Goal: Task Accomplishment & Management: Manage account settings

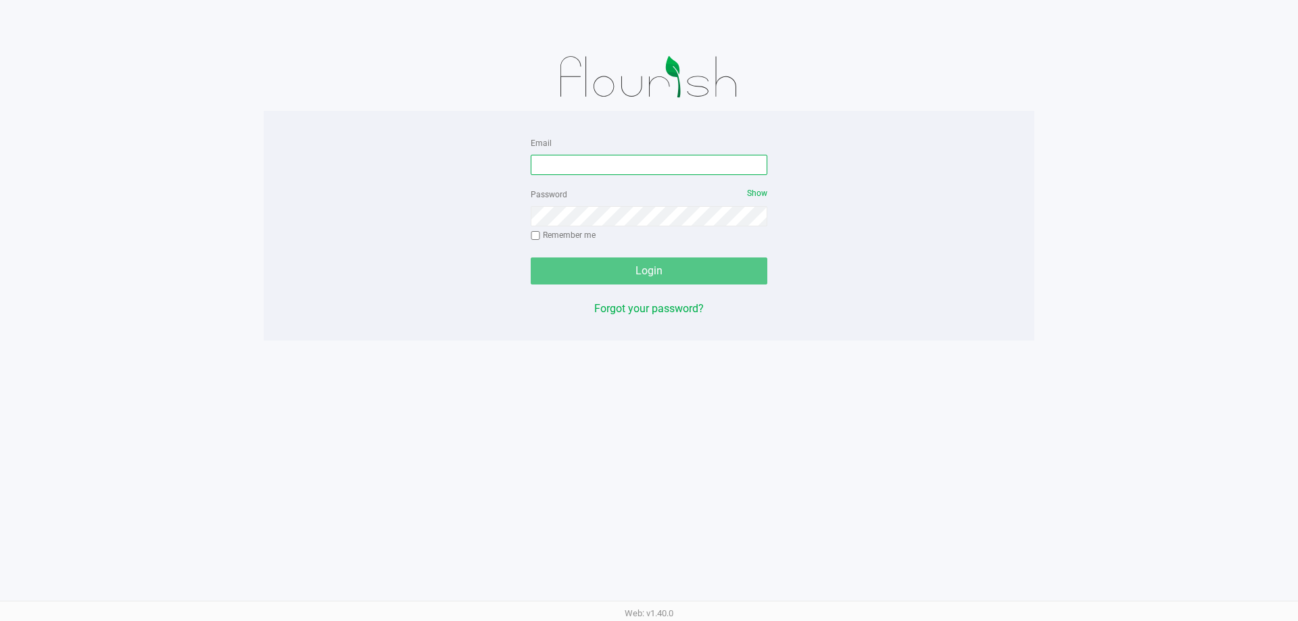
drag, startPoint x: 553, startPoint y: 171, endPoint x: 519, endPoint y: 166, distance: 34.1
click at [549, 168] on input "Email" at bounding box center [649, 165] width 237 height 20
type input "[EMAIL_ADDRESS][DOMAIN_NAME]"
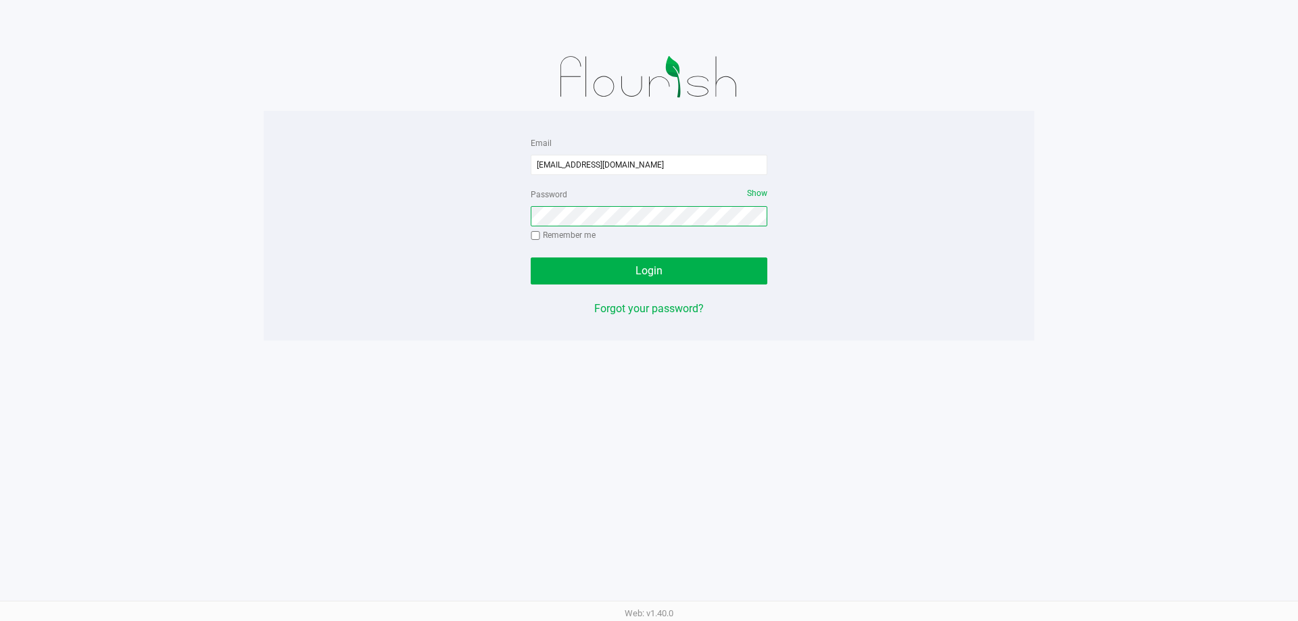
click at [531, 258] on button "Login" at bounding box center [649, 271] width 237 height 27
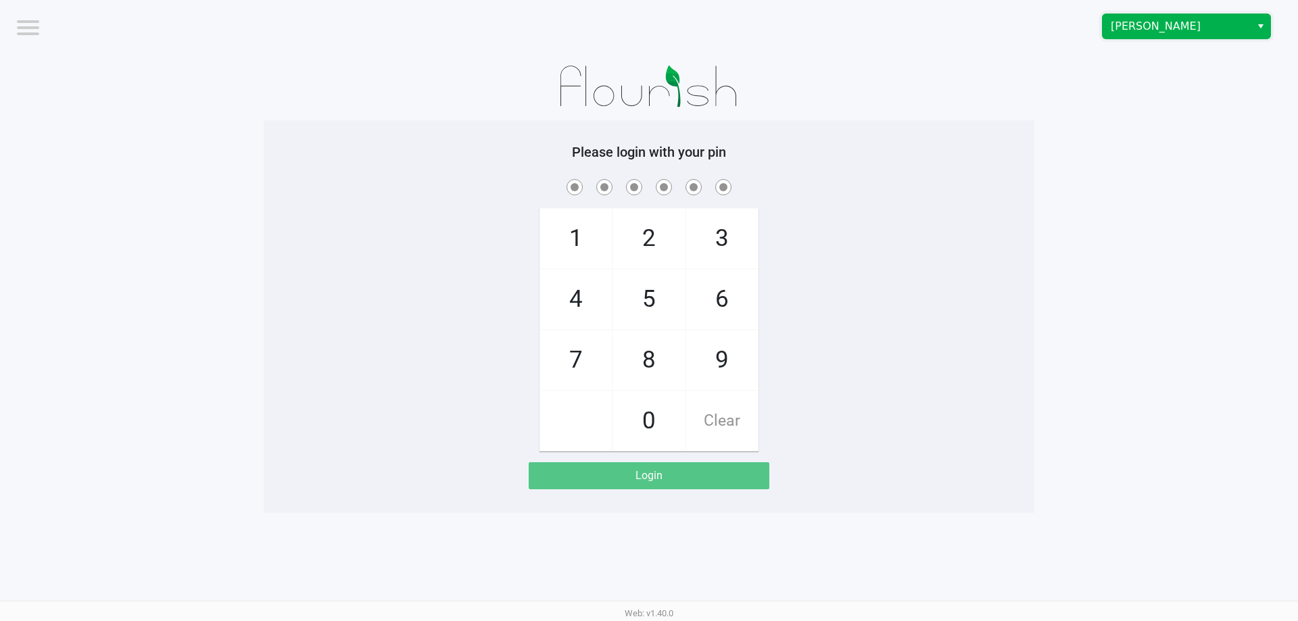
click at [1129, 22] on span "[PERSON_NAME]" at bounding box center [1177, 26] width 132 height 16
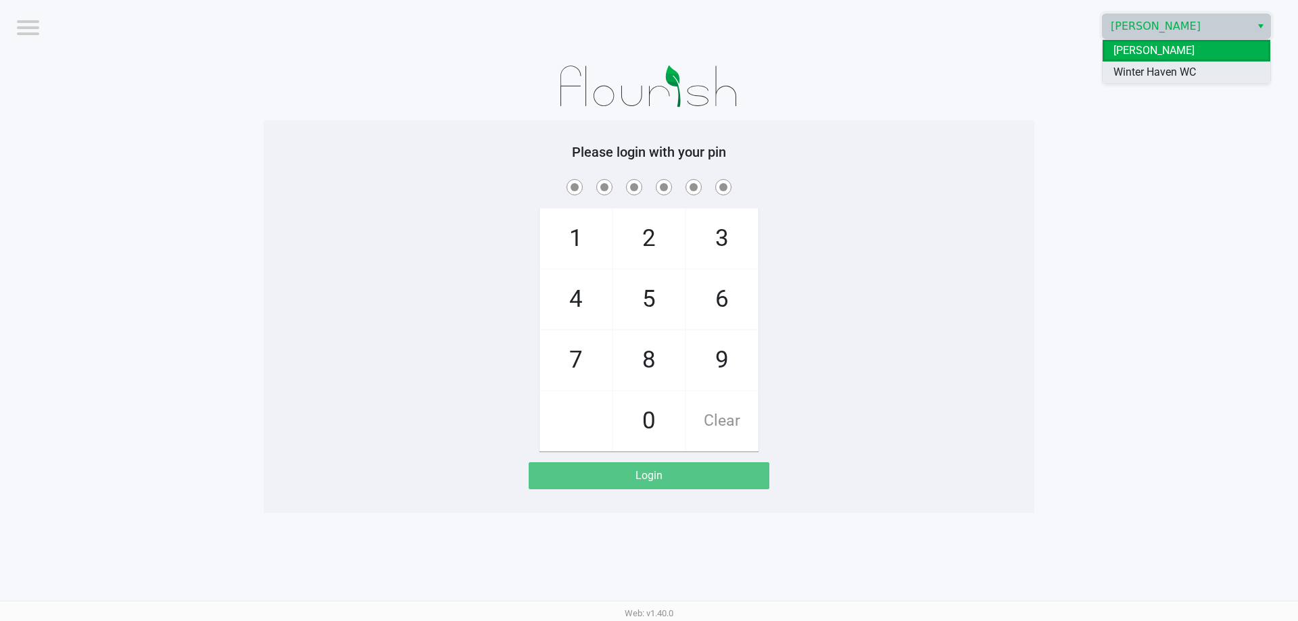
click at [1129, 66] on span "Winter Haven WC" at bounding box center [1155, 72] width 82 height 16
click at [999, 132] on div "Please login with your pin 1 4 7 2 5 8 0 3 6 9 Clear Login" at bounding box center [649, 316] width 771 height 393
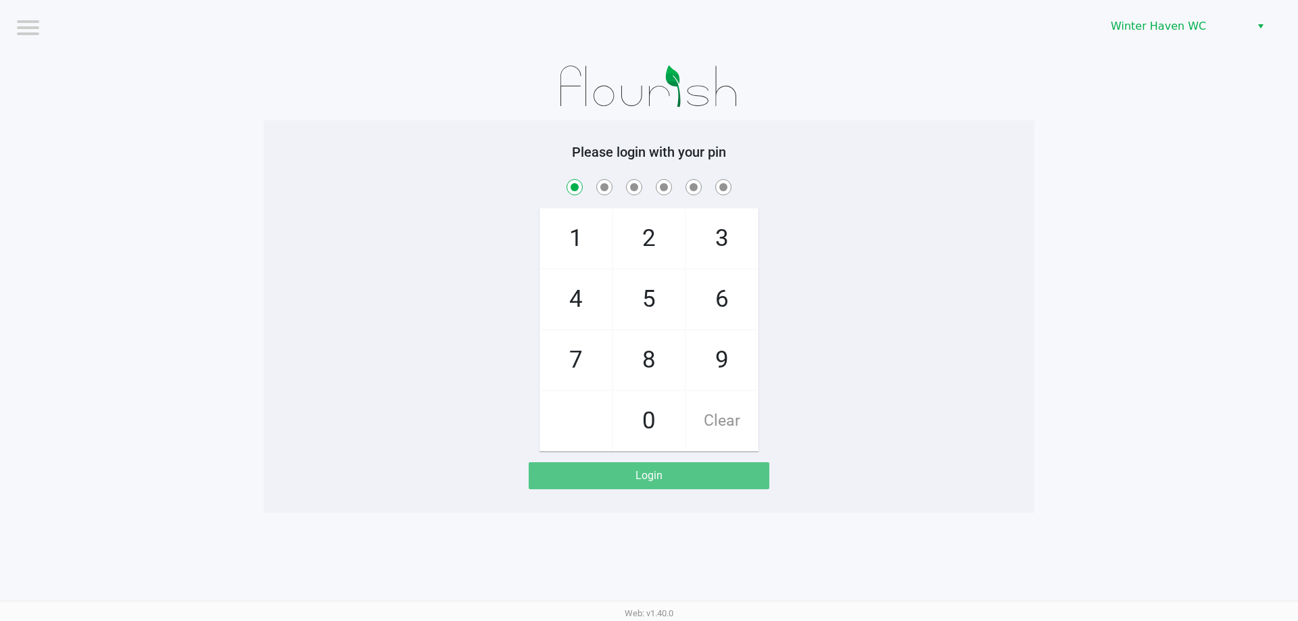
checkbox input "true"
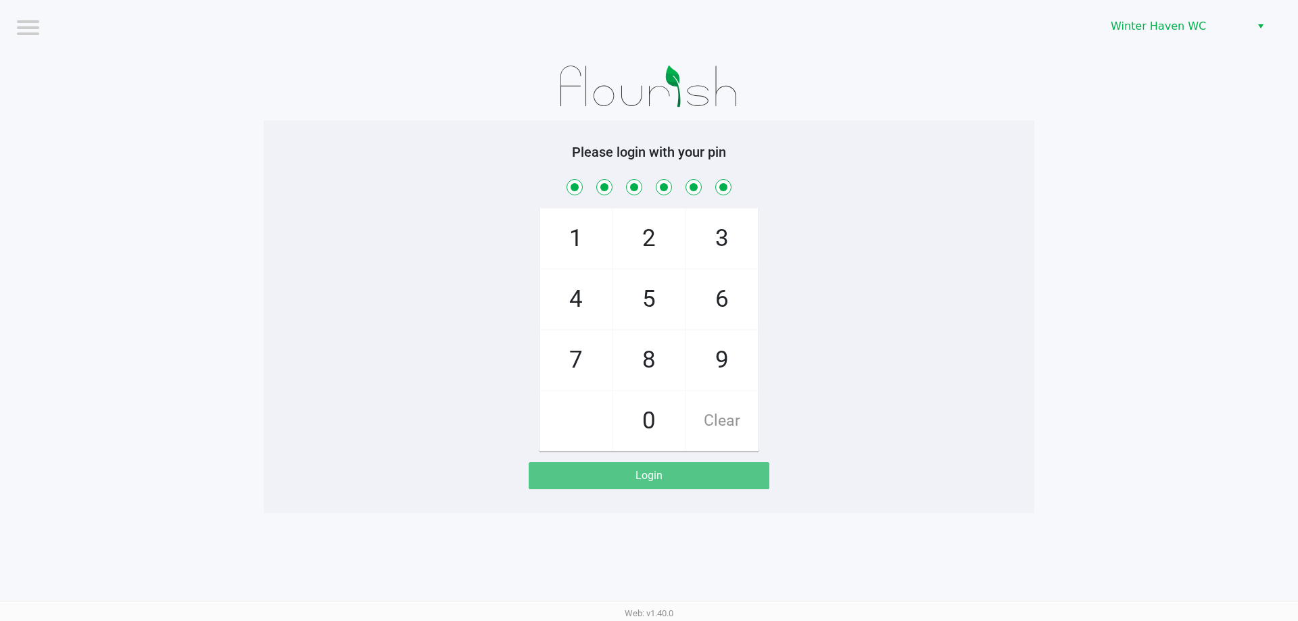
checkbox input "true"
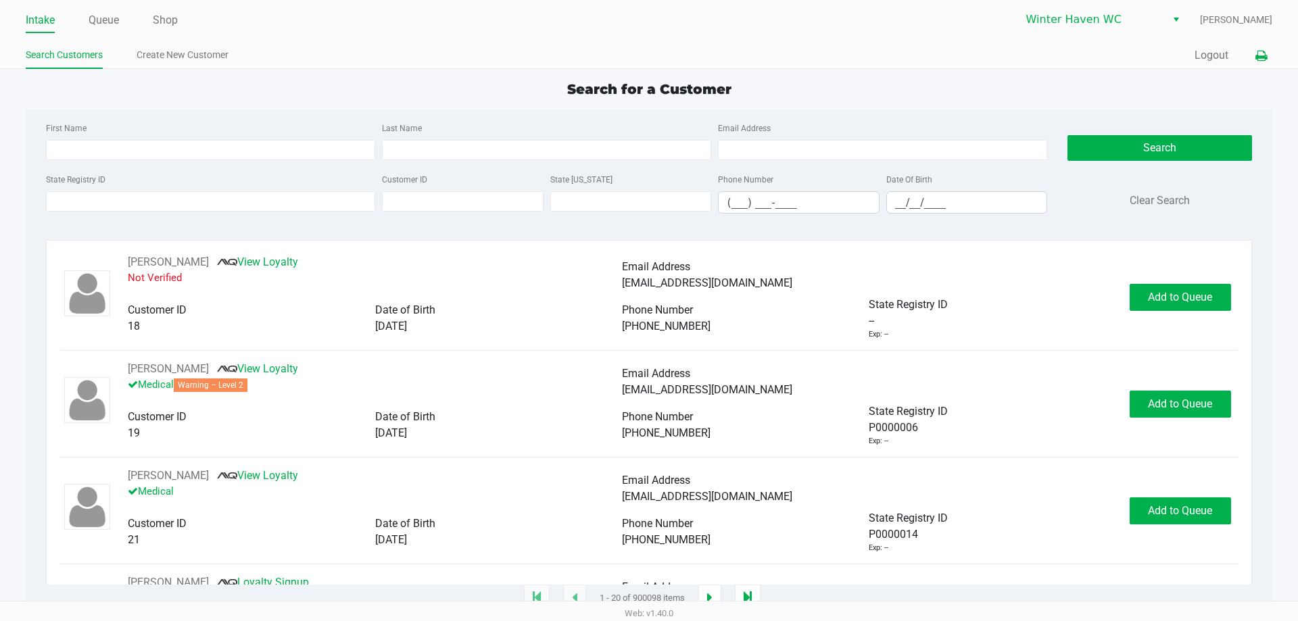
click at [1256, 61] on icon at bounding box center [1261, 55] width 11 height 9
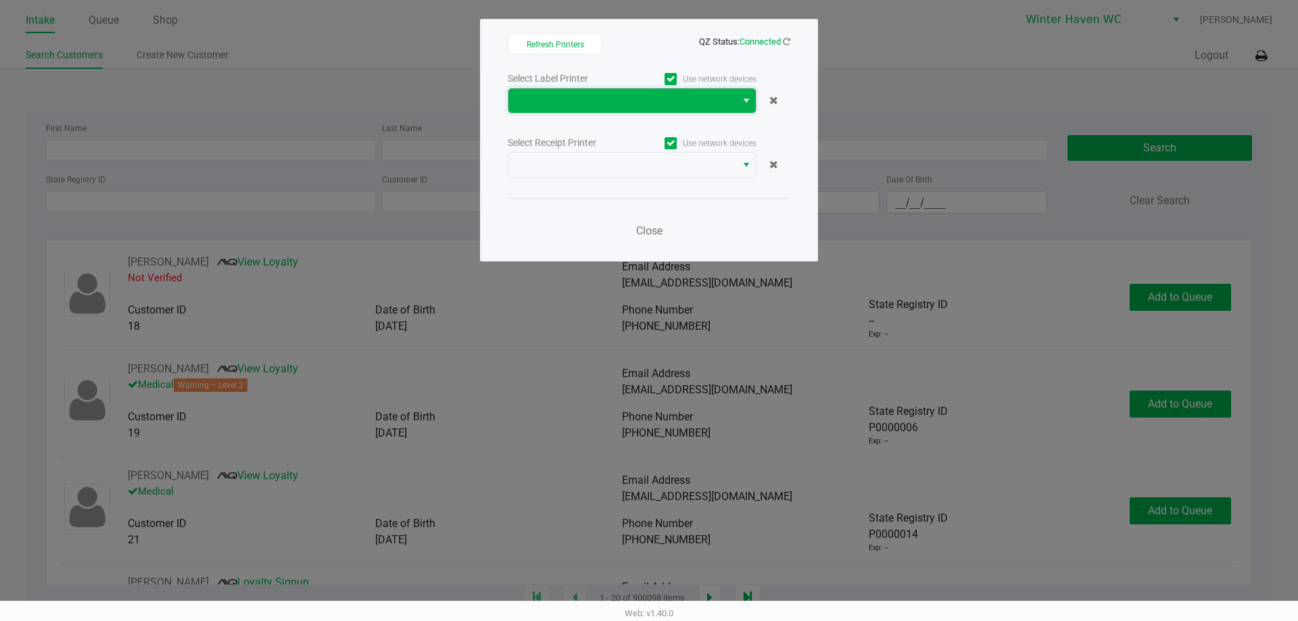
click at [680, 111] on span at bounding box center [622, 101] width 228 height 24
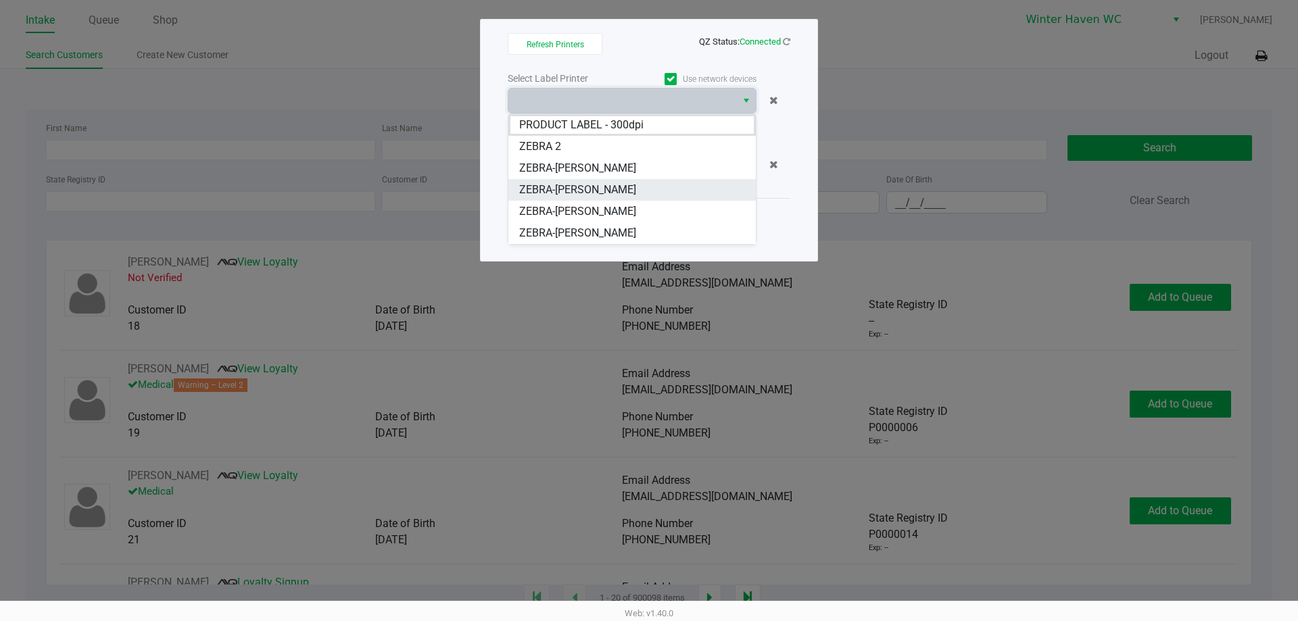
click at [598, 187] on span "ZEBRA-JAMES-OTTO" at bounding box center [577, 190] width 117 height 16
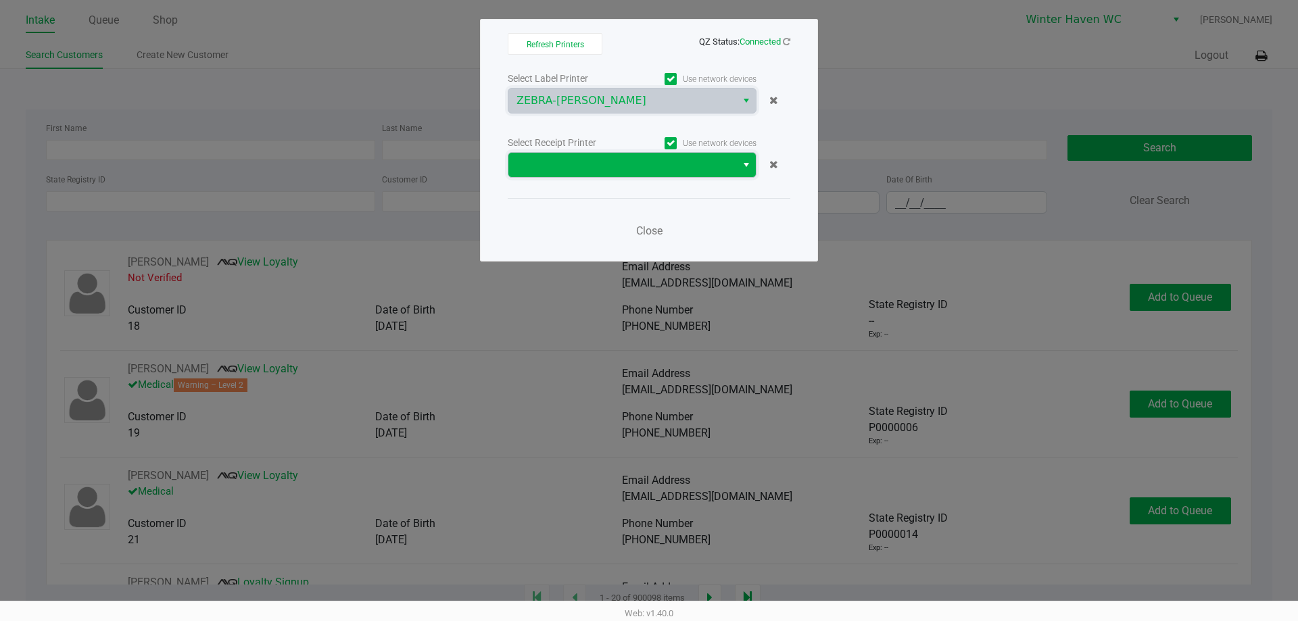
click at [643, 160] on span at bounding box center [623, 165] width 212 height 16
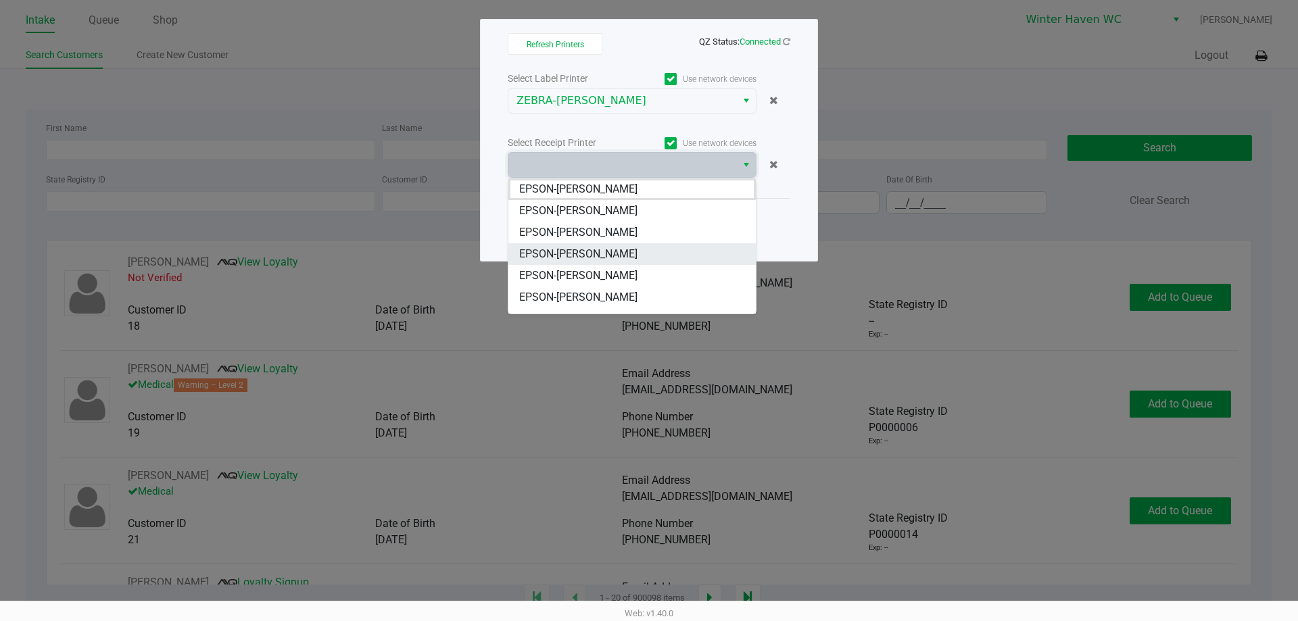
scroll to position [59, 0]
click at [617, 256] on span "EPSON-[PERSON_NAME]" at bounding box center [578, 260] width 118 height 16
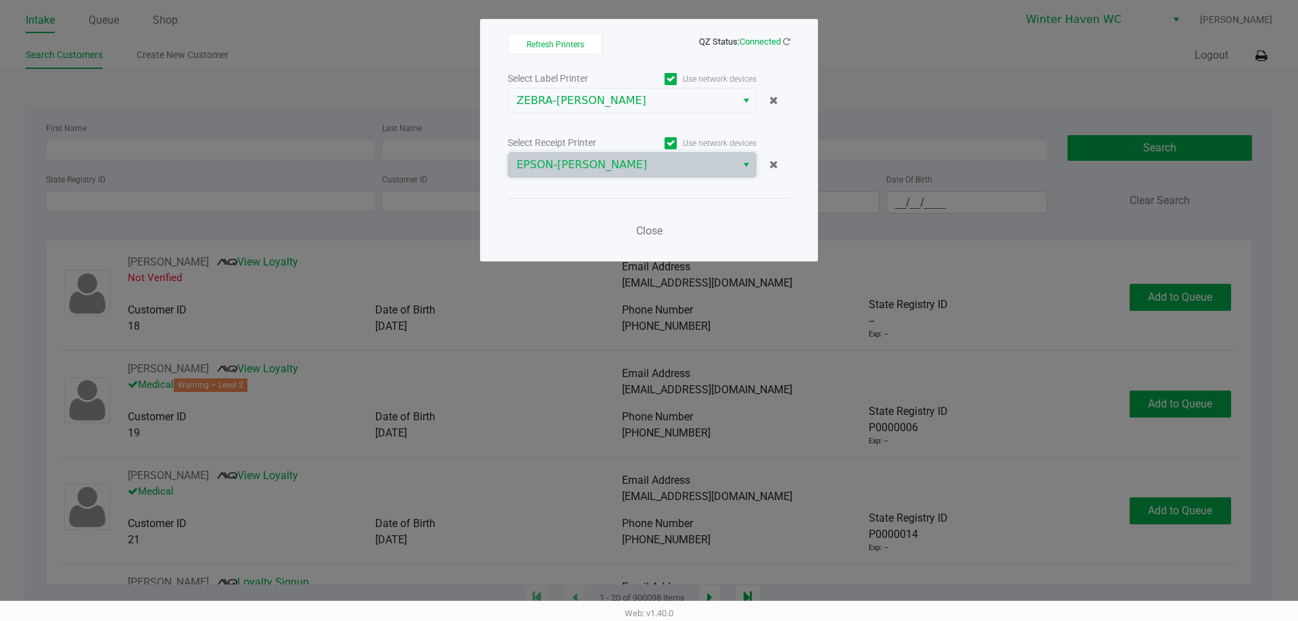
click at [599, 232] on div "Close" at bounding box center [649, 222] width 283 height 49
click at [677, 226] on div "Close" at bounding box center [649, 222] width 283 height 49
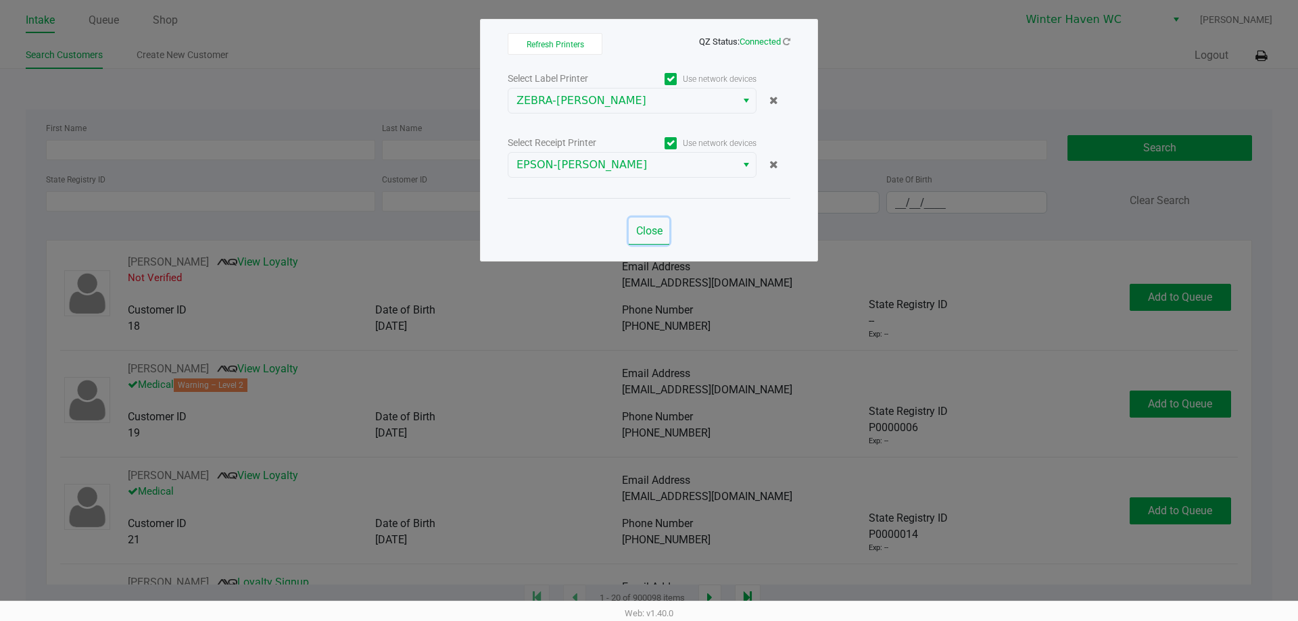
click at [629, 227] on button "Close" at bounding box center [649, 231] width 41 height 27
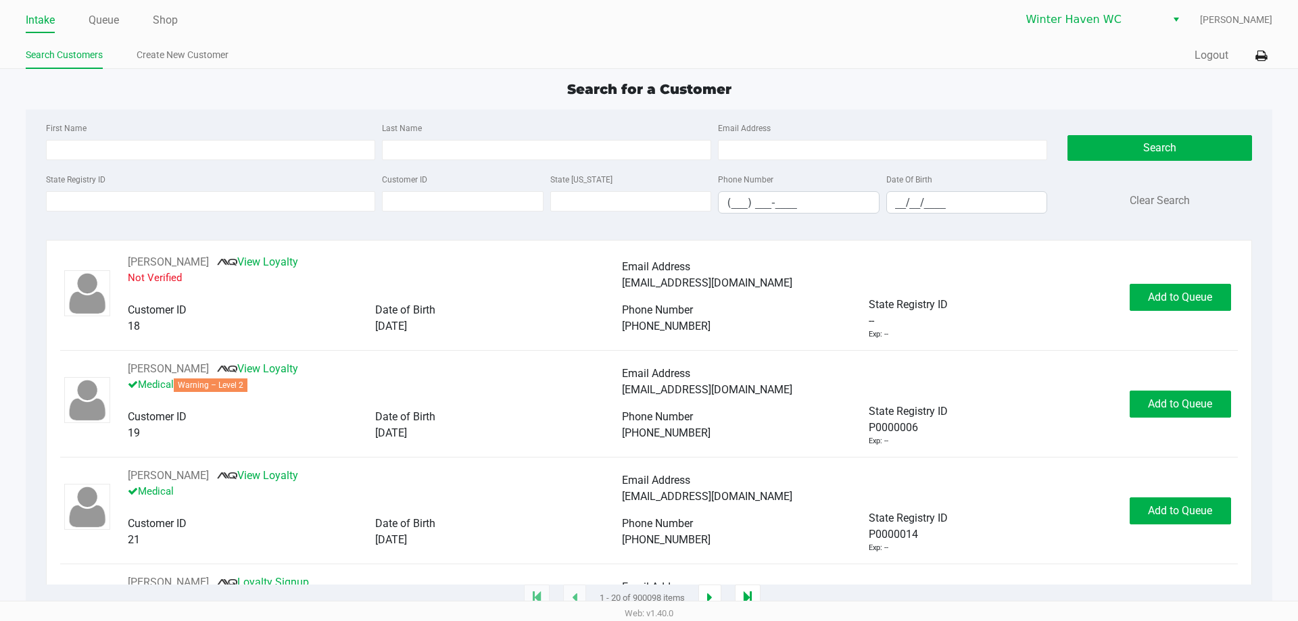
click at [764, 91] on div "Search for a Customer" at bounding box center [649, 89] width 1266 height 20
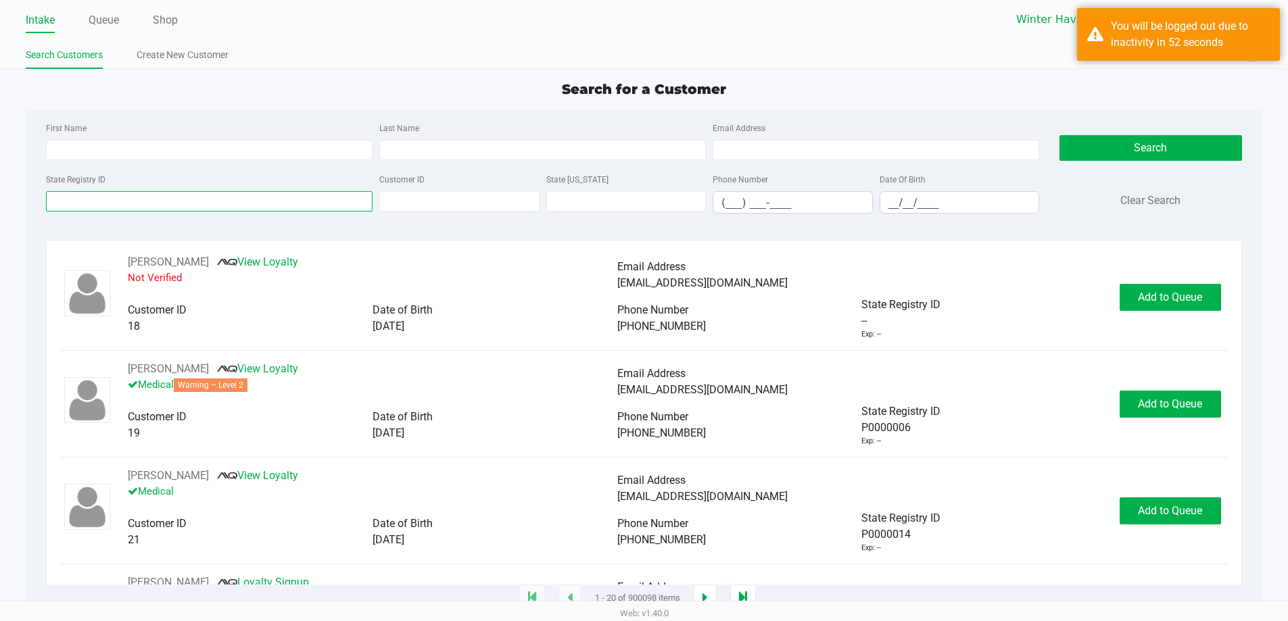
click at [261, 196] on input "State Registry ID" at bounding box center [209, 201] width 327 height 20
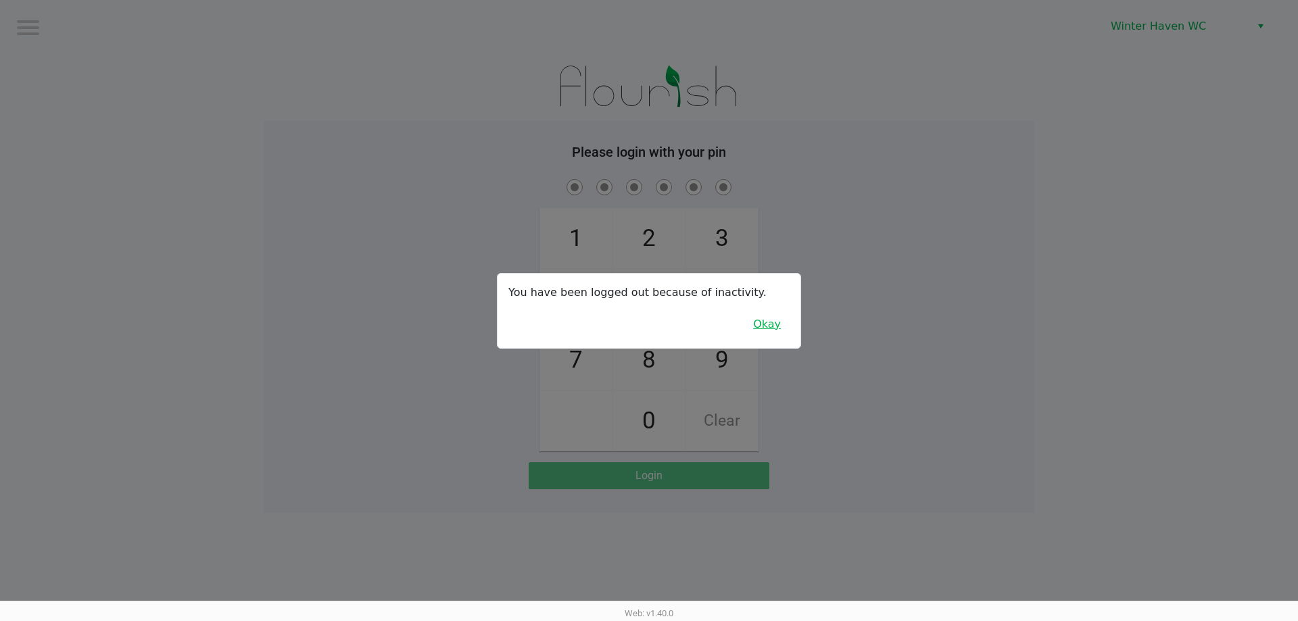
click at [769, 320] on button "Okay" at bounding box center [766, 325] width 45 height 26
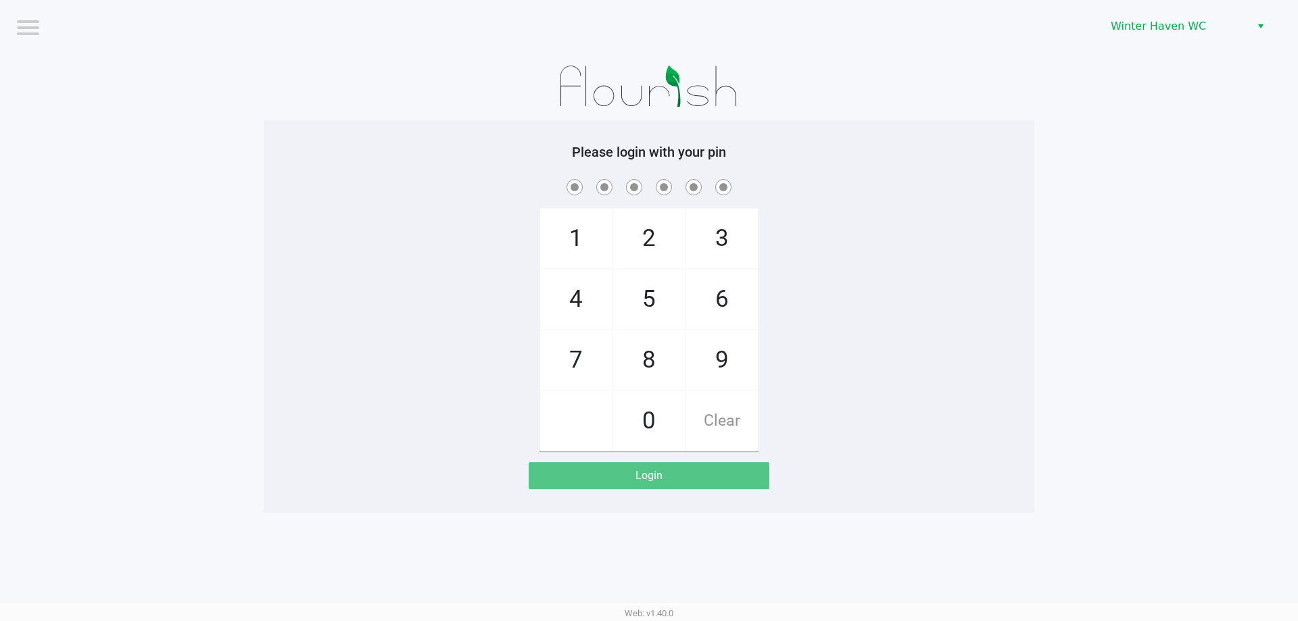
click at [794, 296] on div "1 4 7 2 5 8 0 3 6 9 Clear" at bounding box center [649, 313] width 771 height 275
click at [730, 175] on div "Please login with your pin 1 4 7 2 5 8 0 3 6 9 Clear Login" at bounding box center [649, 316] width 771 height 345
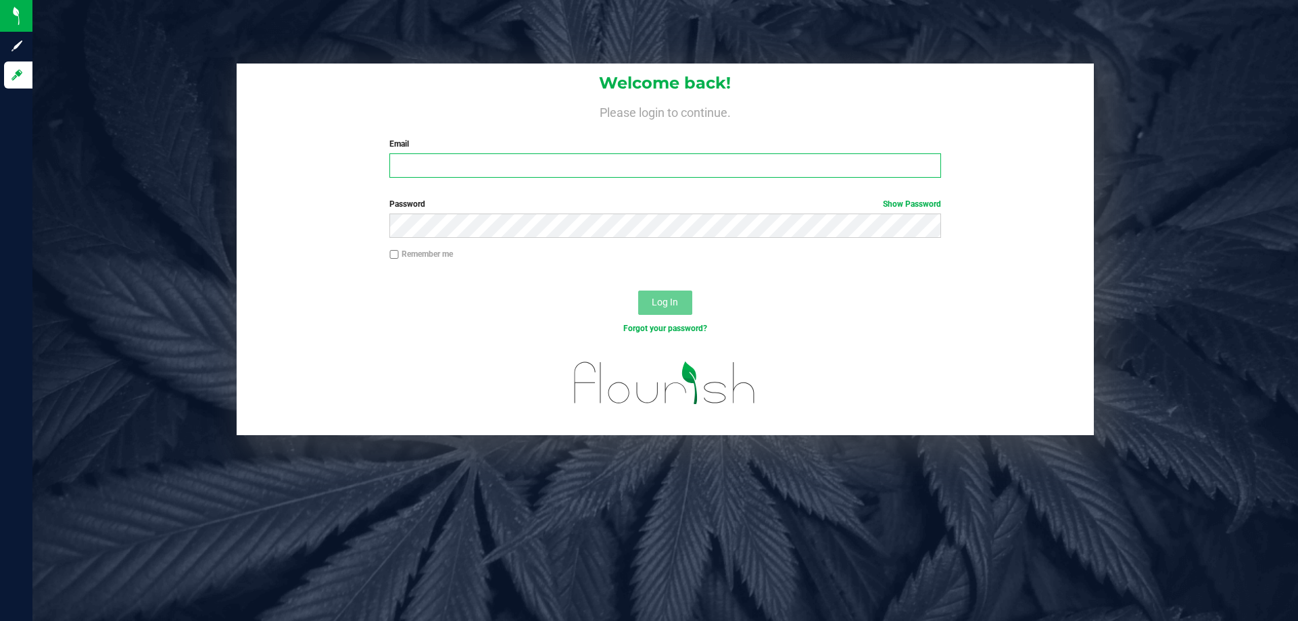
click at [413, 171] on input "Email" at bounding box center [664, 165] width 551 height 24
type input "[EMAIL_ADDRESS][DOMAIN_NAME]"
click at [638, 291] on button "Log In" at bounding box center [665, 303] width 54 height 24
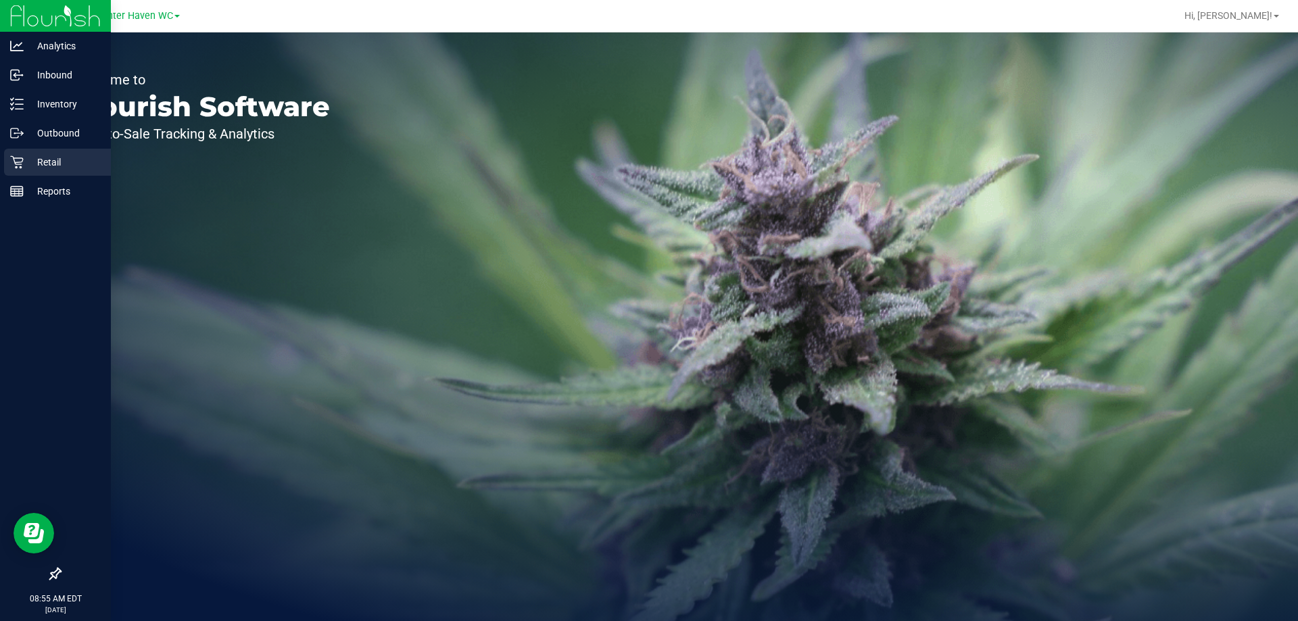
click at [24, 163] on p "Retail" at bounding box center [64, 162] width 81 height 16
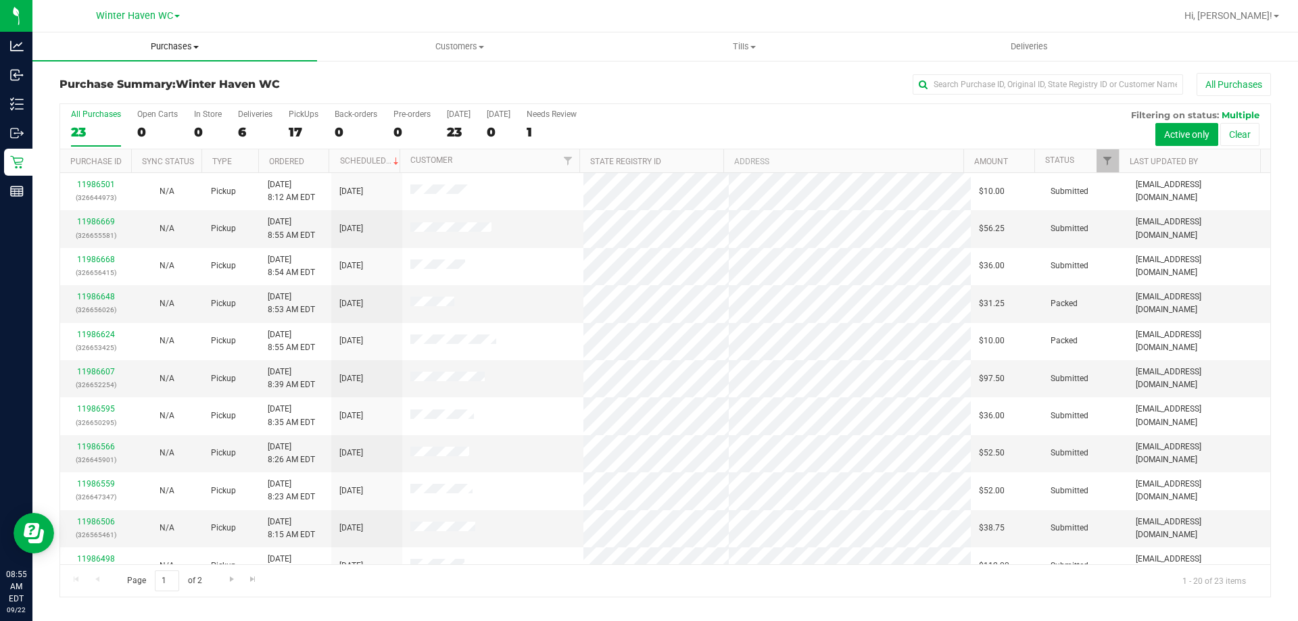
click at [178, 57] on uib-tab-heading "Purchases Summary of purchases Fulfillment All purchases" at bounding box center [174, 46] width 285 height 28
click at [134, 97] on li "Fulfillment" at bounding box center [174, 98] width 285 height 16
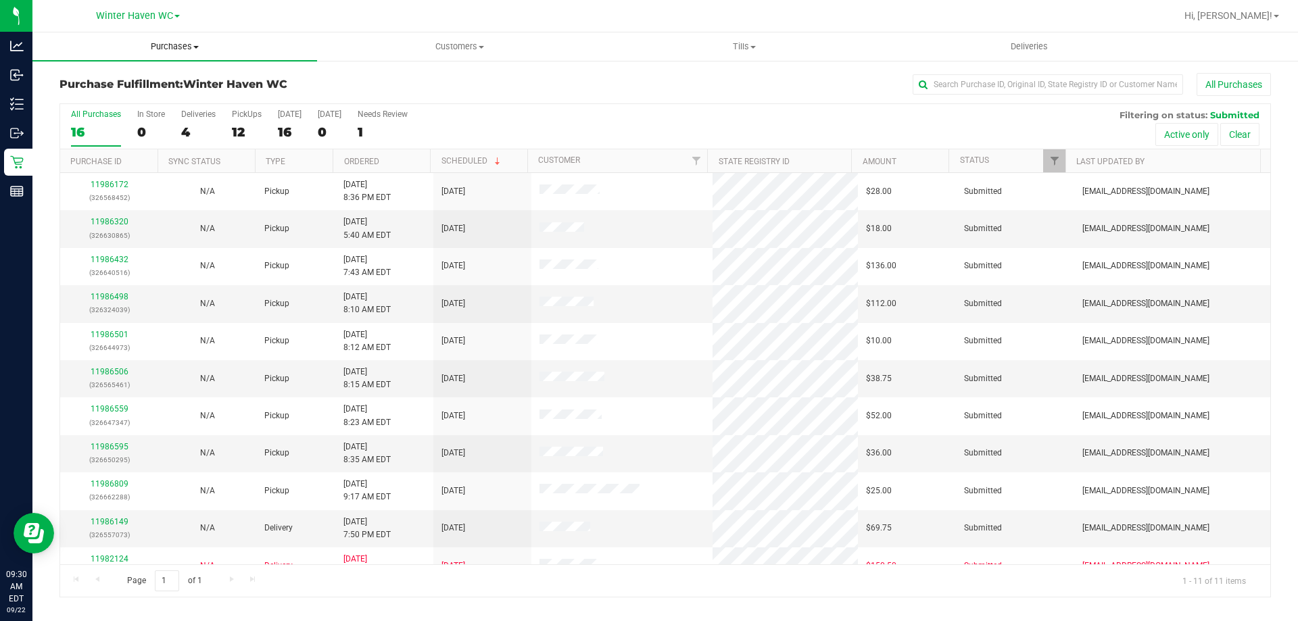
click at [190, 45] on span "Purchases" at bounding box center [174, 47] width 285 height 12
click at [118, 95] on li "Fulfillment" at bounding box center [174, 98] width 285 height 16
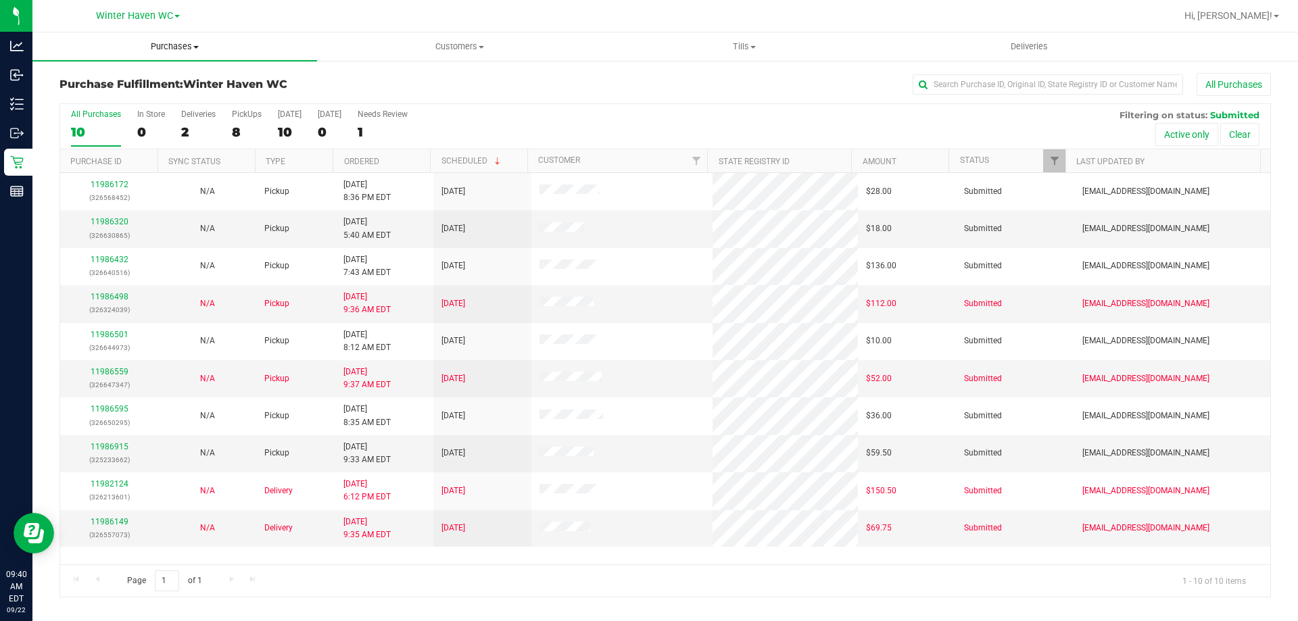
click at [174, 39] on uib-tab-heading "Purchases Summary of purchases Fulfillment All purchases" at bounding box center [174, 46] width 285 height 28
click at [85, 88] on li "Summary of purchases" at bounding box center [174, 82] width 285 height 16
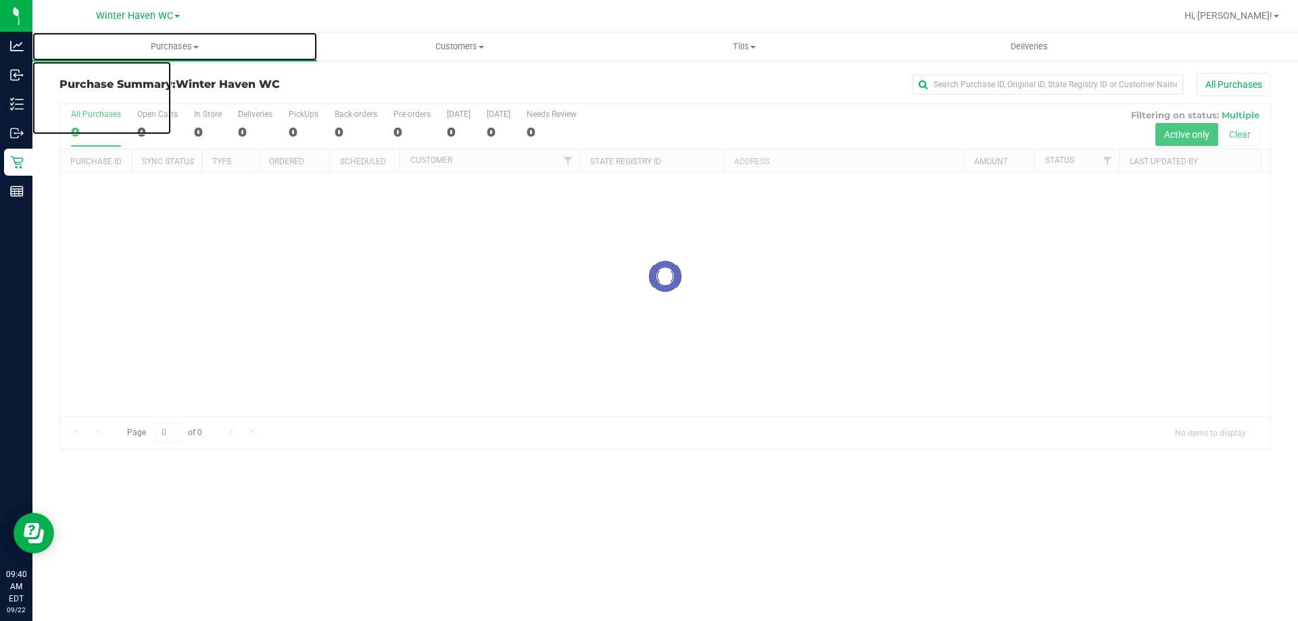
click at [160, 45] on span "Purchases" at bounding box center [174, 47] width 285 height 12
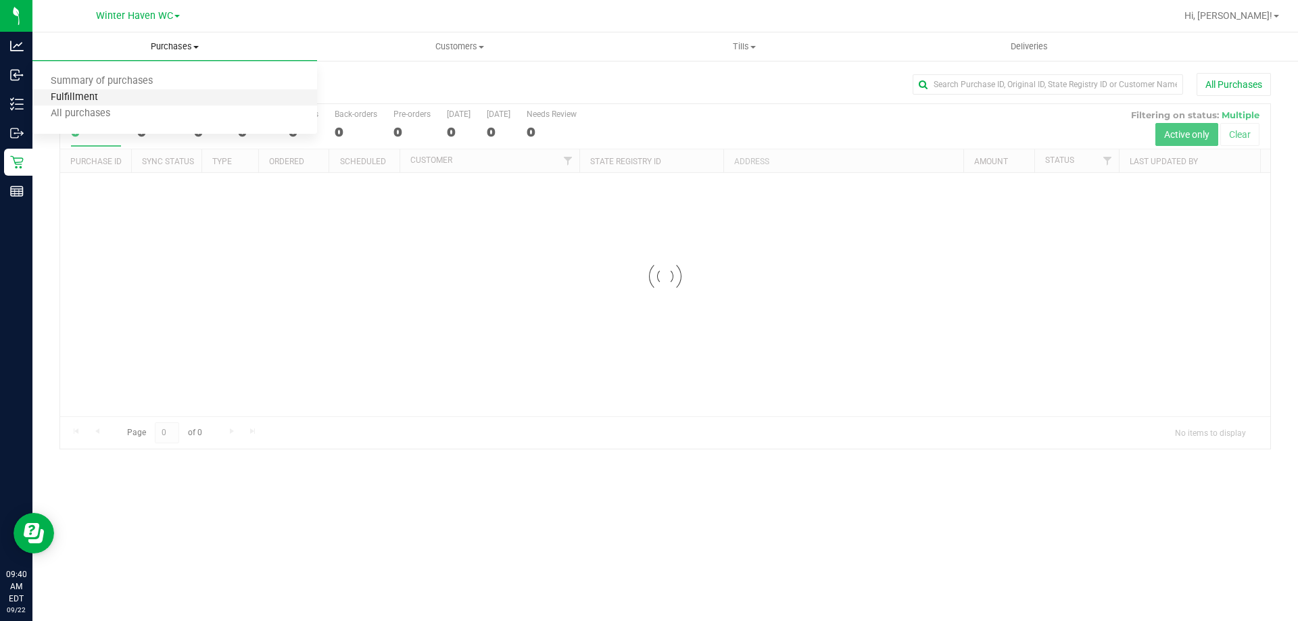
click at [79, 92] on span "Fulfillment" at bounding box center [74, 97] width 84 height 11
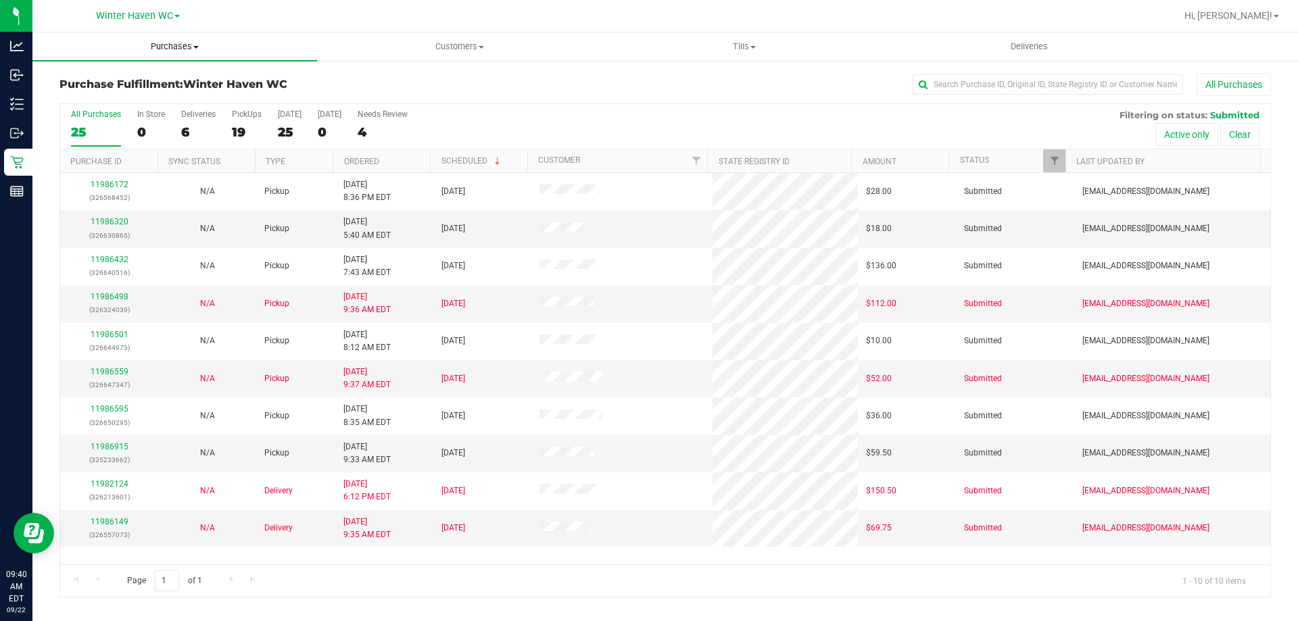
click at [145, 49] on span "Purchases" at bounding box center [174, 47] width 285 height 12
click at [105, 103] on span "Fulfillment" at bounding box center [74, 97] width 84 height 11
click at [154, 37] on uib-tab-heading "Purchases Summary of purchases Fulfillment All purchases" at bounding box center [174, 46] width 285 height 28
click at [99, 96] on span "Fulfillment" at bounding box center [74, 97] width 84 height 11
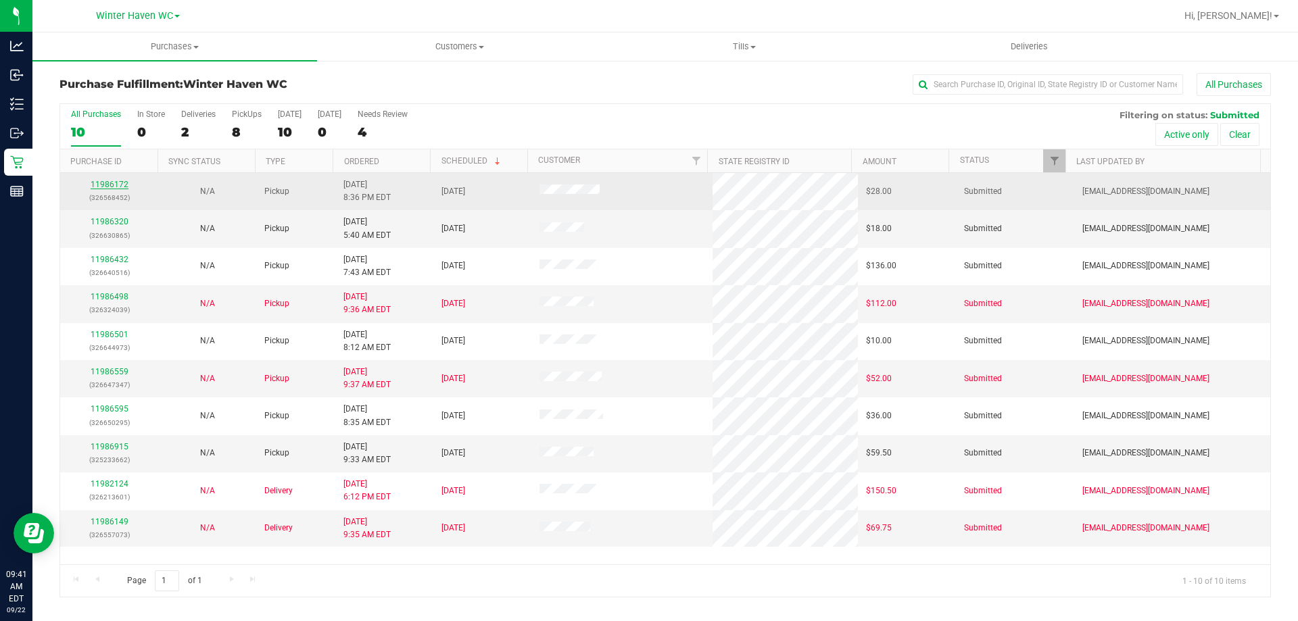
click at [122, 181] on link "11986172" at bounding box center [110, 184] width 38 height 9
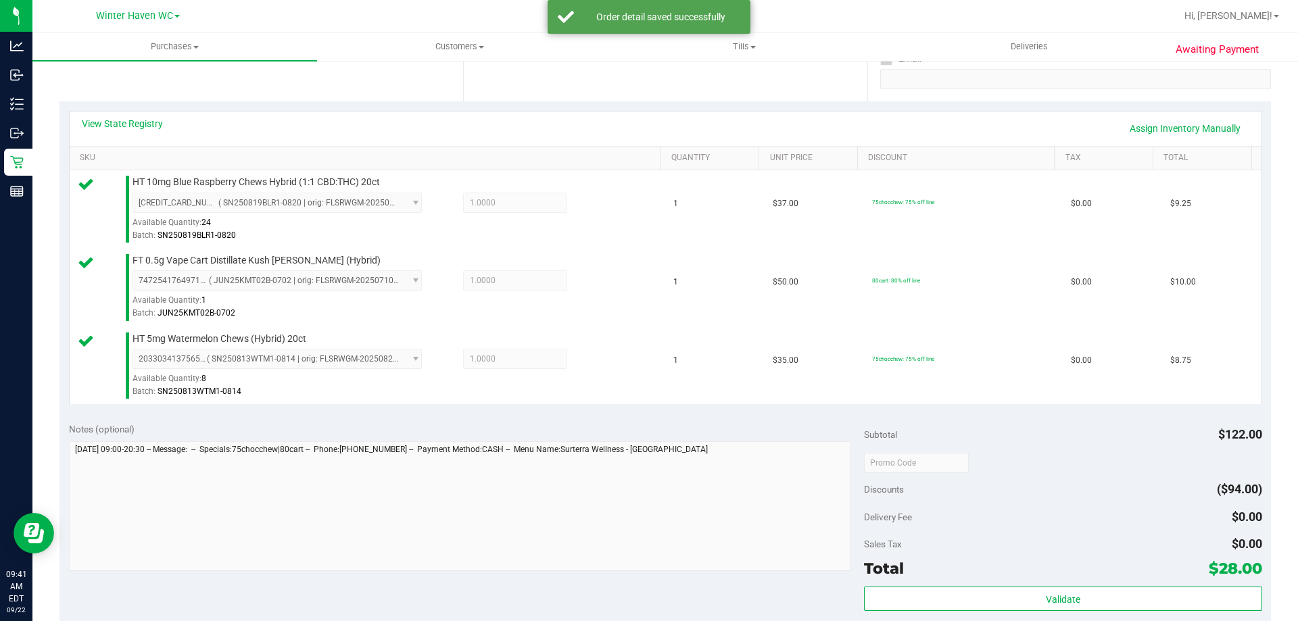
scroll to position [473, 0]
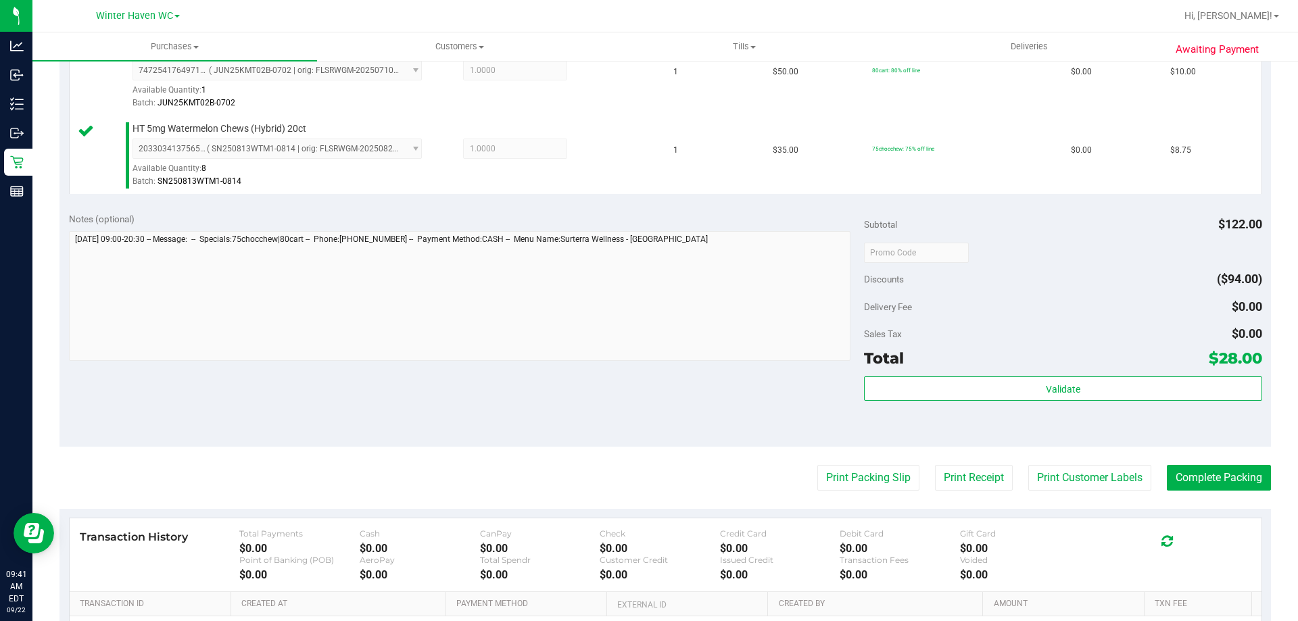
click at [879, 371] on div "Subtotal $122.00 Discounts ($94.00) Delivery Fee $0.00 Sales Tax $0.00 Total $2…" at bounding box center [1063, 324] width 398 height 225
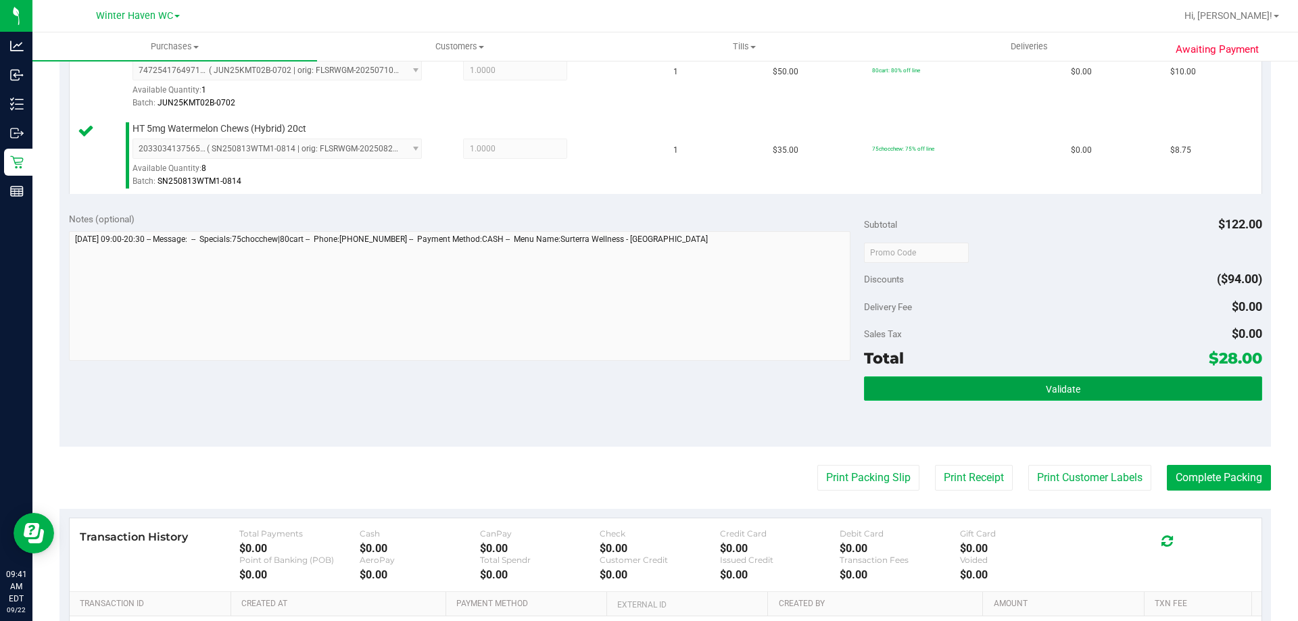
click at [884, 381] on button "Validate" at bounding box center [1063, 389] width 398 height 24
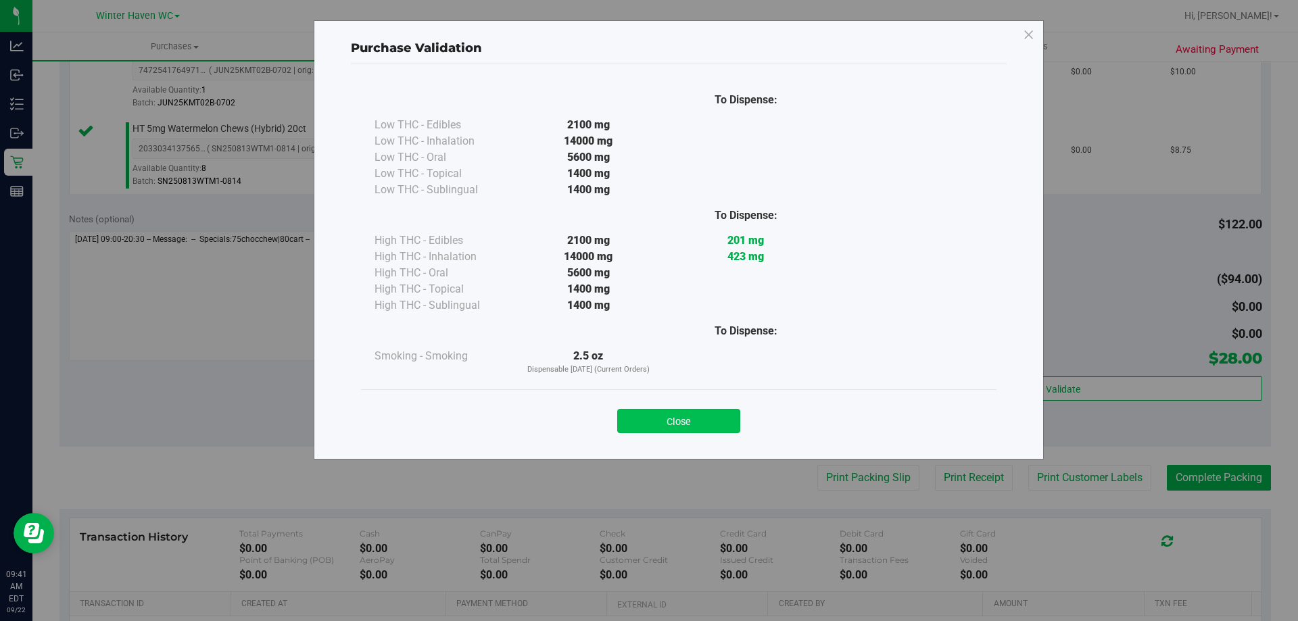
click at [721, 419] on button "Close" at bounding box center [678, 421] width 123 height 24
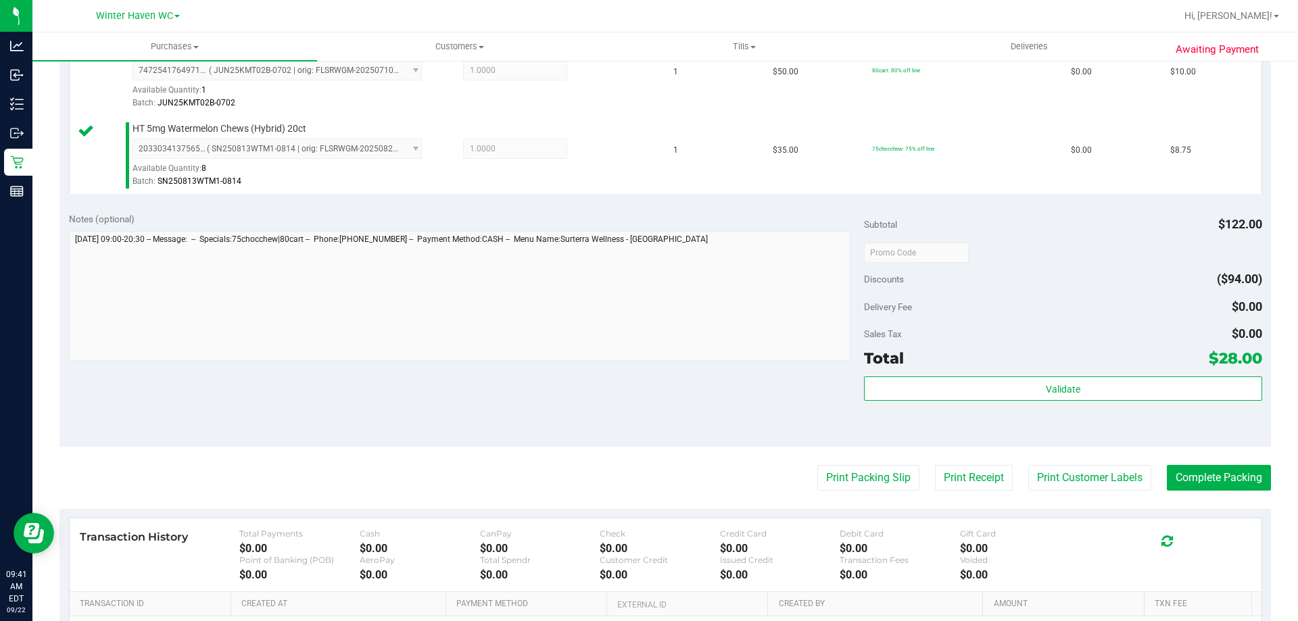
click at [776, 412] on div "Notes (optional) Subtotal $122.00 Discounts ($94.00) Delivery Fee $0.00 Sales T…" at bounding box center [665, 325] width 1212 height 243
click at [849, 482] on button "Print Packing Slip" at bounding box center [868, 478] width 102 height 26
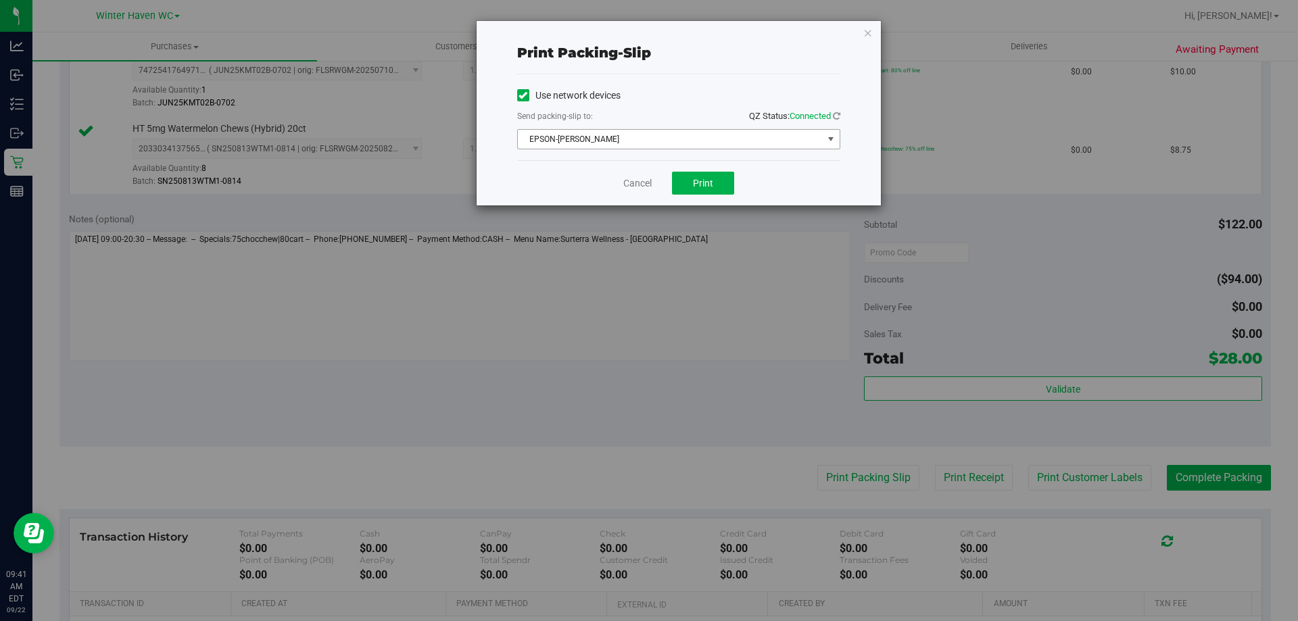
click at [742, 135] on span "EPSON-[PERSON_NAME]" at bounding box center [670, 139] width 305 height 19
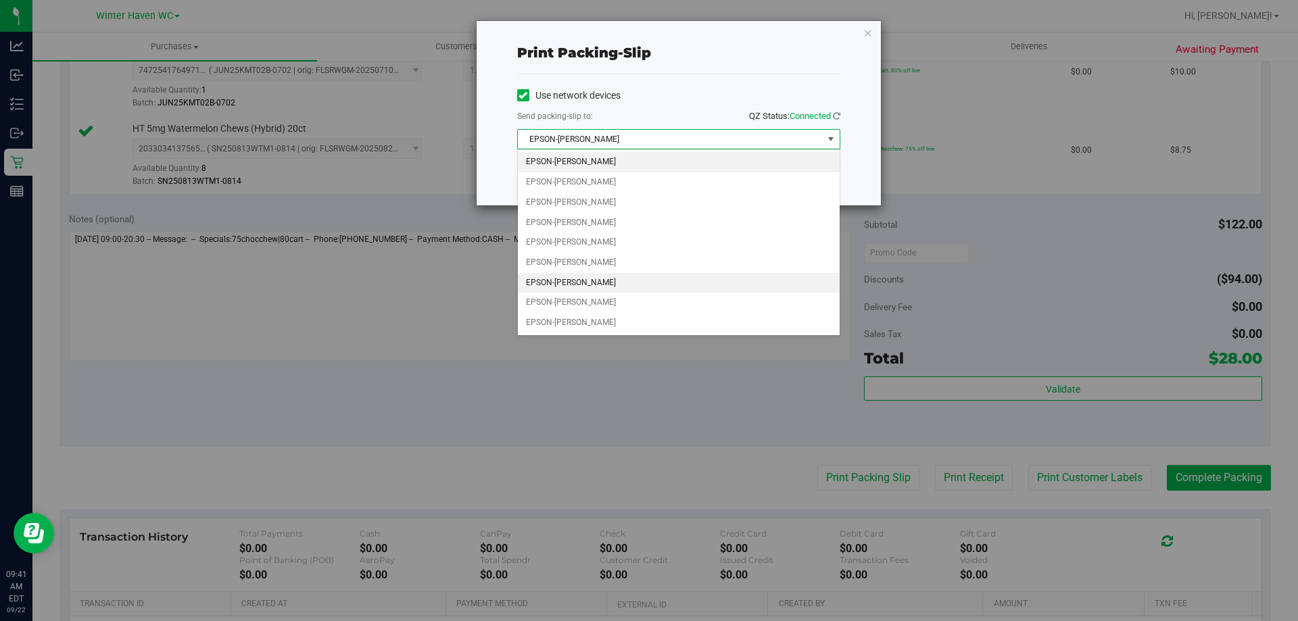
click at [606, 286] on li "EPSON-[PERSON_NAME]" at bounding box center [679, 283] width 322 height 20
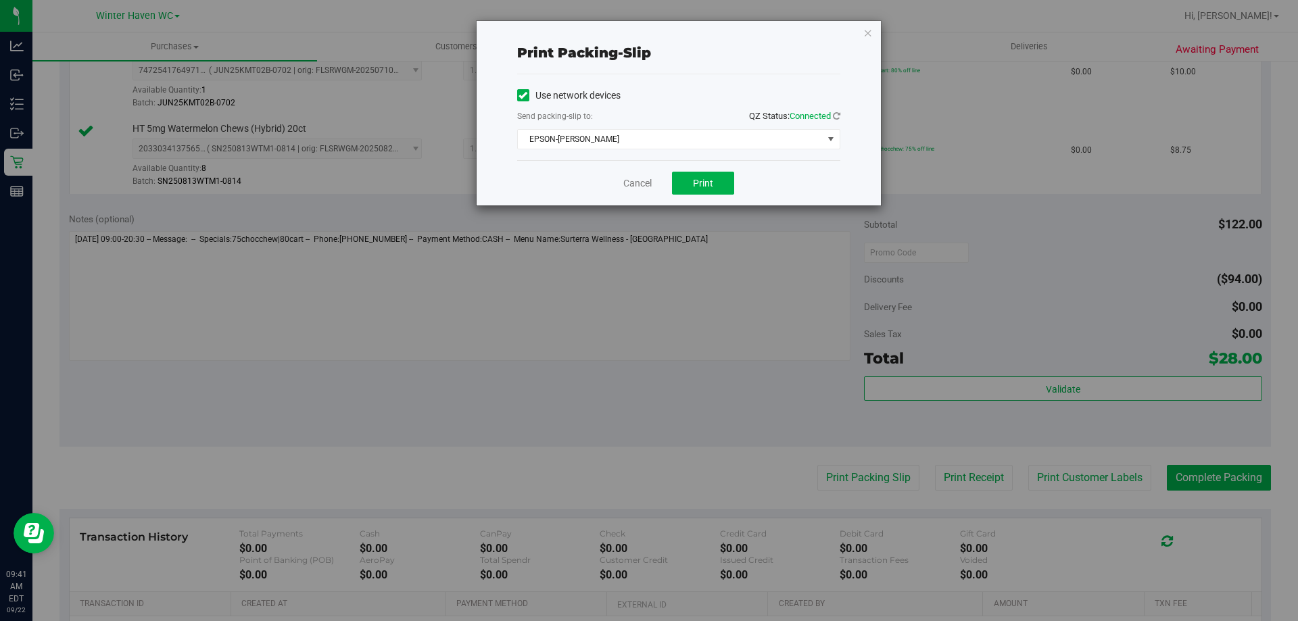
click at [573, 189] on div "Cancel Print" at bounding box center [678, 182] width 323 height 45
click at [698, 172] on button "Print" at bounding box center [703, 183] width 62 height 23
click at [638, 185] on link "Cancel" at bounding box center [637, 183] width 28 height 14
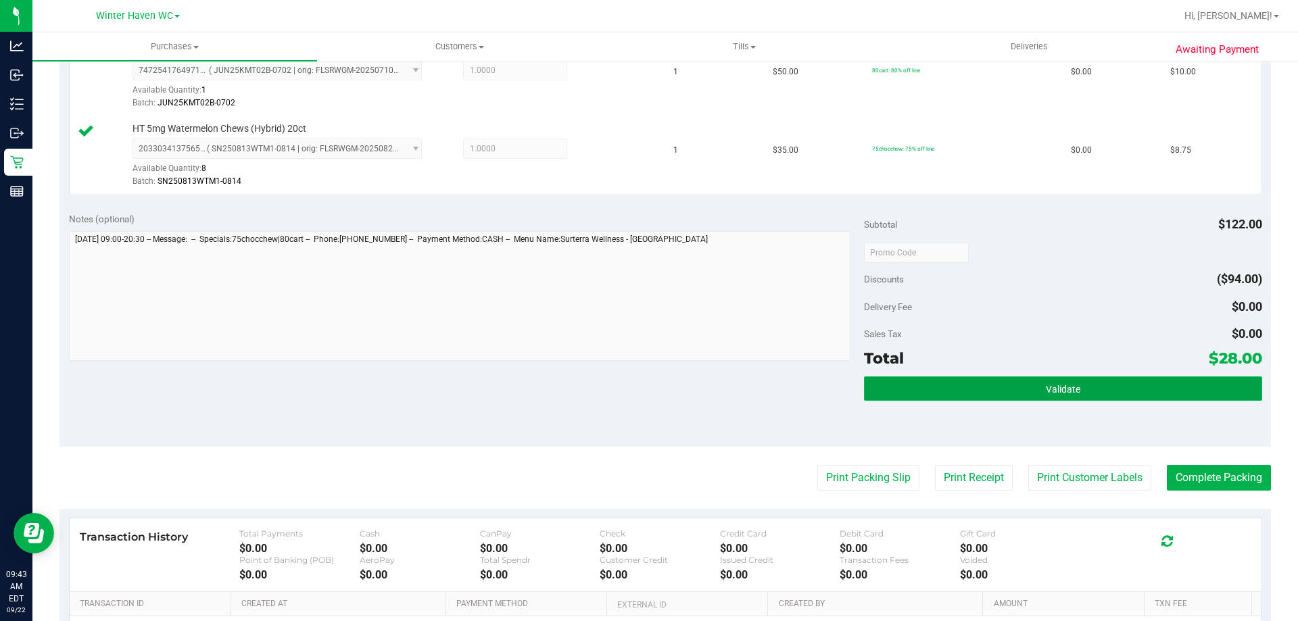
click at [1101, 382] on button "Validate" at bounding box center [1063, 389] width 398 height 24
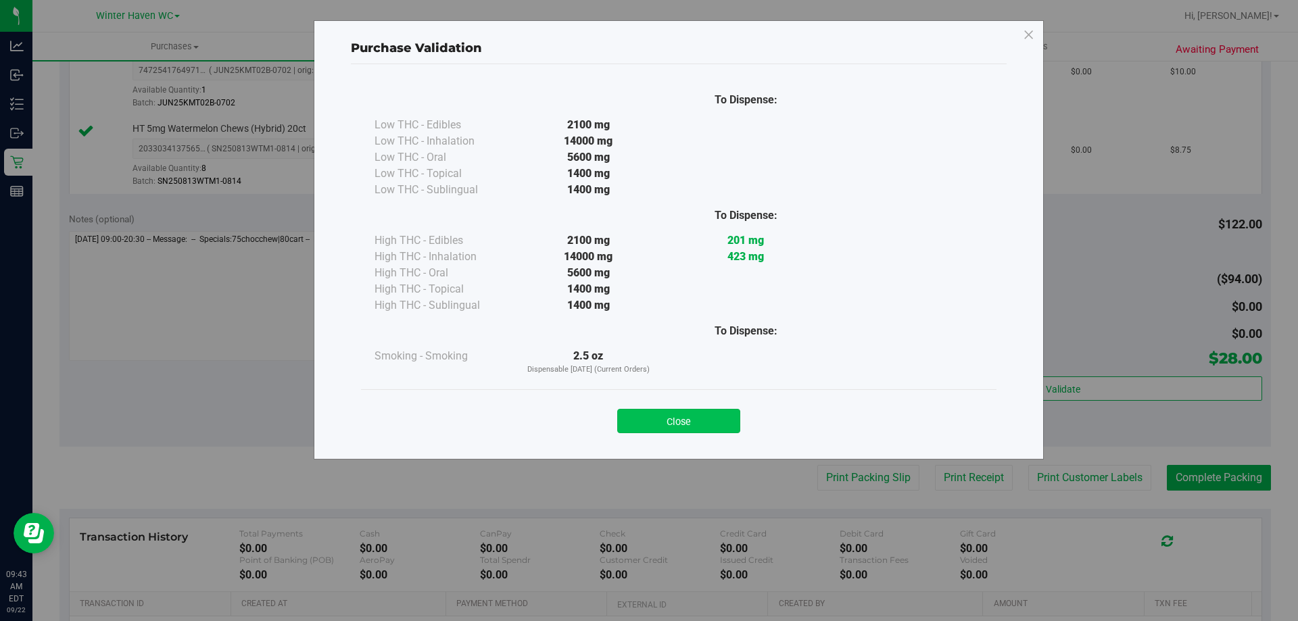
click at [668, 417] on button "Close" at bounding box center [678, 421] width 123 height 24
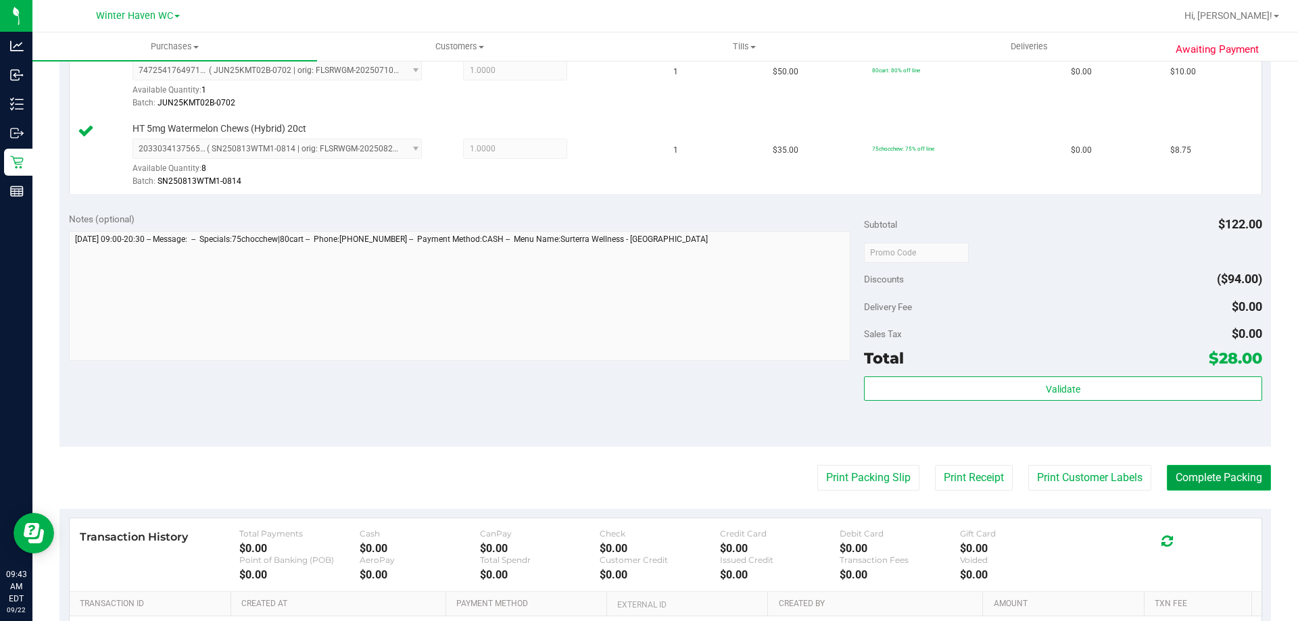
click at [1182, 471] on button "Complete Packing" at bounding box center [1219, 478] width 104 height 26
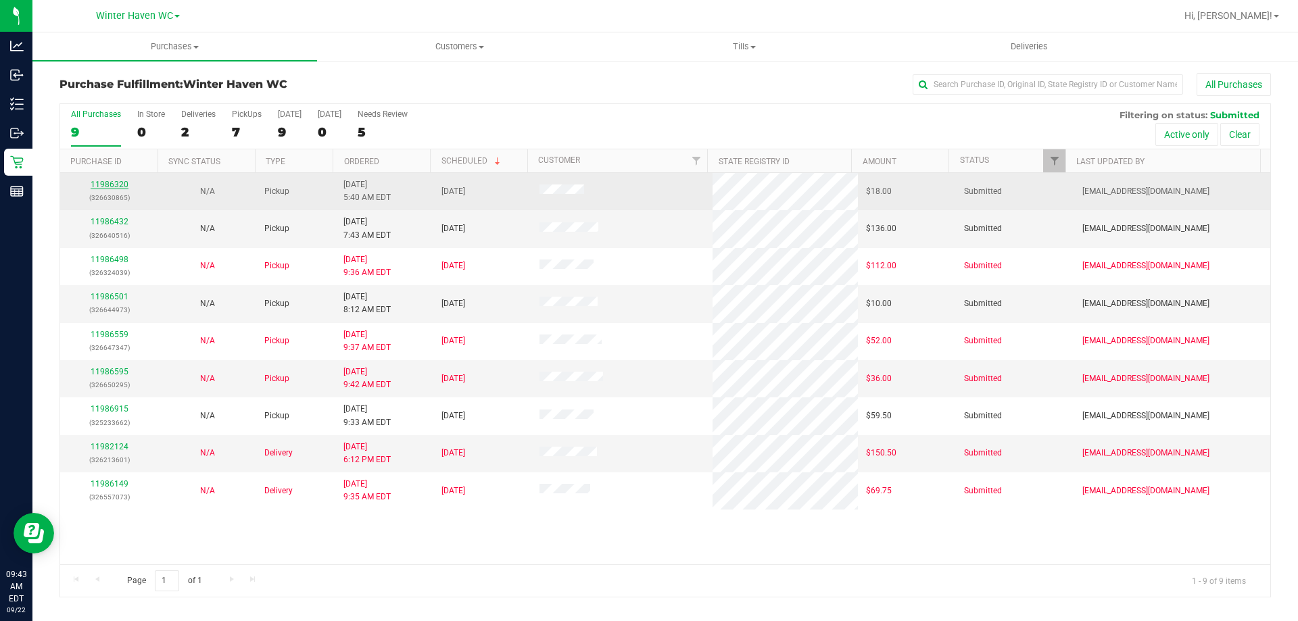
click at [96, 183] on link "11986320" at bounding box center [110, 184] width 38 height 9
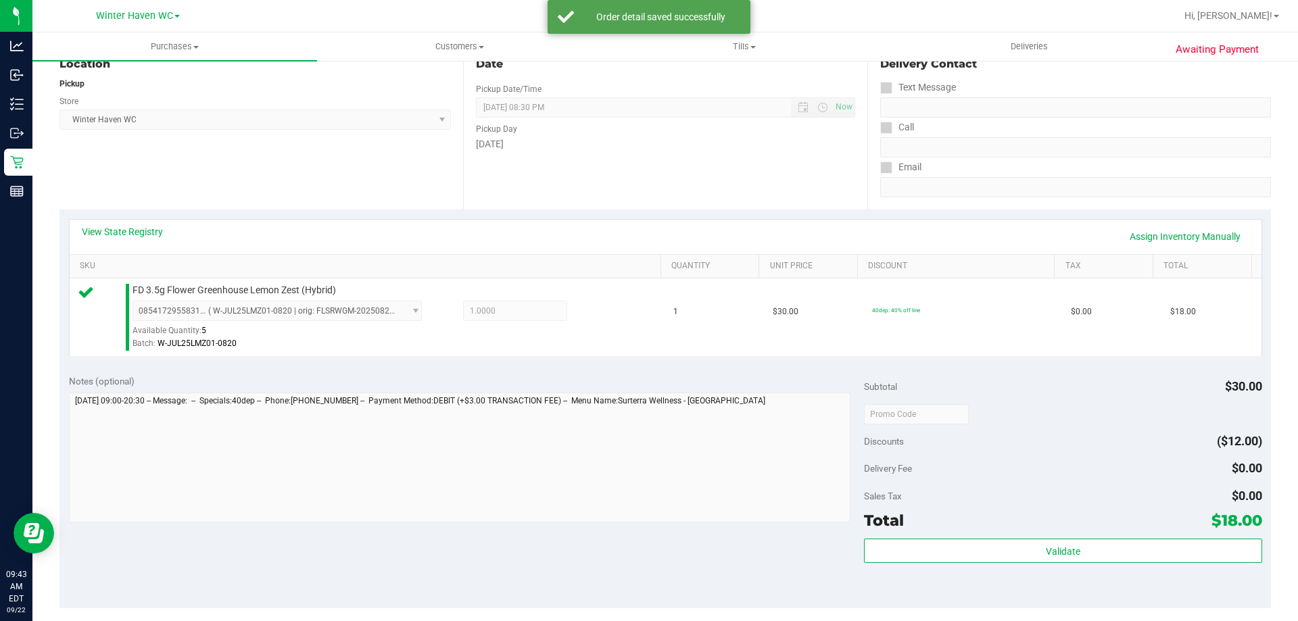
scroll to position [270, 0]
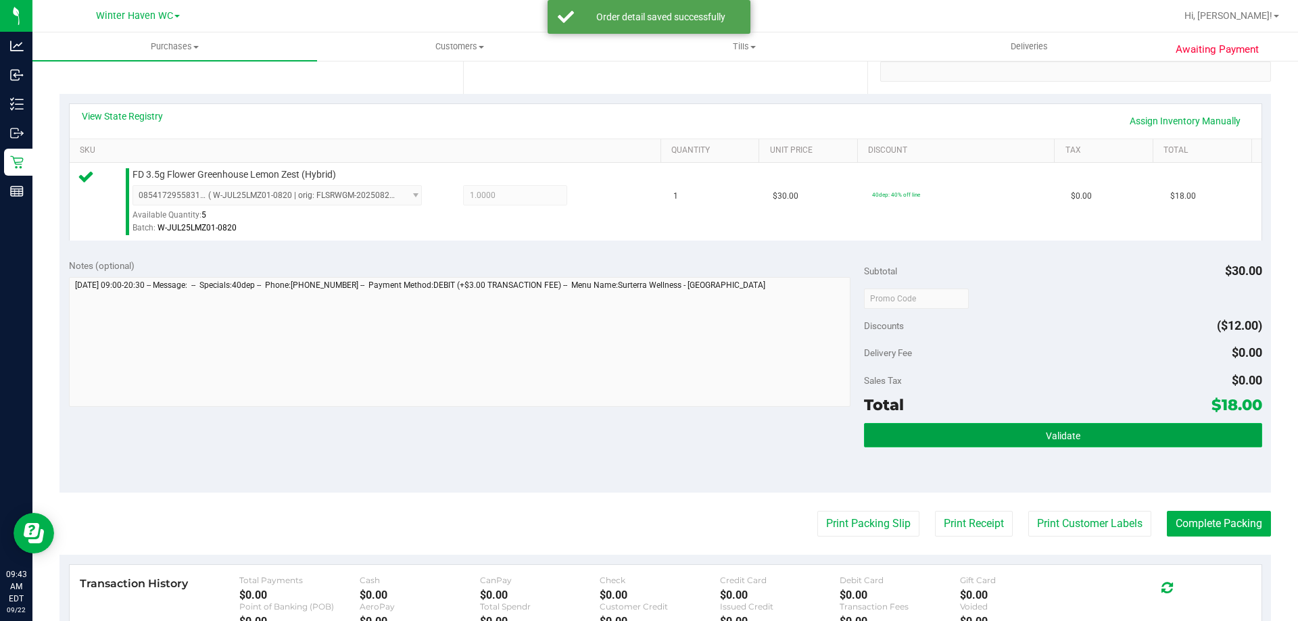
click at [920, 439] on button "Validate" at bounding box center [1063, 435] width 398 height 24
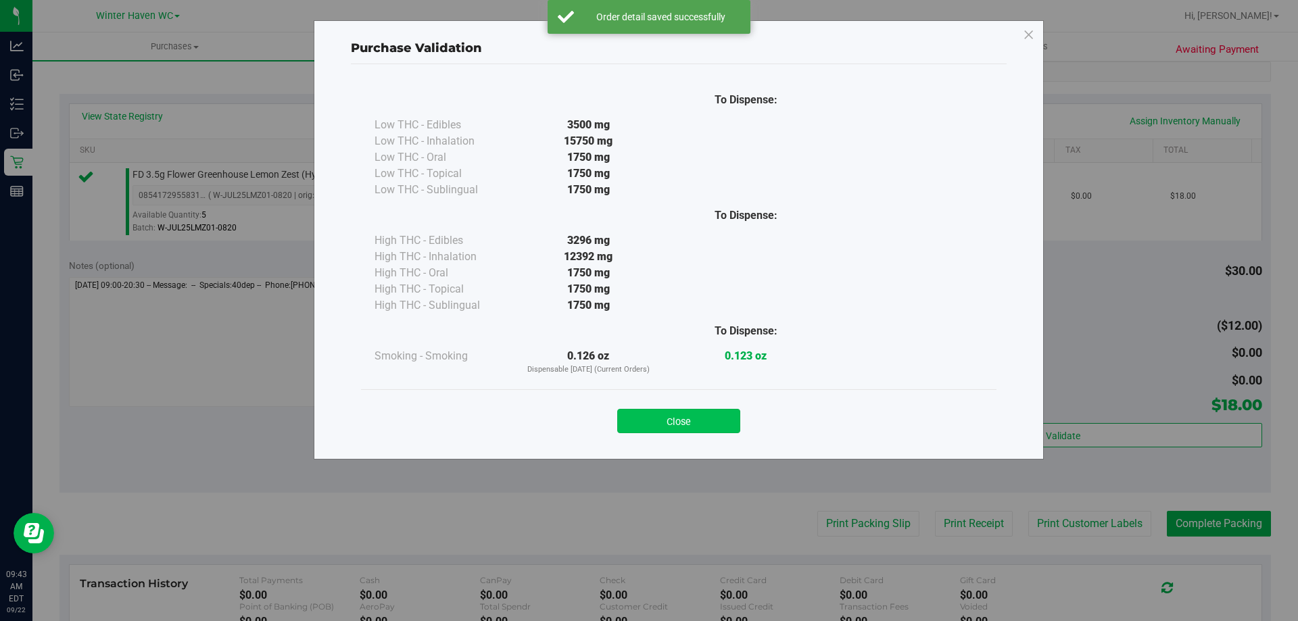
click at [696, 412] on button "Close" at bounding box center [678, 421] width 123 height 24
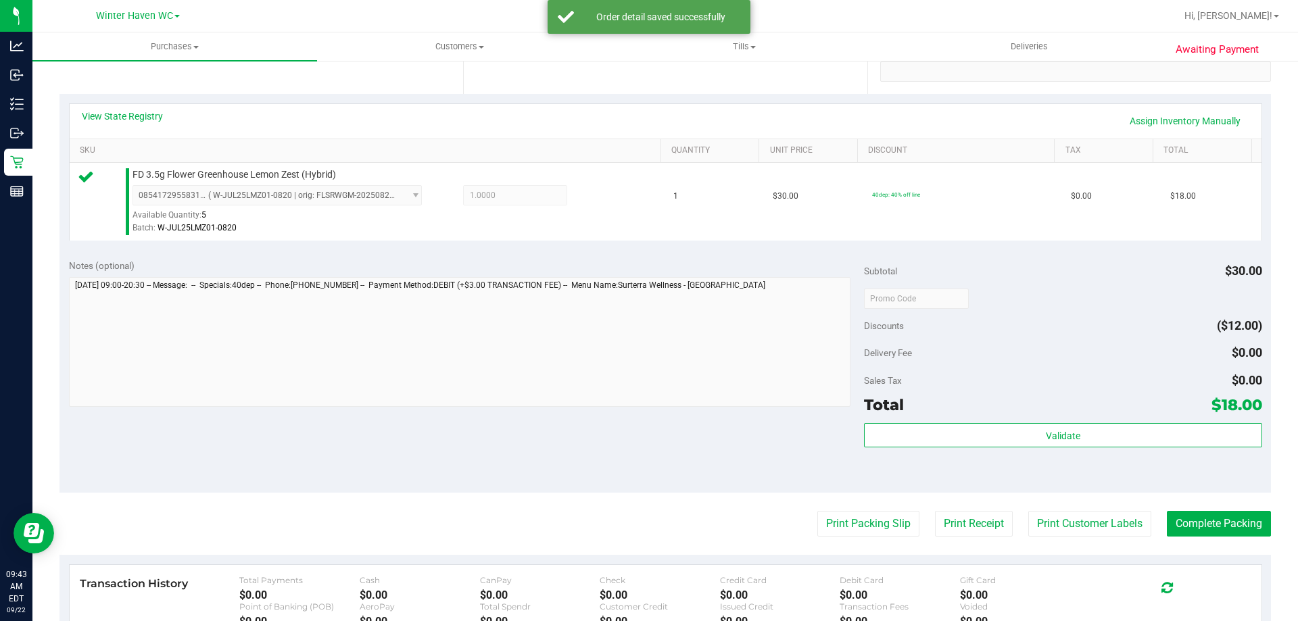
click at [750, 461] on div "Notes (optional) Subtotal $30.00 Discounts ($12.00) Delivery Fee $0.00 Sales Ta…" at bounding box center [665, 370] width 1212 height 243
click at [841, 529] on button "Print Packing Slip" at bounding box center [868, 524] width 102 height 26
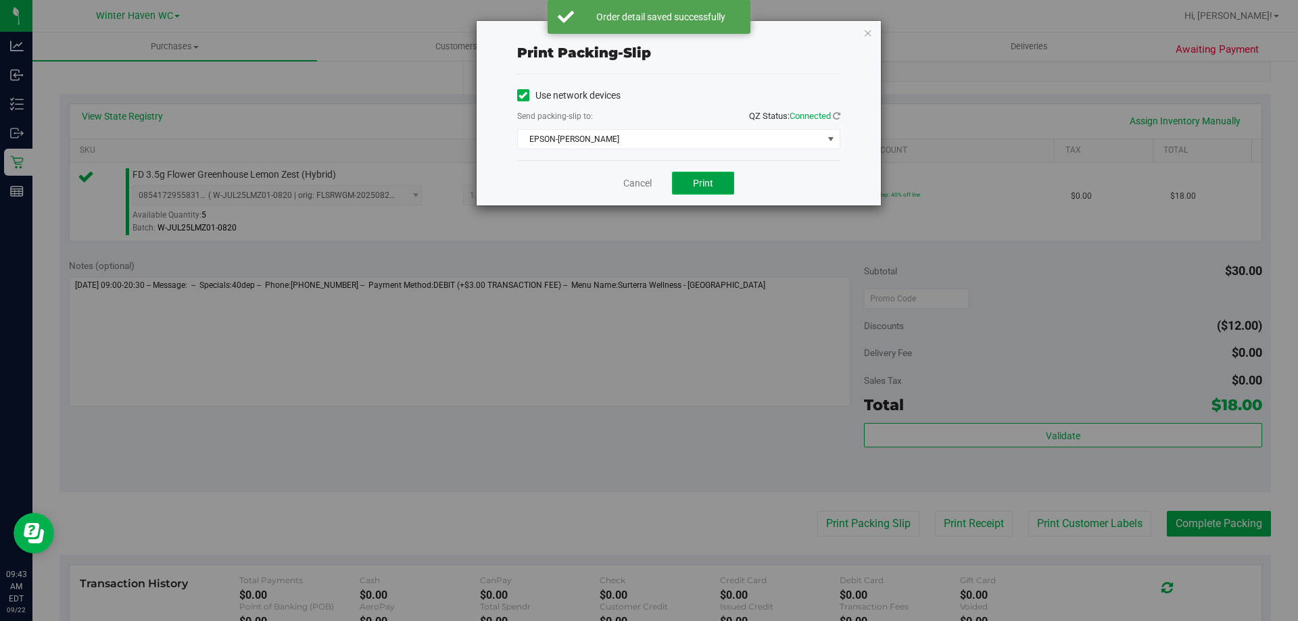
click at [705, 186] on span "Print" at bounding box center [703, 183] width 20 height 11
click at [642, 179] on link "Cancel" at bounding box center [637, 183] width 28 height 14
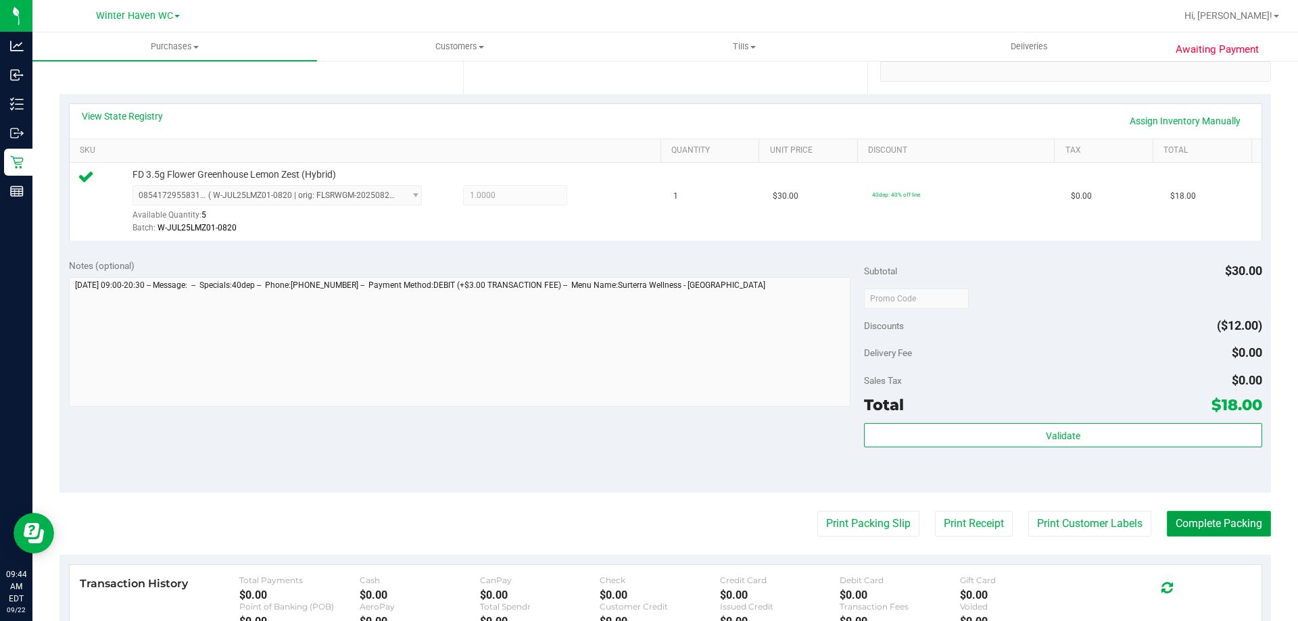
click at [1251, 513] on button "Complete Packing" at bounding box center [1219, 524] width 104 height 26
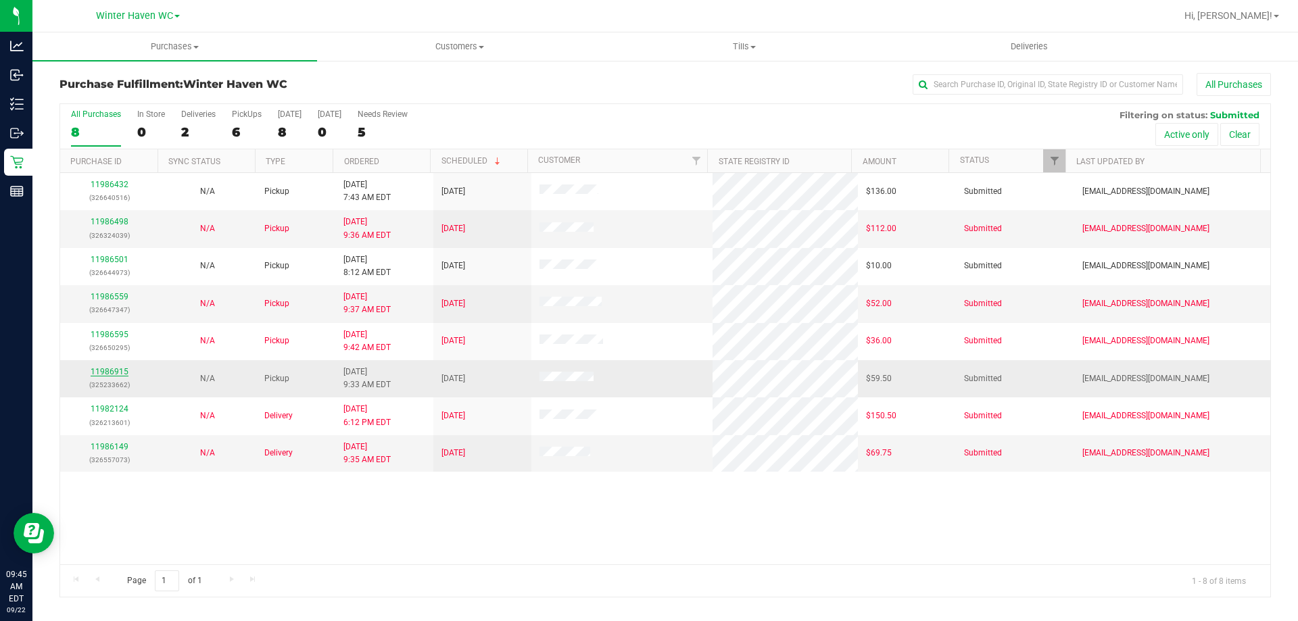
click at [121, 374] on link "11986915" at bounding box center [110, 371] width 38 height 9
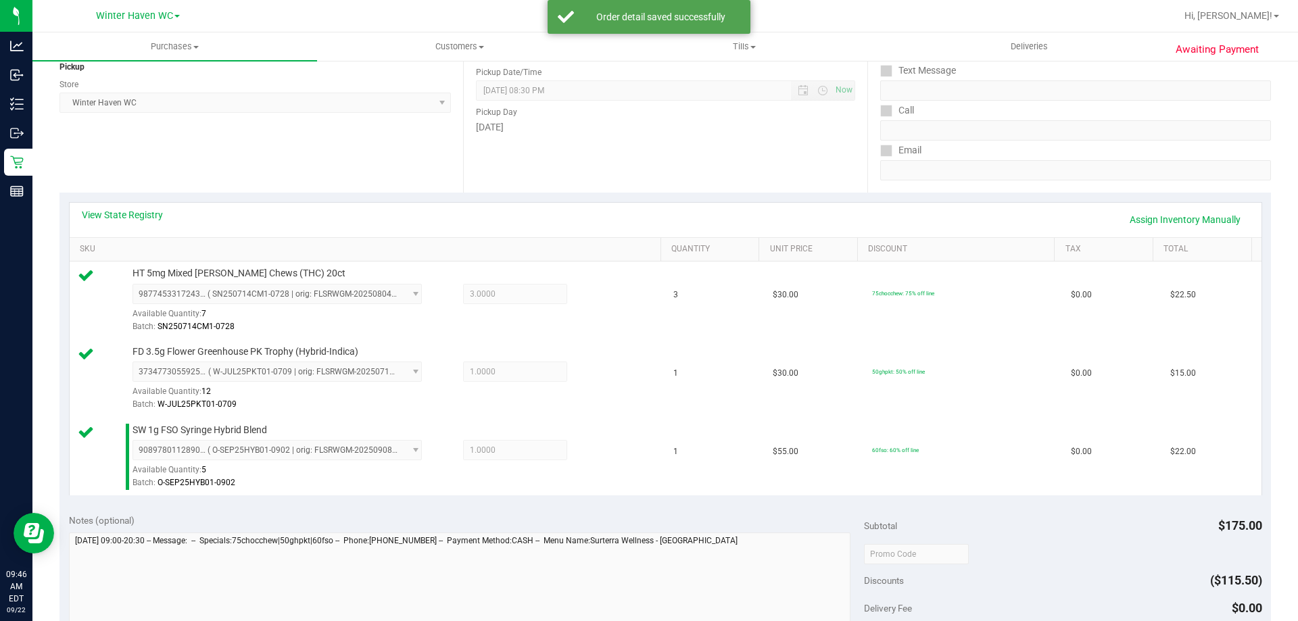
scroll to position [270, 0]
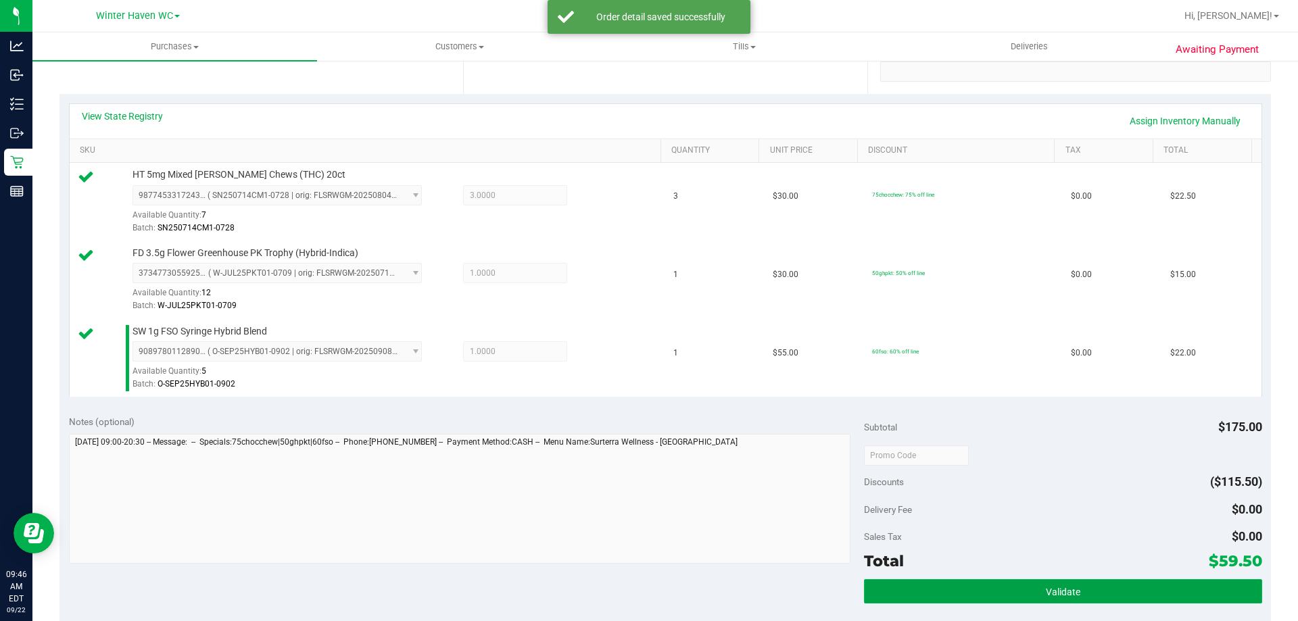
click at [1049, 595] on span "Validate" at bounding box center [1063, 592] width 34 height 11
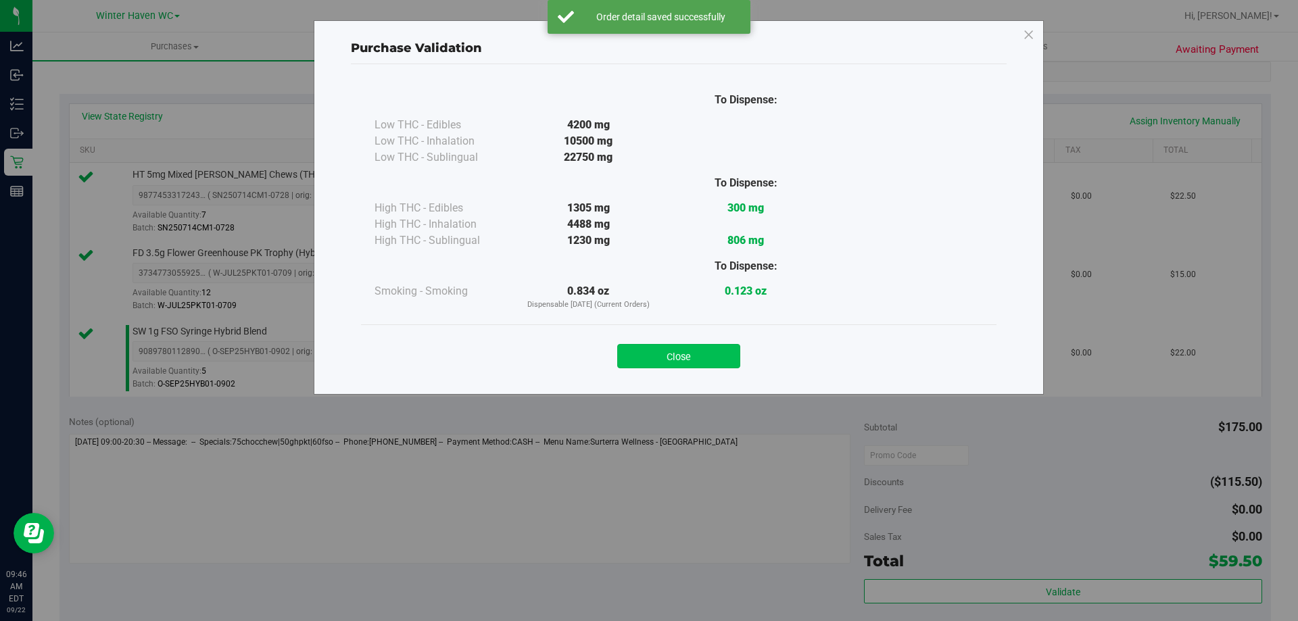
click at [715, 356] on button "Close" at bounding box center [678, 356] width 123 height 24
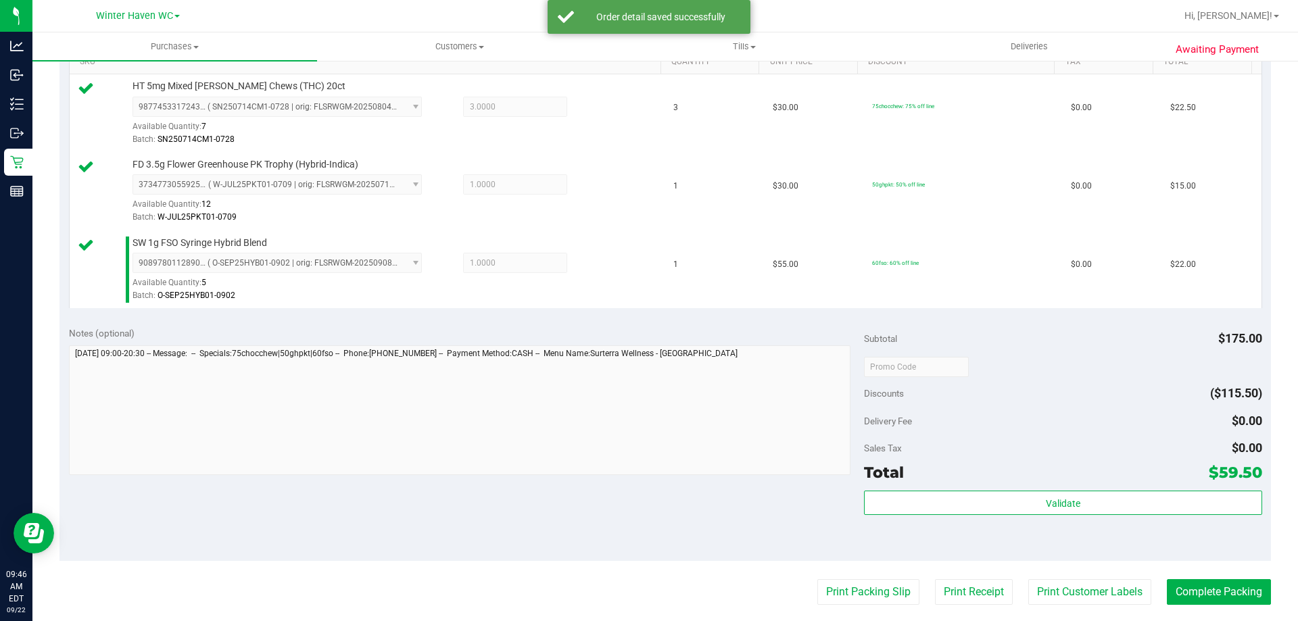
scroll to position [473, 0]
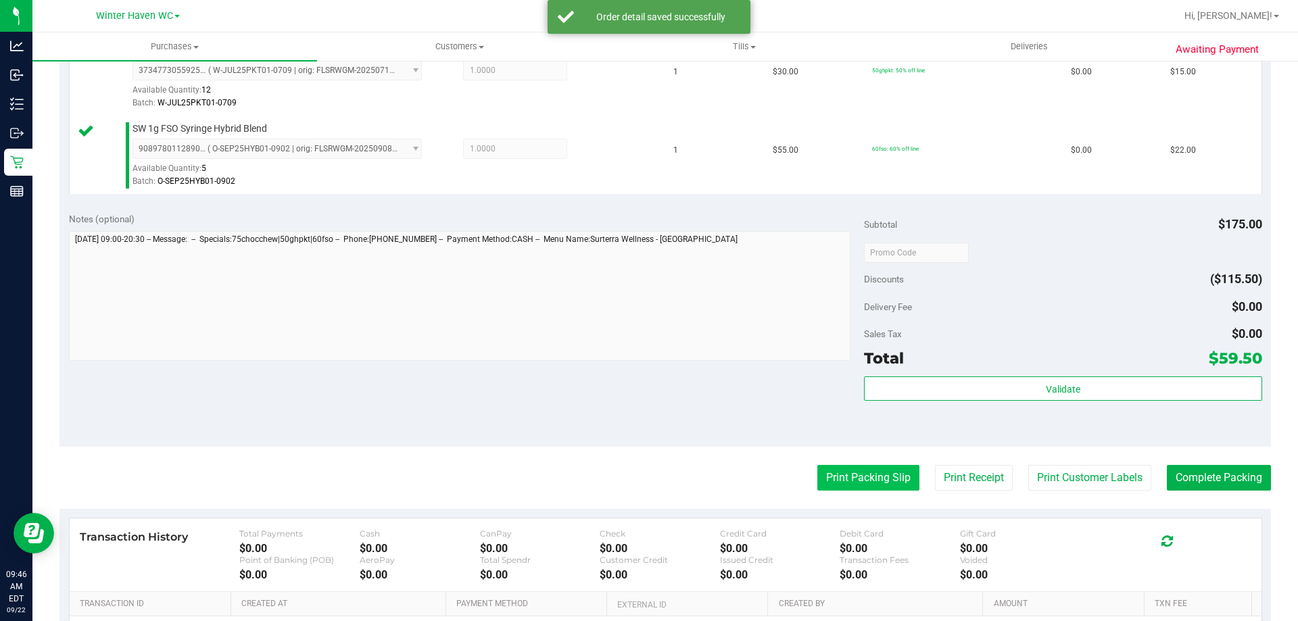
click at [882, 485] on button "Print Packing Slip" at bounding box center [868, 478] width 102 height 26
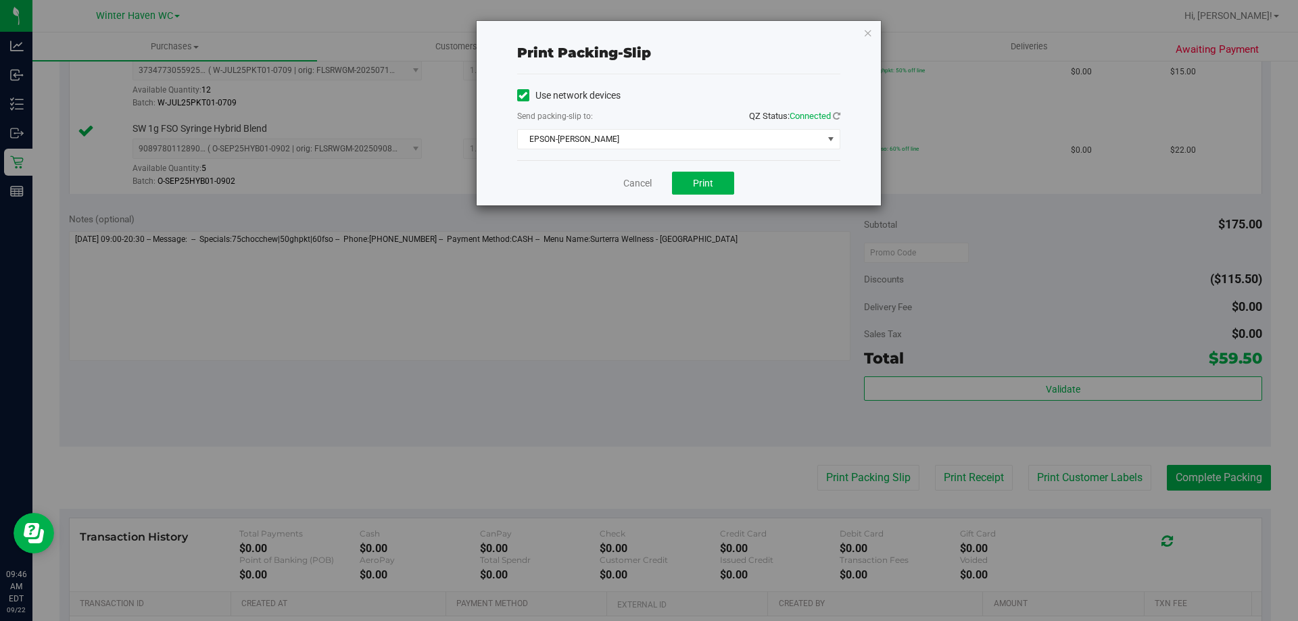
click at [720, 195] on div "Cancel Print" at bounding box center [678, 182] width 323 height 45
click at [720, 187] on button "Print" at bounding box center [703, 183] width 62 height 23
click at [639, 180] on link "Cancel" at bounding box center [637, 183] width 28 height 14
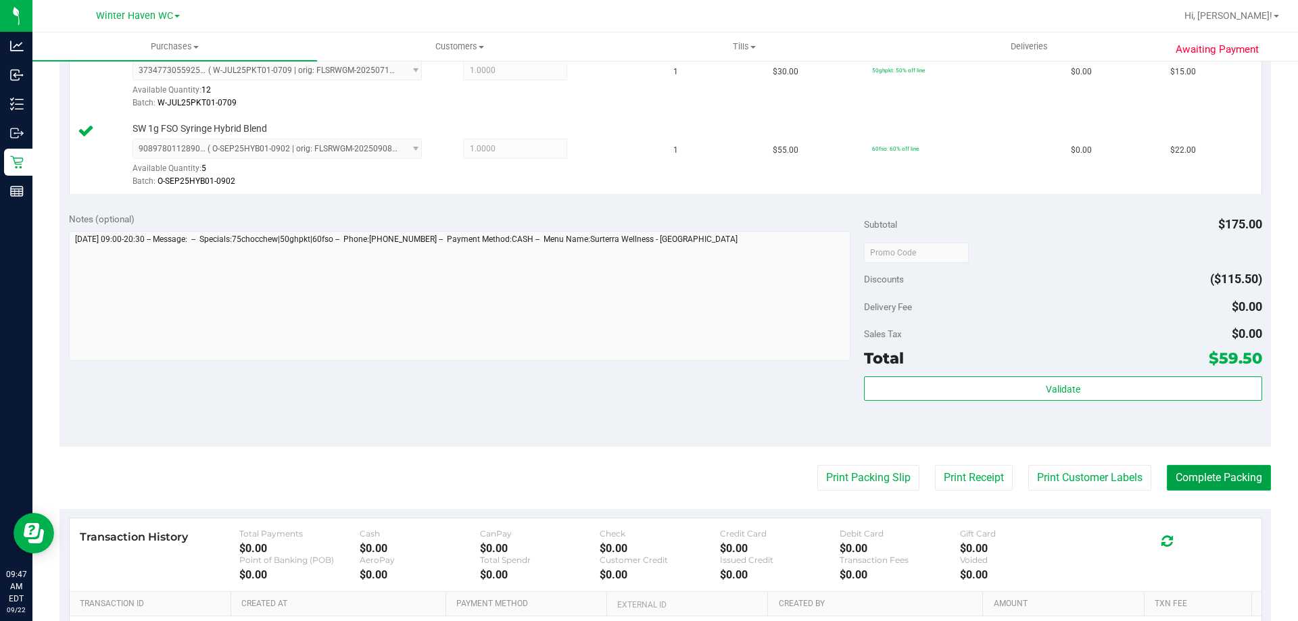
click at [1194, 482] on button "Complete Packing" at bounding box center [1219, 478] width 104 height 26
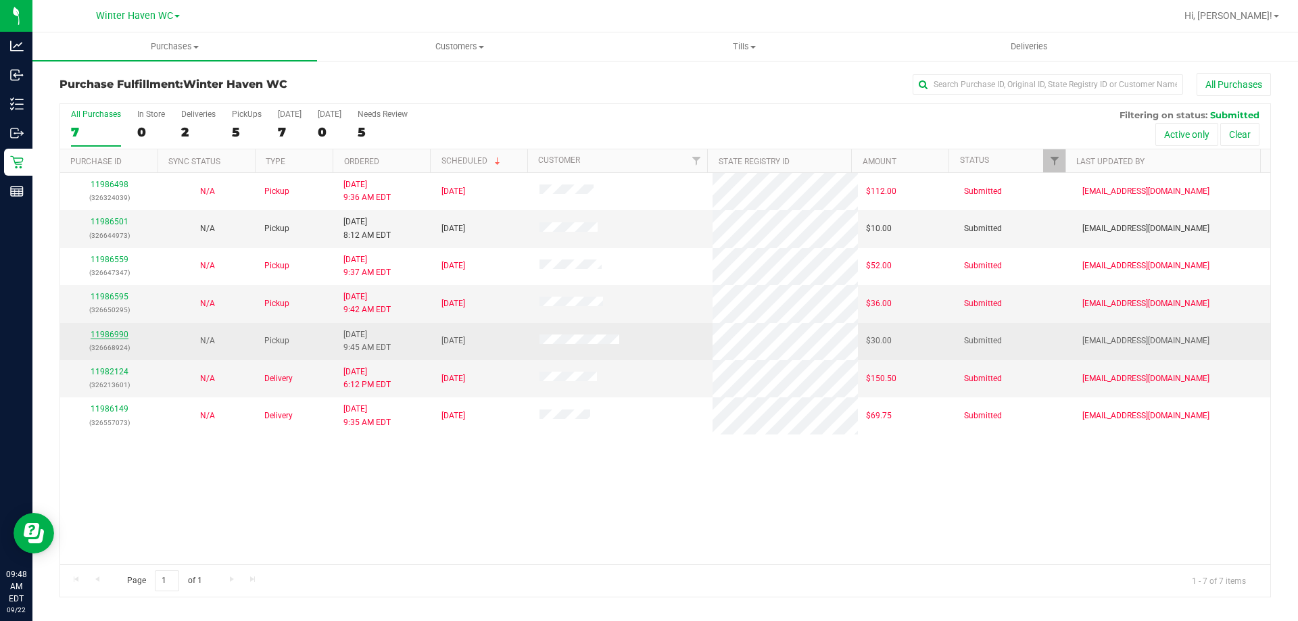
click at [115, 332] on link "11986990" at bounding box center [110, 334] width 38 height 9
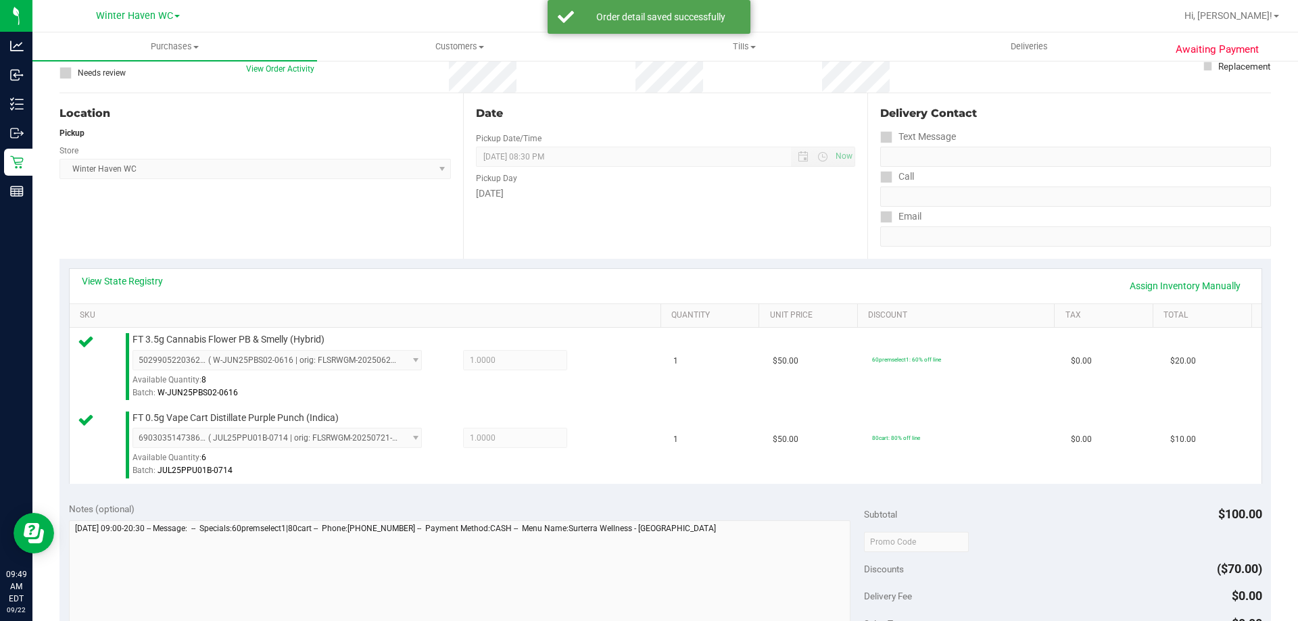
scroll to position [203, 0]
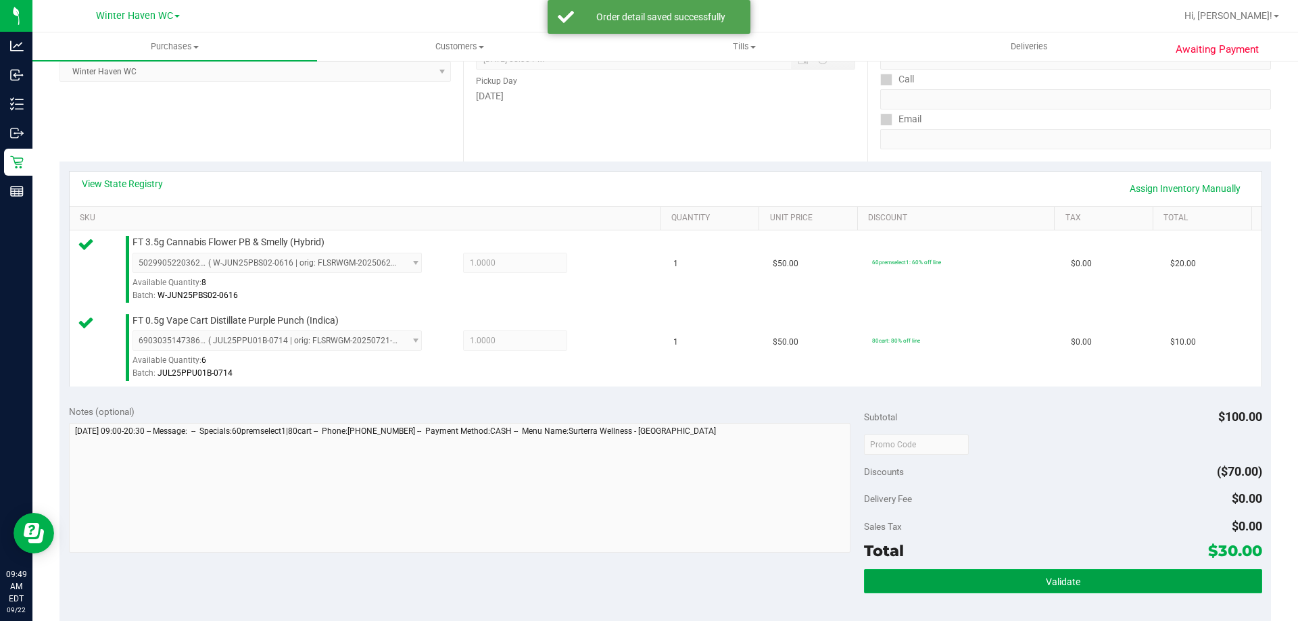
click at [1019, 575] on button "Validate" at bounding box center [1063, 581] width 398 height 24
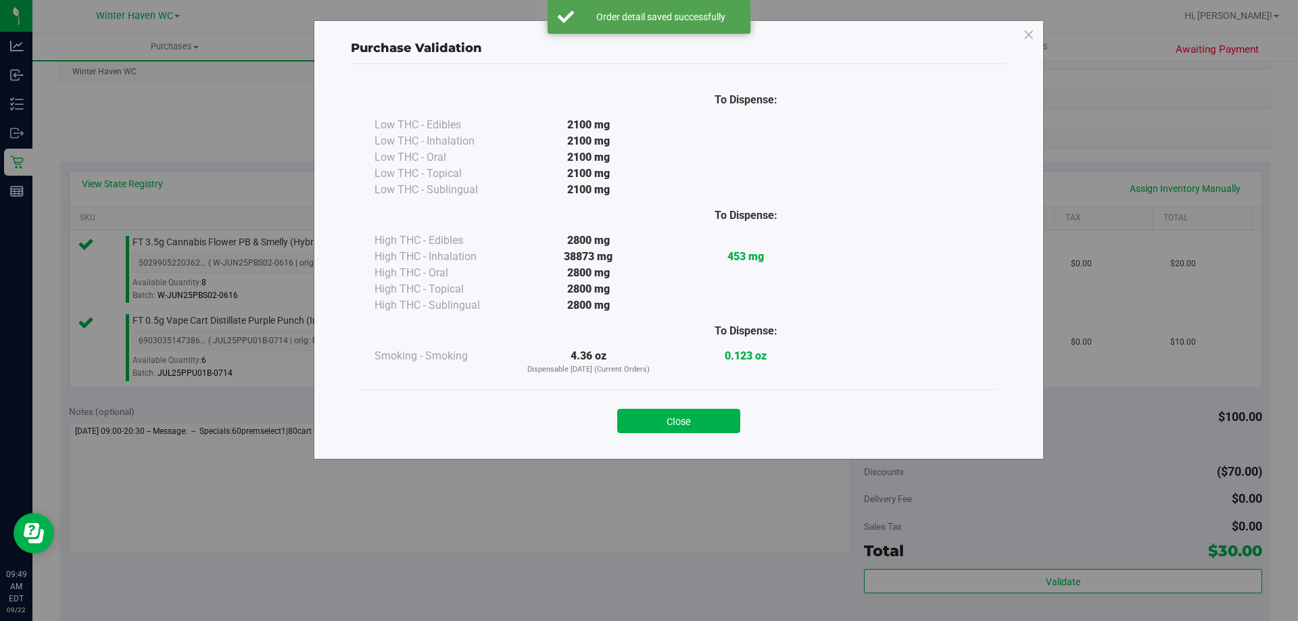
click at [746, 424] on div "Close" at bounding box center [678, 417] width 615 height 34
drag, startPoint x: 740, startPoint y: 423, endPoint x: 727, endPoint y: 419, distance: 14.1
click at [732, 421] on div "Close" at bounding box center [678, 417] width 615 height 34
click at [721, 418] on button "Close" at bounding box center [678, 421] width 123 height 24
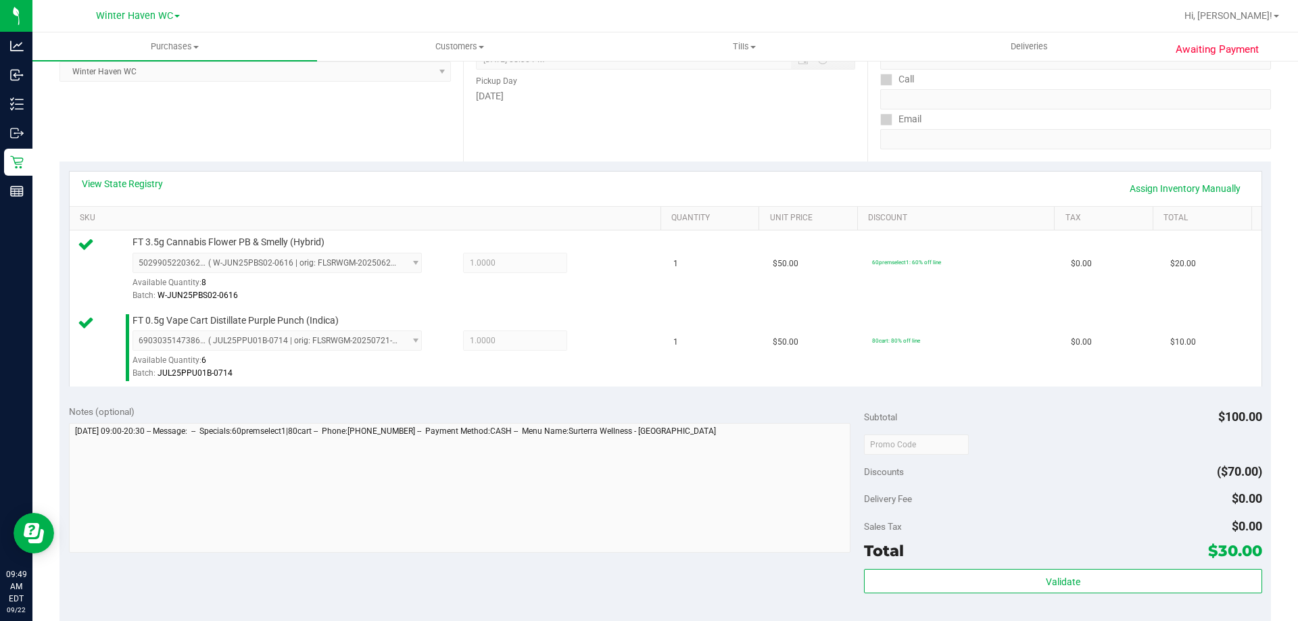
scroll to position [406, 0]
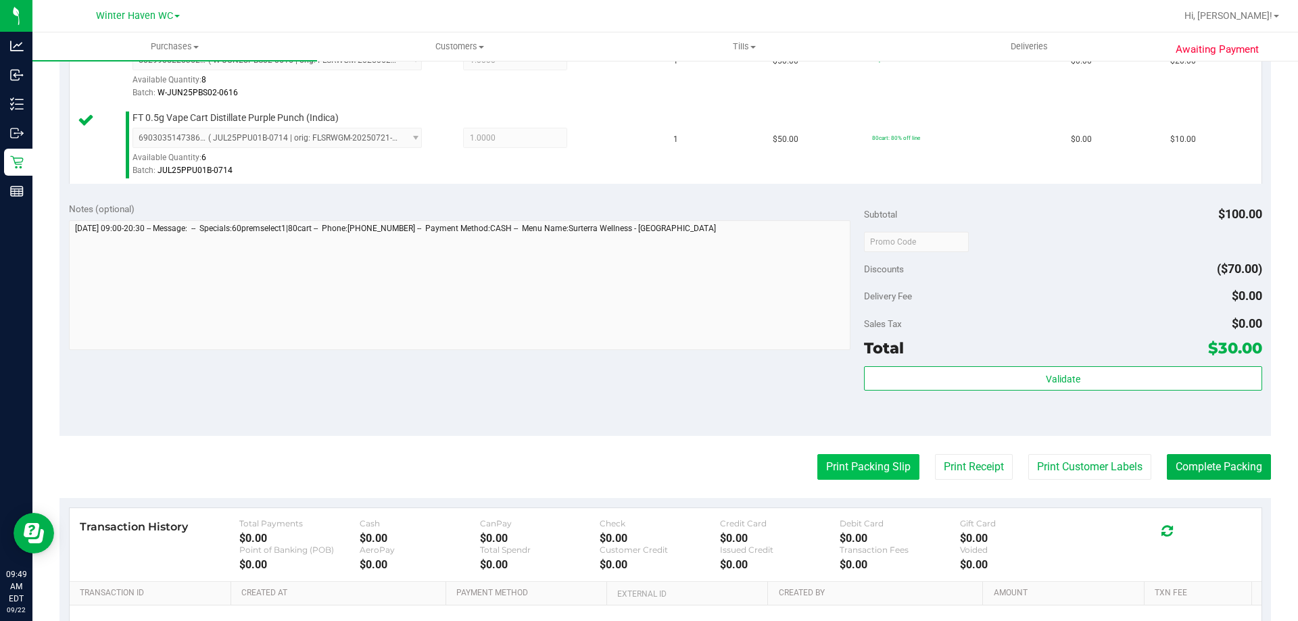
click at [875, 467] on button "Print Packing Slip" at bounding box center [868, 467] width 102 height 26
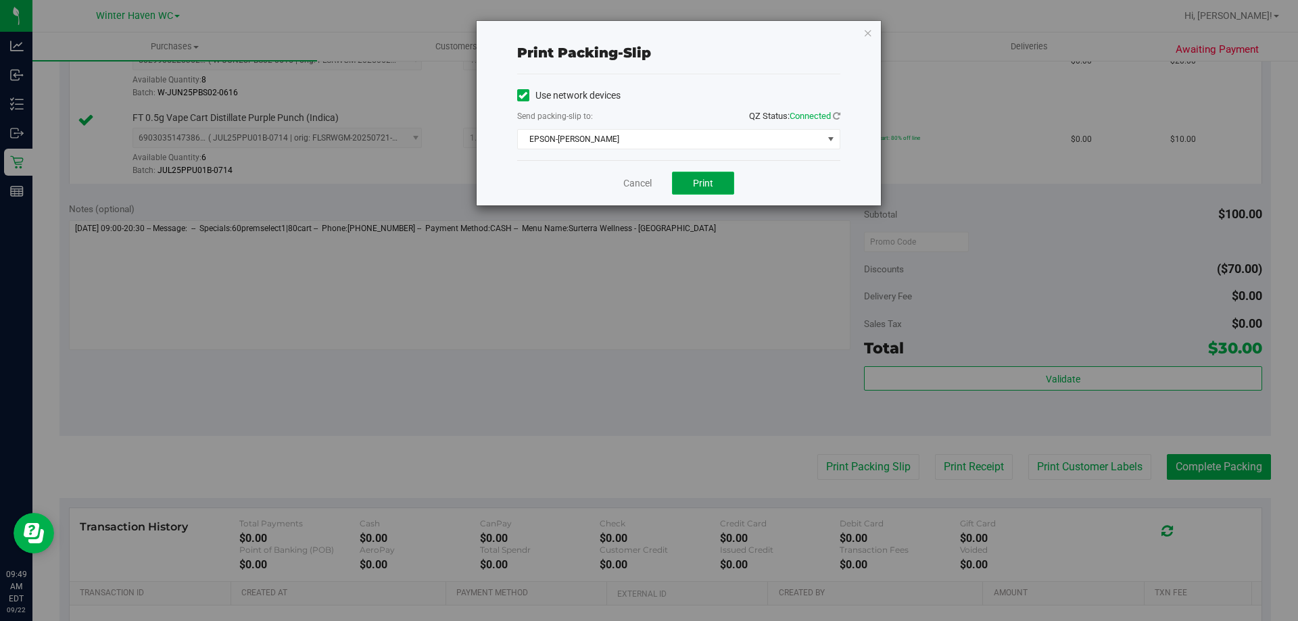
click at [710, 178] on span "Print" at bounding box center [703, 183] width 20 height 11
click at [625, 187] on link "Cancel" at bounding box center [637, 183] width 28 height 14
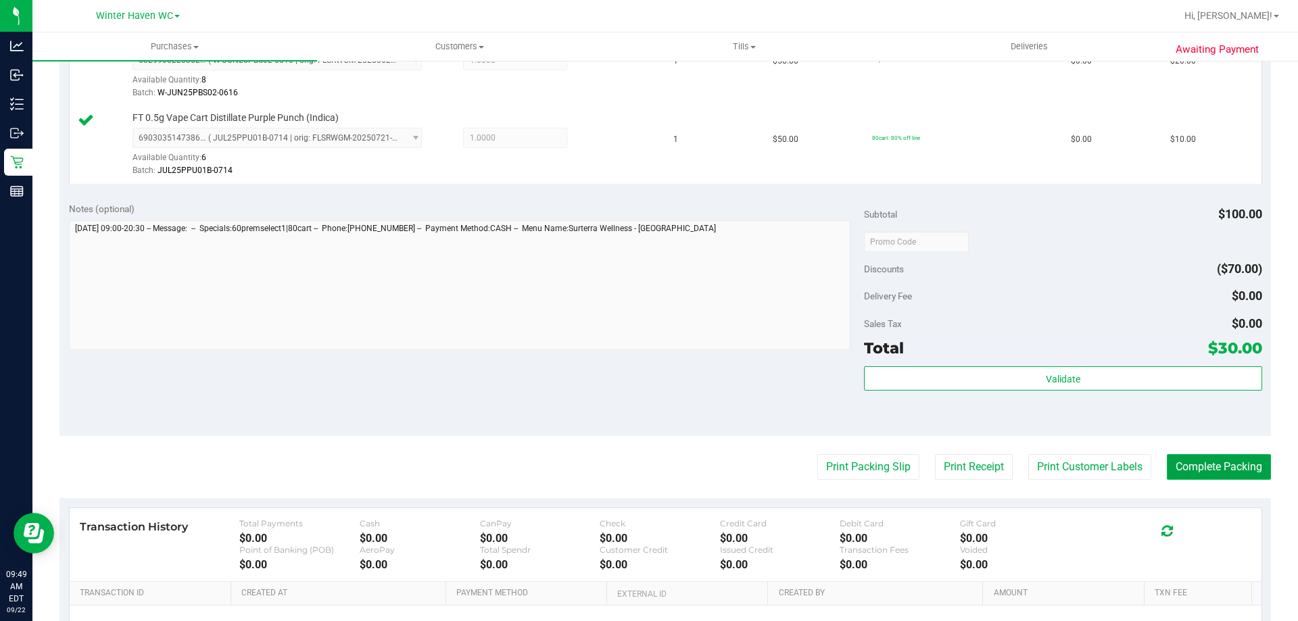
click at [1227, 474] on button "Complete Packing" at bounding box center [1219, 467] width 104 height 26
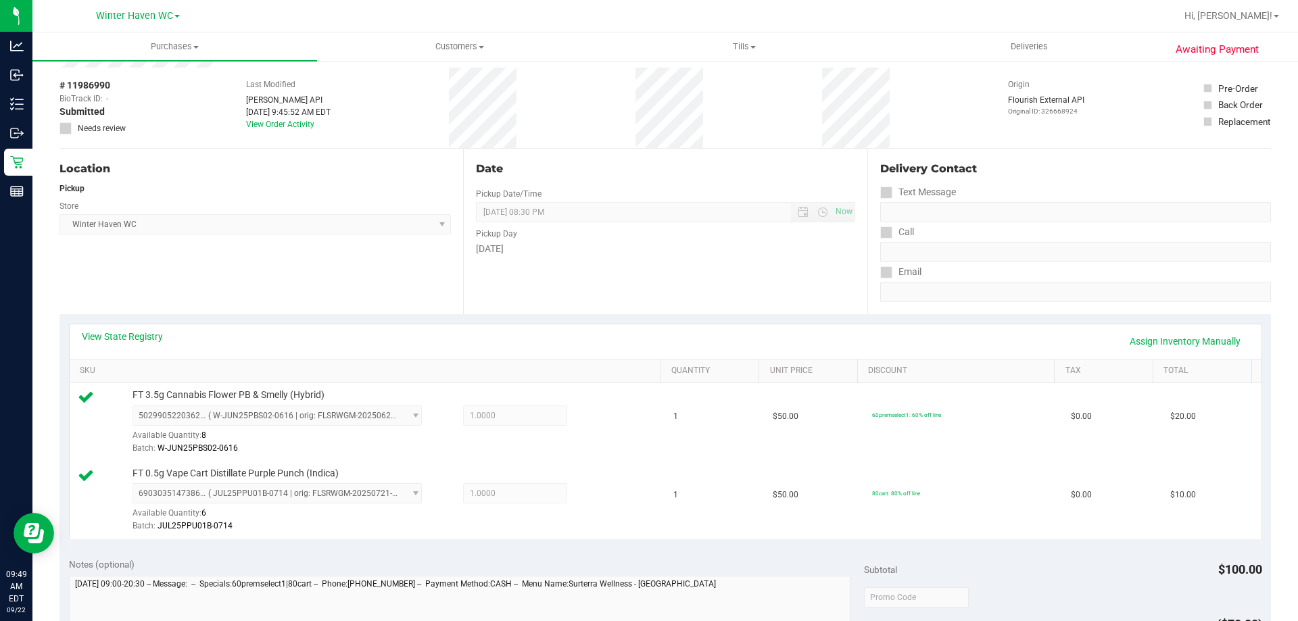
scroll to position [0, 0]
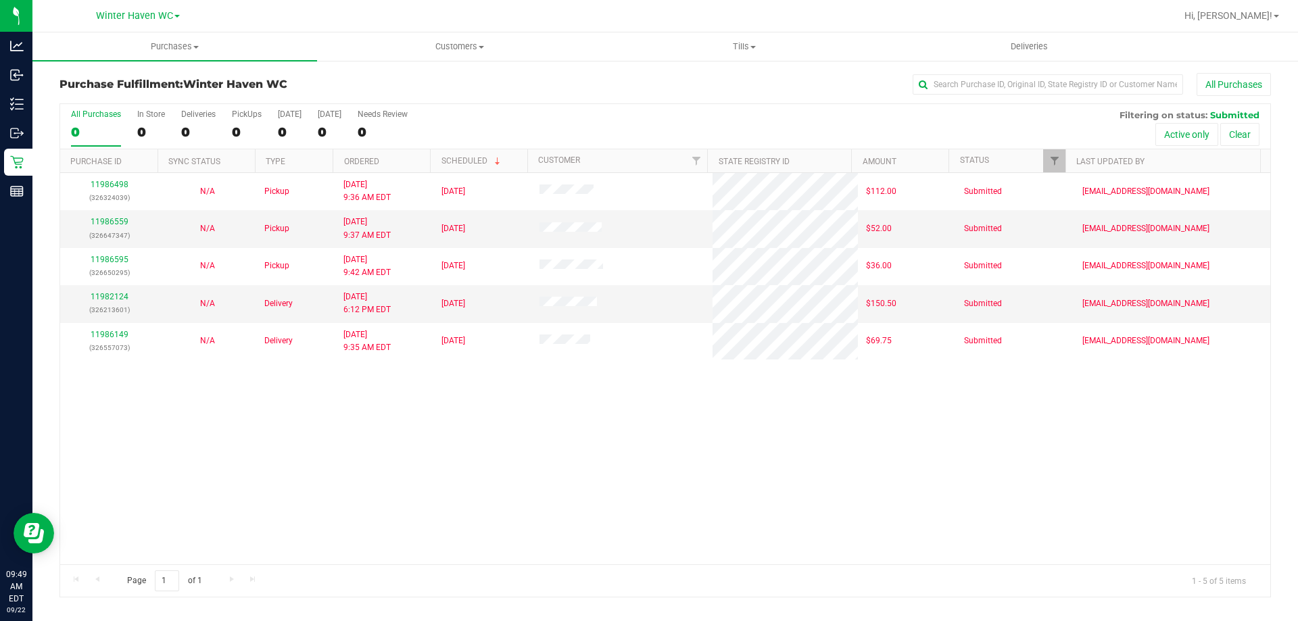
click at [617, 462] on div "11986498 (326324039) N/A Pickup 9/22/2025 9:36 AM EDT 9/22/2025 $112.00 Submitt…" at bounding box center [665, 368] width 1210 height 391
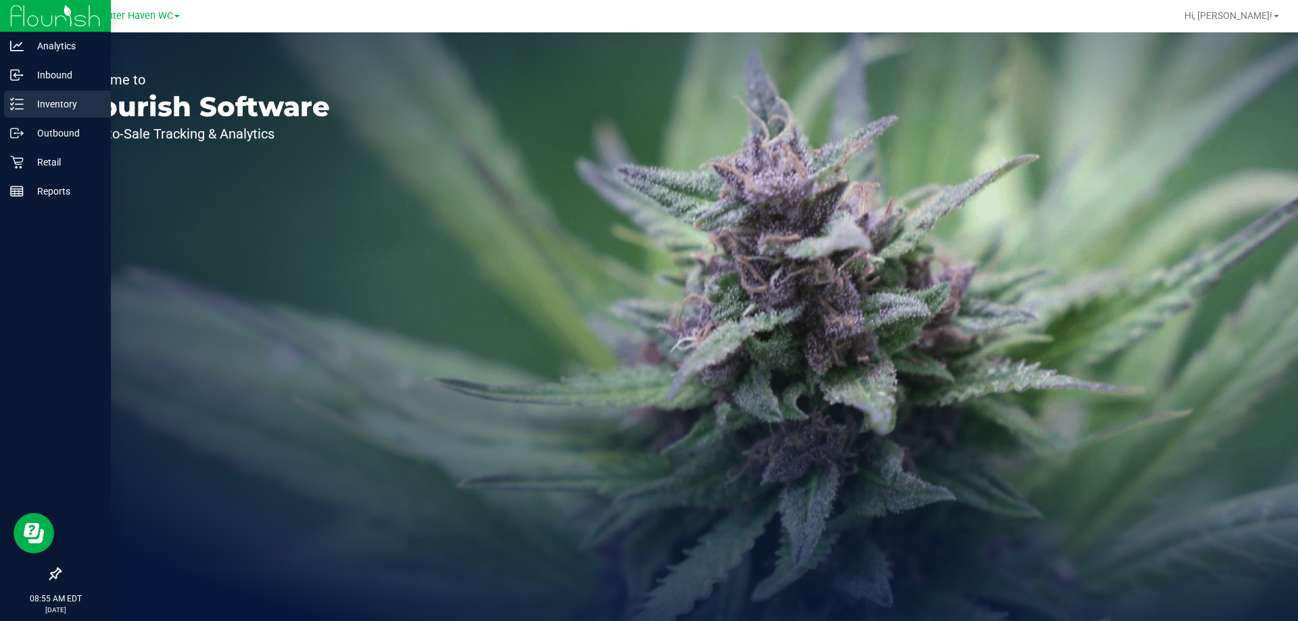
click at [23, 101] on icon at bounding box center [17, 104] width 14 height 14
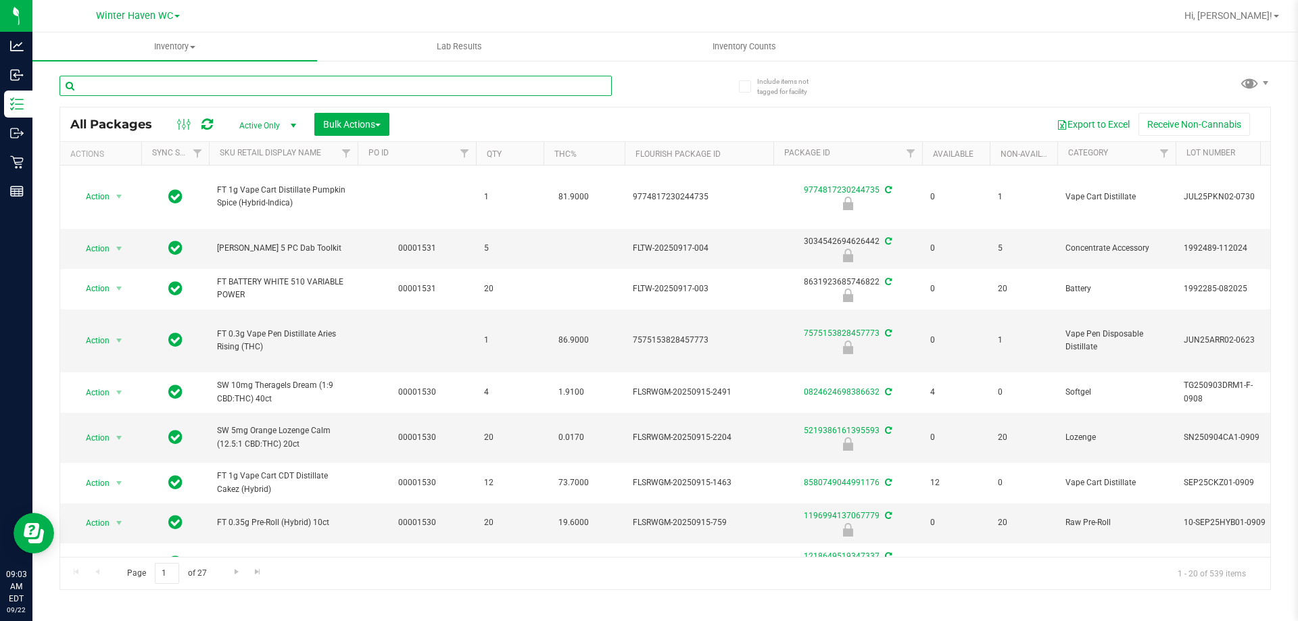
click at [279, 79] on input "text" at bounding box center [335, 86] width 552 height 20
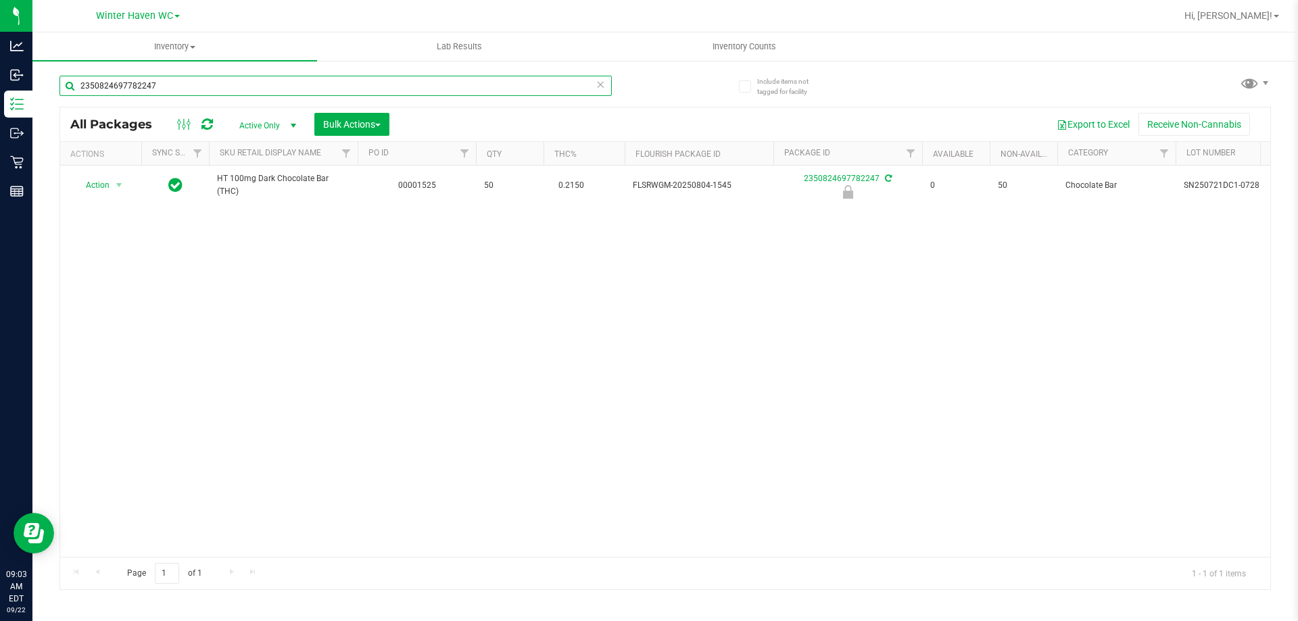
type input "2350824697782247"
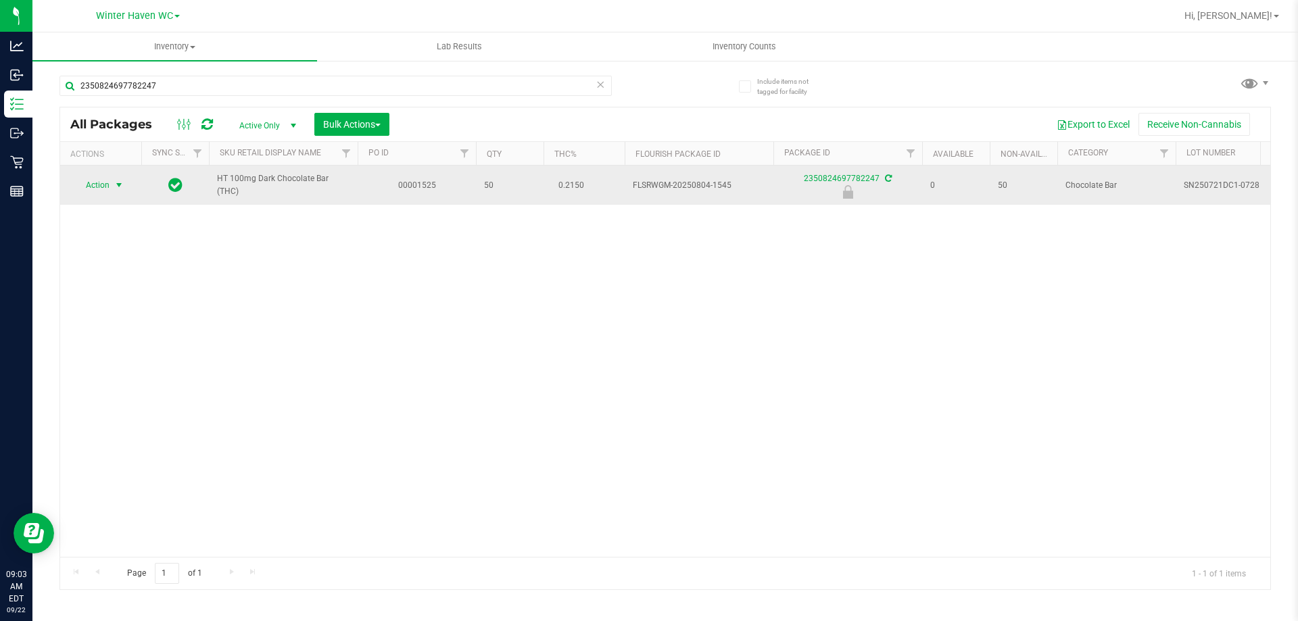
click at [107, 182] on span "Action" at bounding box center [92, 185] width 37 height 19
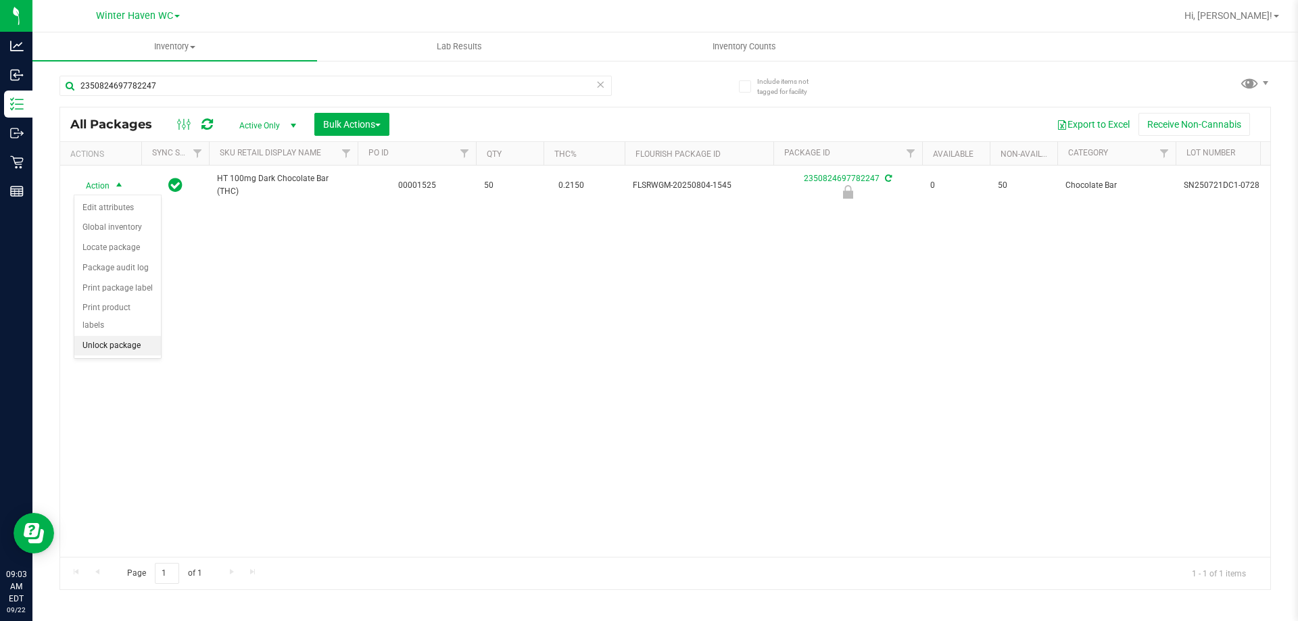
click at [103, 336] on li "Unlock package" at bounding box center [117, 346] width 87 height 20
click at [297, 339] on div "Action Action Adjust qty Create package Edit attributes Global inventory Locate…" at bounding box center [665, 361] width 1210 height 391
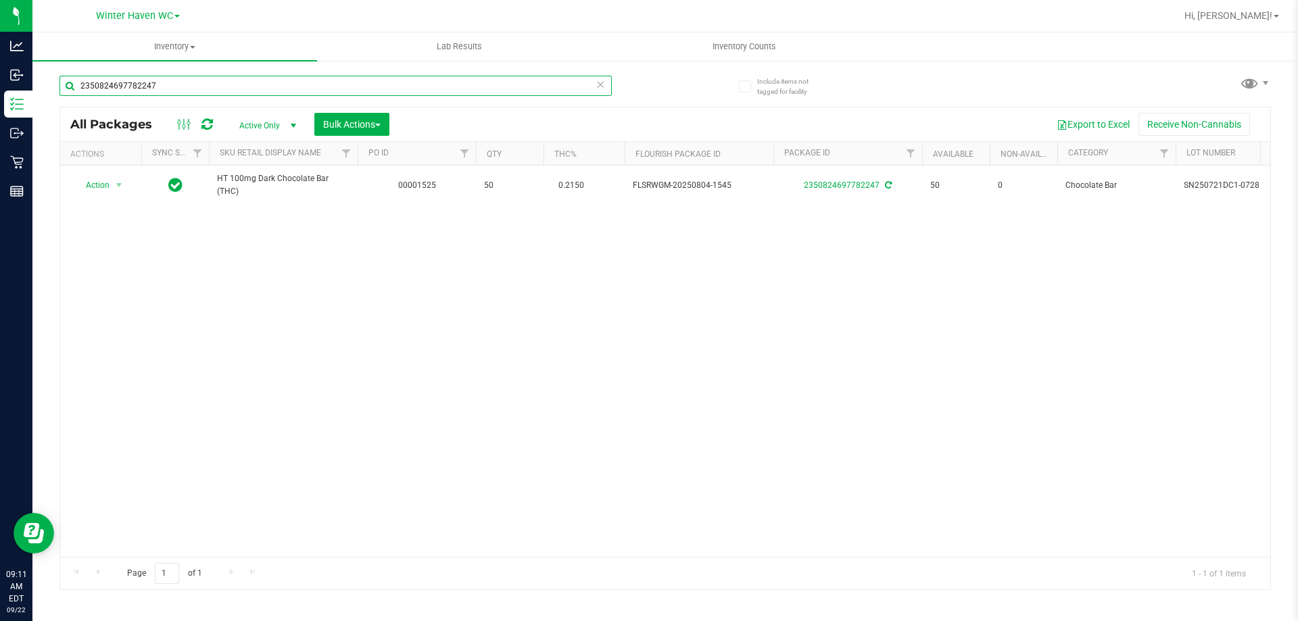
click at [183, 91] on input "2350824697782247" at bounding box center [335, 86] width 552 height 20
type input "6903035147386499"
click at [672, 82] on div "6903035147386499 All Packages Active Only Active Only Lab Samples Locked All Ex…" at bounding box center [665, 326] width 1212 height 527
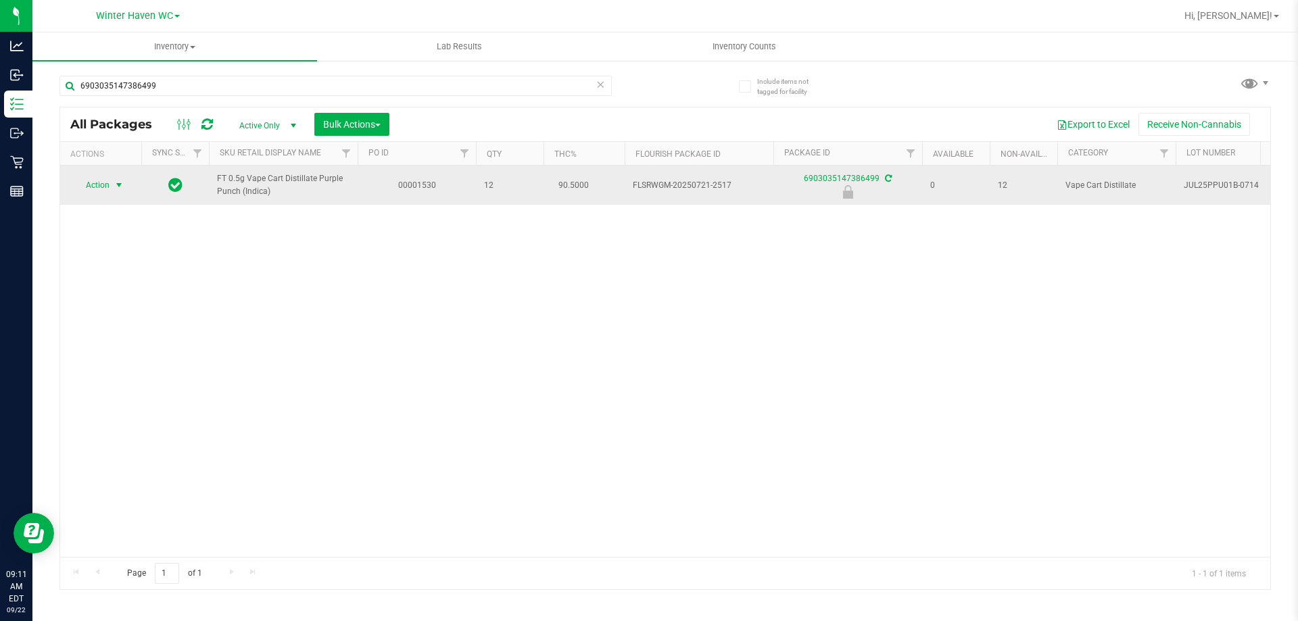
click at [103, 187] on span "Action" at bounding box center [92, 185] width 37 height 19
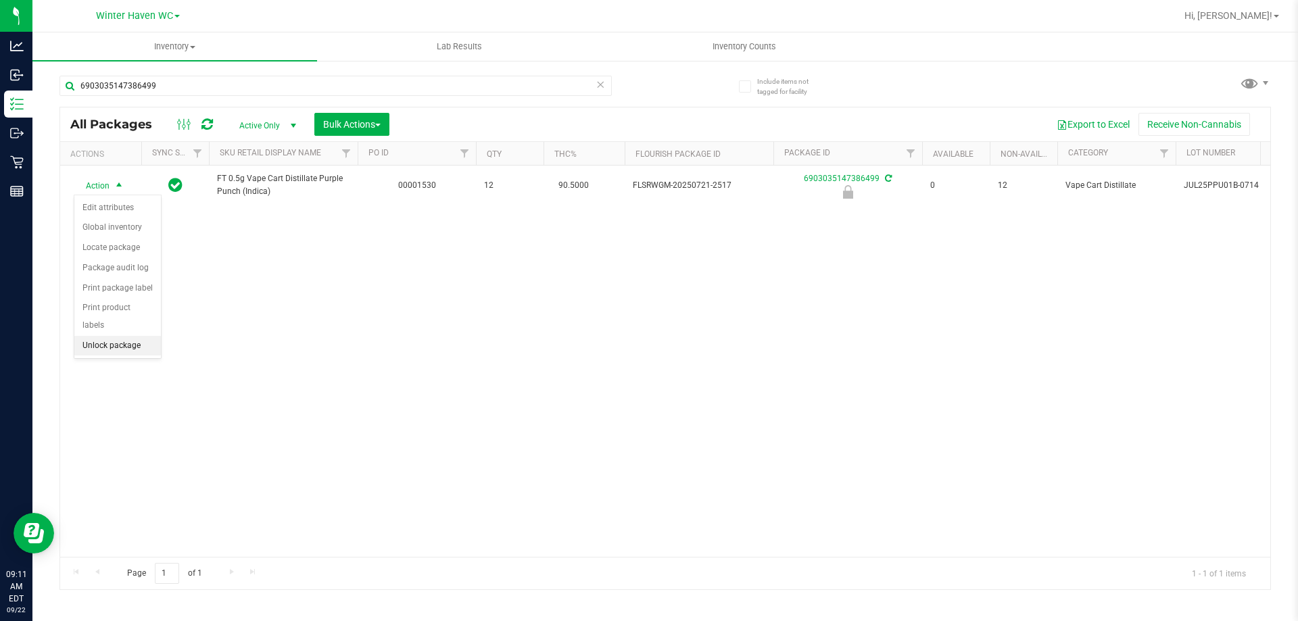
click at [135, 338] on li "Unlock package" at bounding box center [117, 346] width 87 height 20
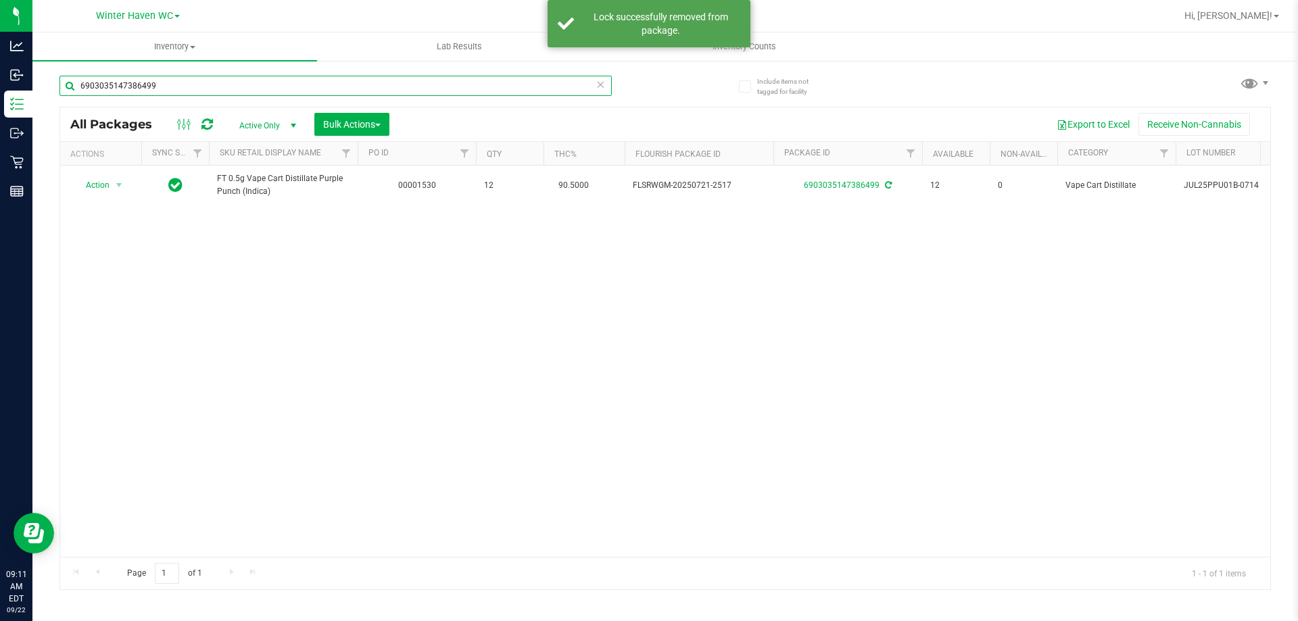
click at [201, 80] on input "6903035147386499" at bounding box center [335, 86] width 552 height 20
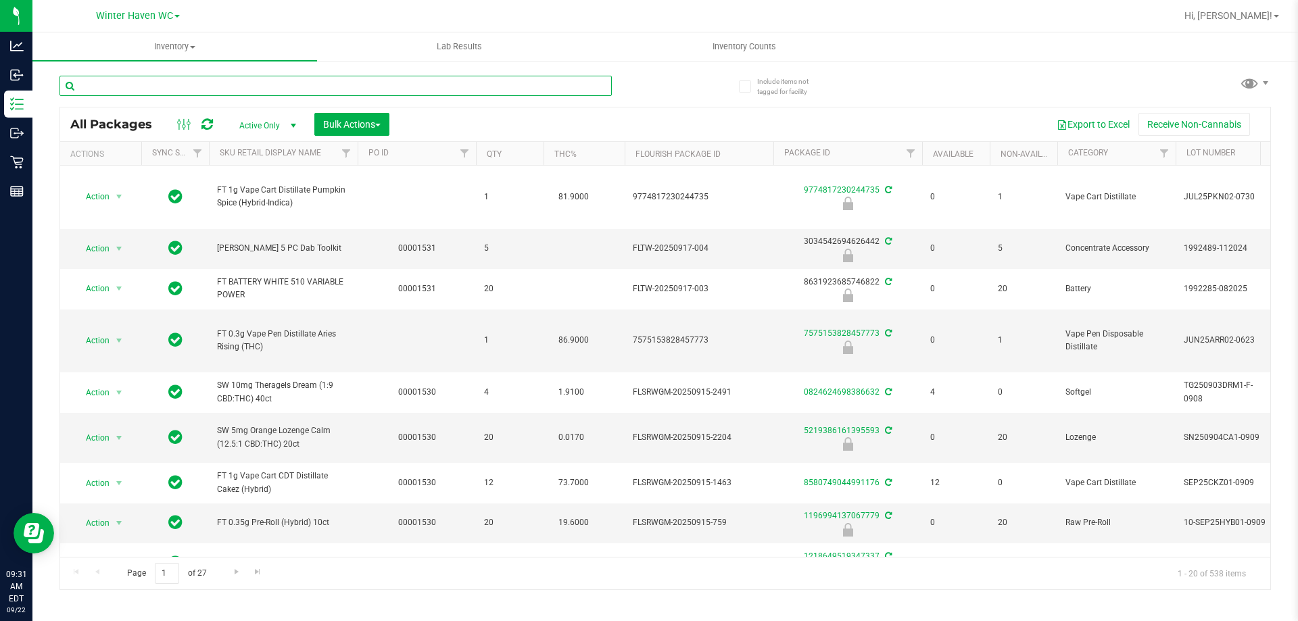
click at [264, 83] on input "text" at bounding box center [335, 86] width 552 height 20
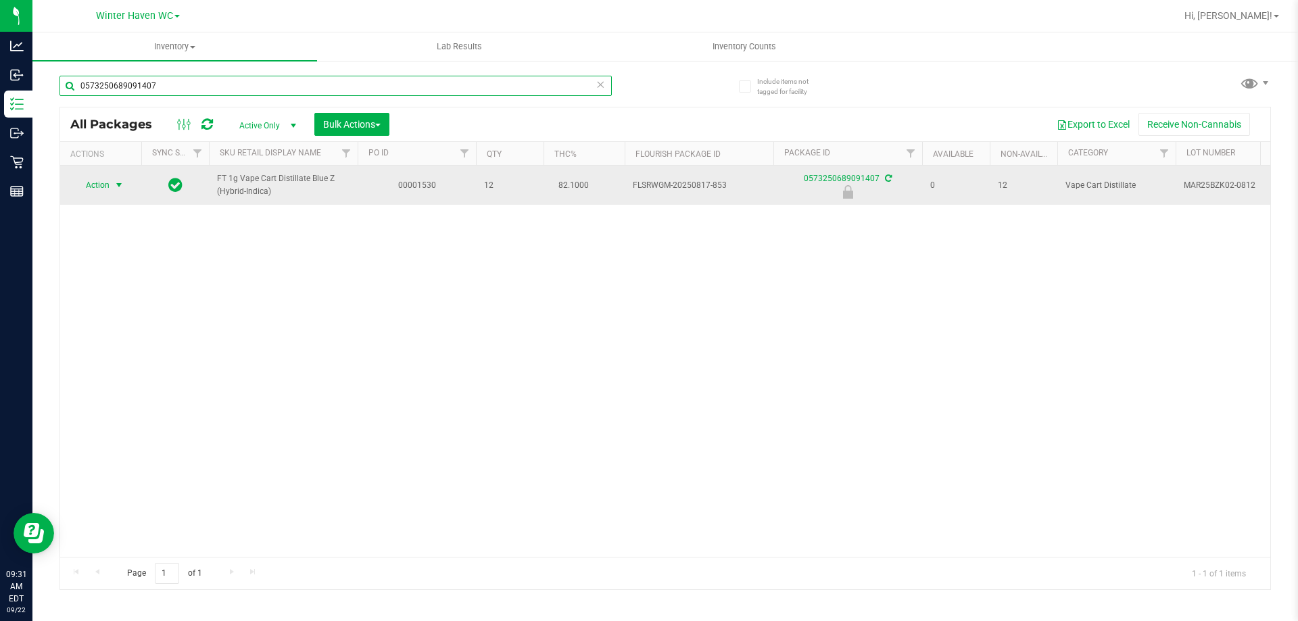
type input "0573250689091407"
click at [83, 191] on span "Action" at bounding box center [92, 185] width 37 height 19
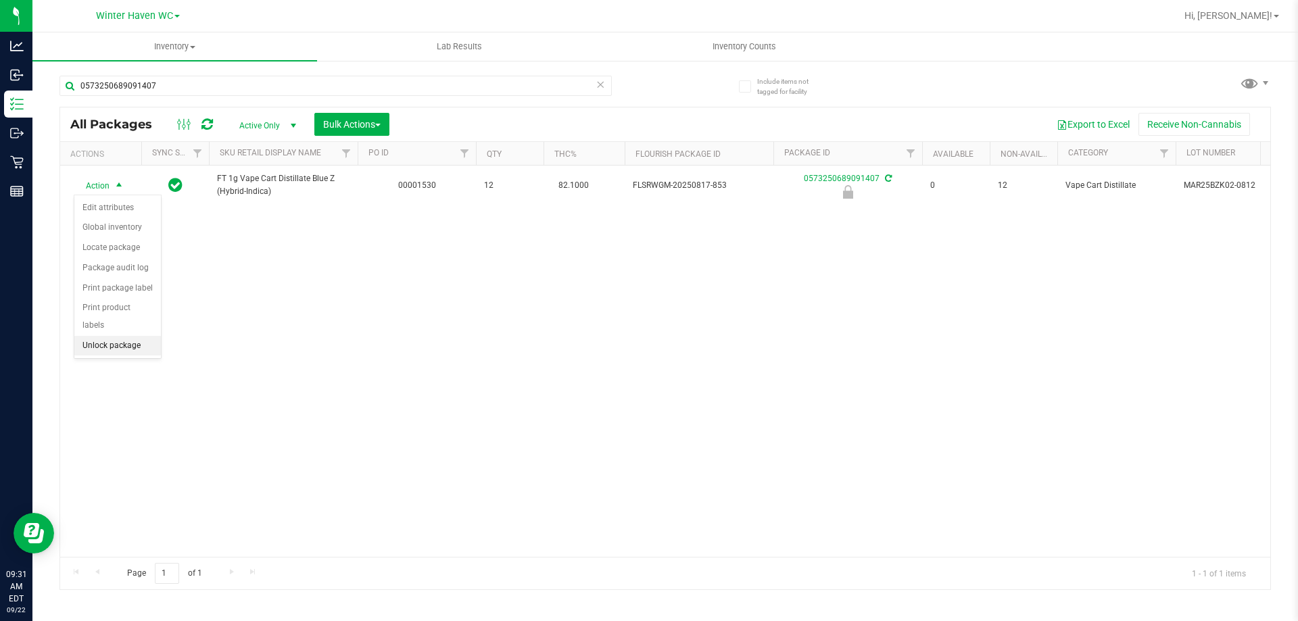
click at [108, 336] on li "Unlock package" at bounding box center [117, 346] width 87 height 20
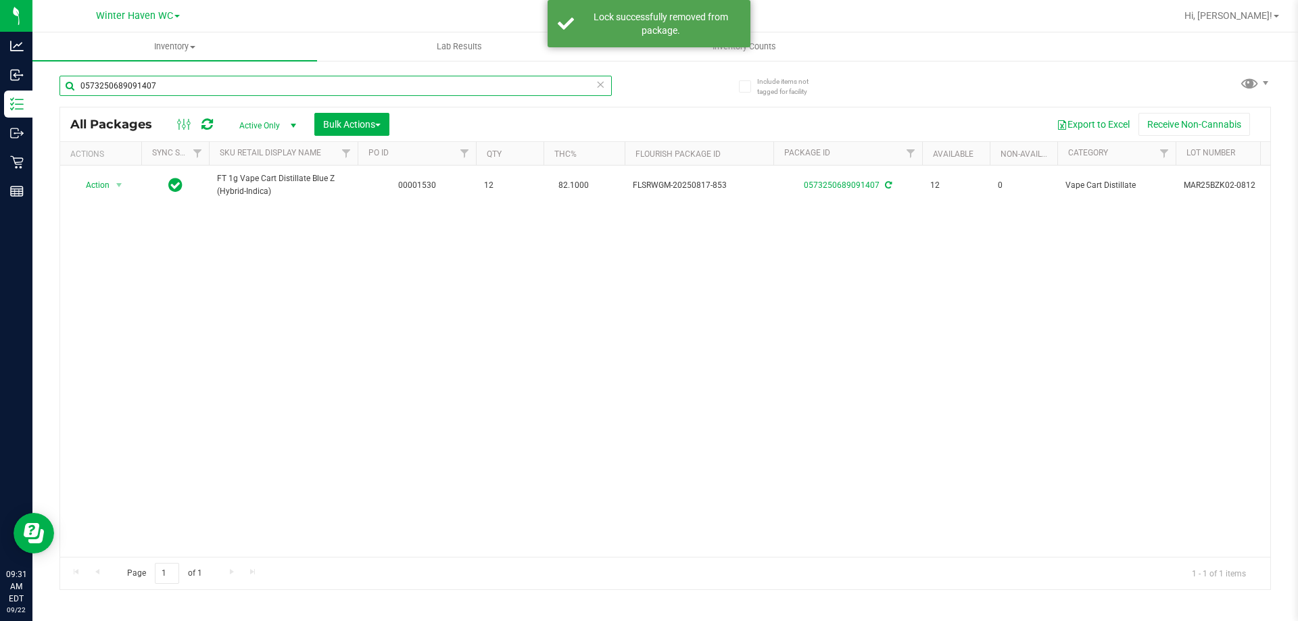
drag, startPoint x: 185, startPoint y: 83, endPoint x: 64, endPoint y: 94, distance: 121.5
click at [64, 94] on input "0573250689091407" at bounding box center [335, 86] width 552 height 20
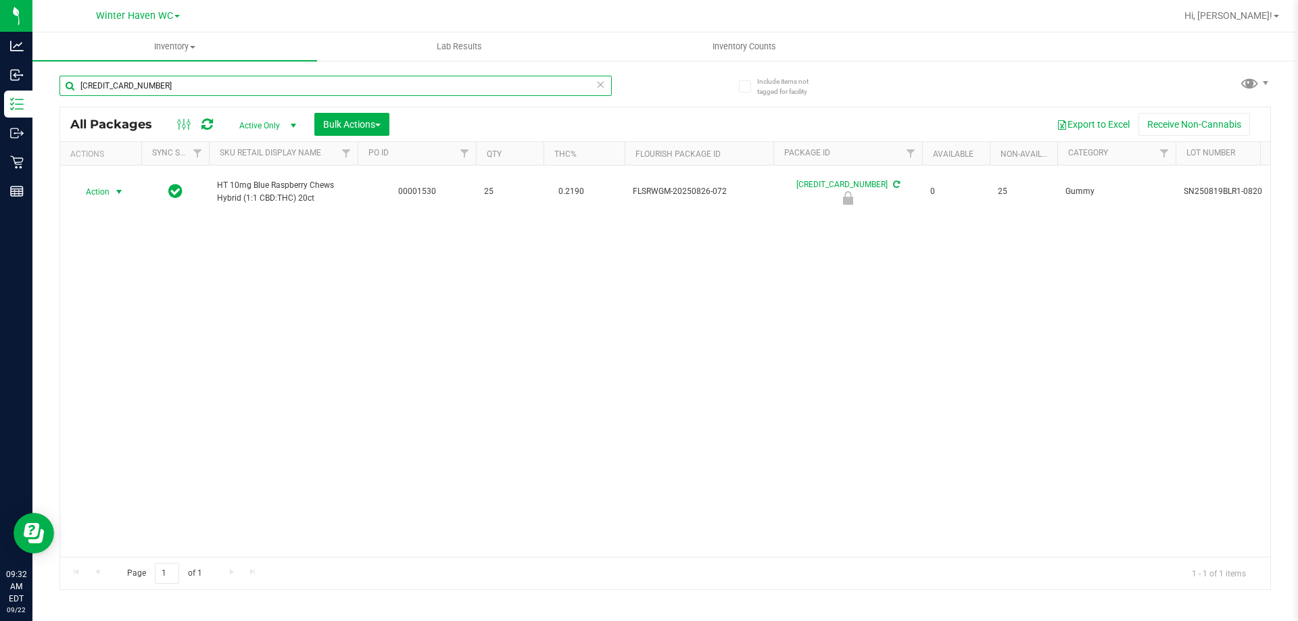
type input "[CREDIT_CARD_NUMBER]"
click at [103, 191] on span "Action" at bounding box center [92, 192] width 37 height 19
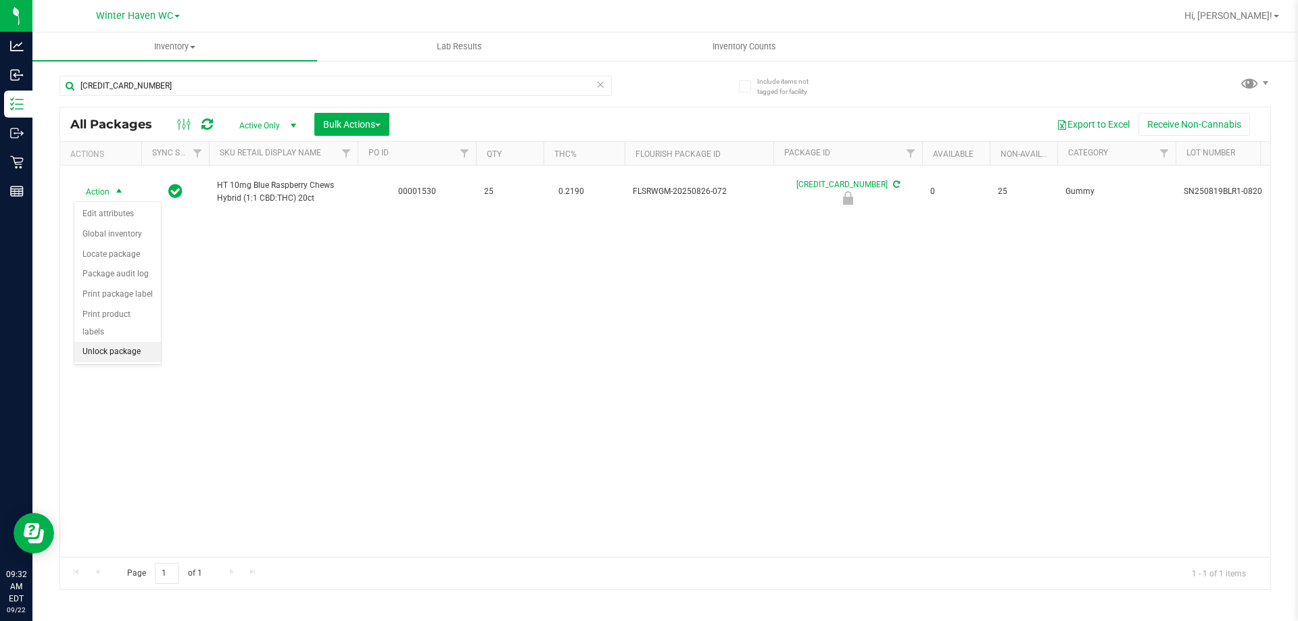
click at [118, 342] on li "Unlock package" at bounding box center [117, 352] width 87 height 20
click at [239, 71] on div "[CREDIT_CARD_NUMBER]" at bounding box center [362, 85] width 606 height 43
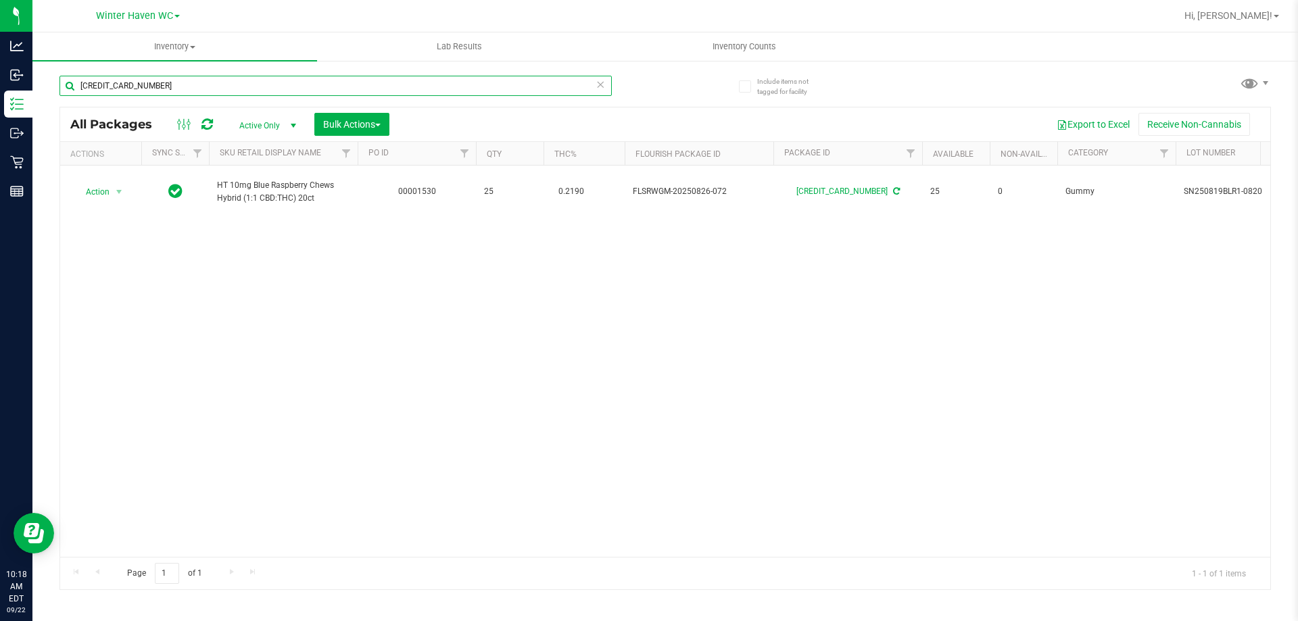
click at [236, 86] on input "[CREDIT_CARD_NUMBER]" at bounding box center [335, 86] width 552 height 20
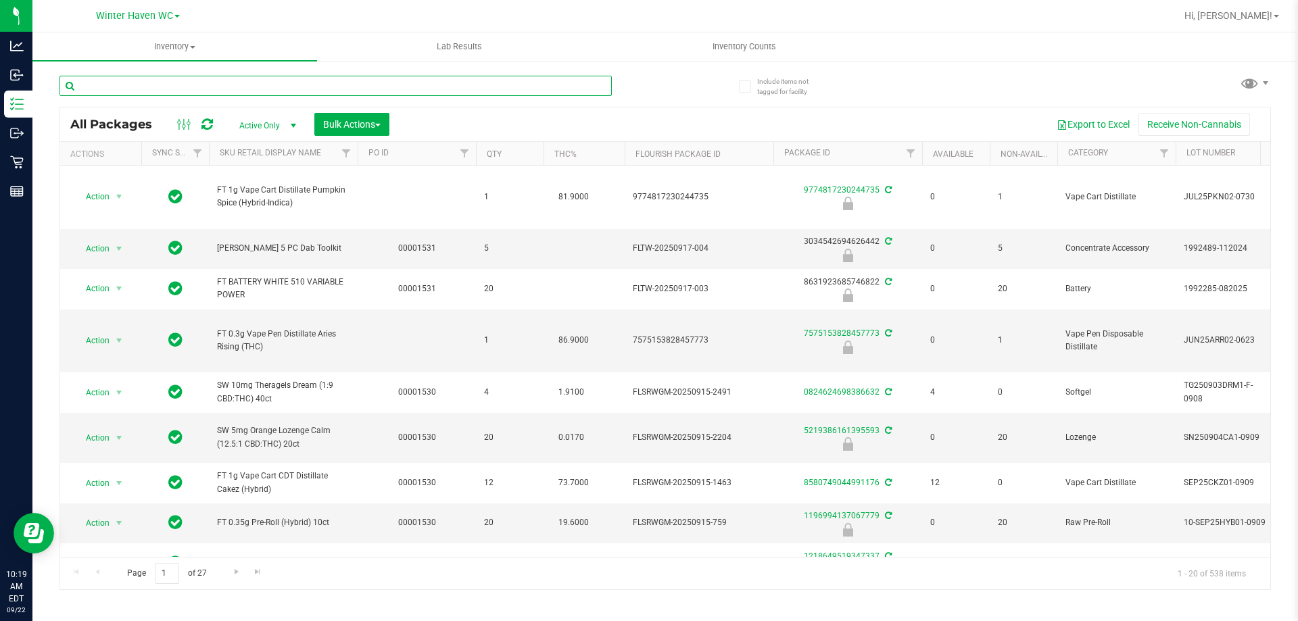
click at [236, 86] on input "text" at bounding box center [335, 86] width 552 height 20
type input "7711792178205078"
click at [628, 94] on div "7711792178205078" at bounding box center [362, 85] width 606 height 43
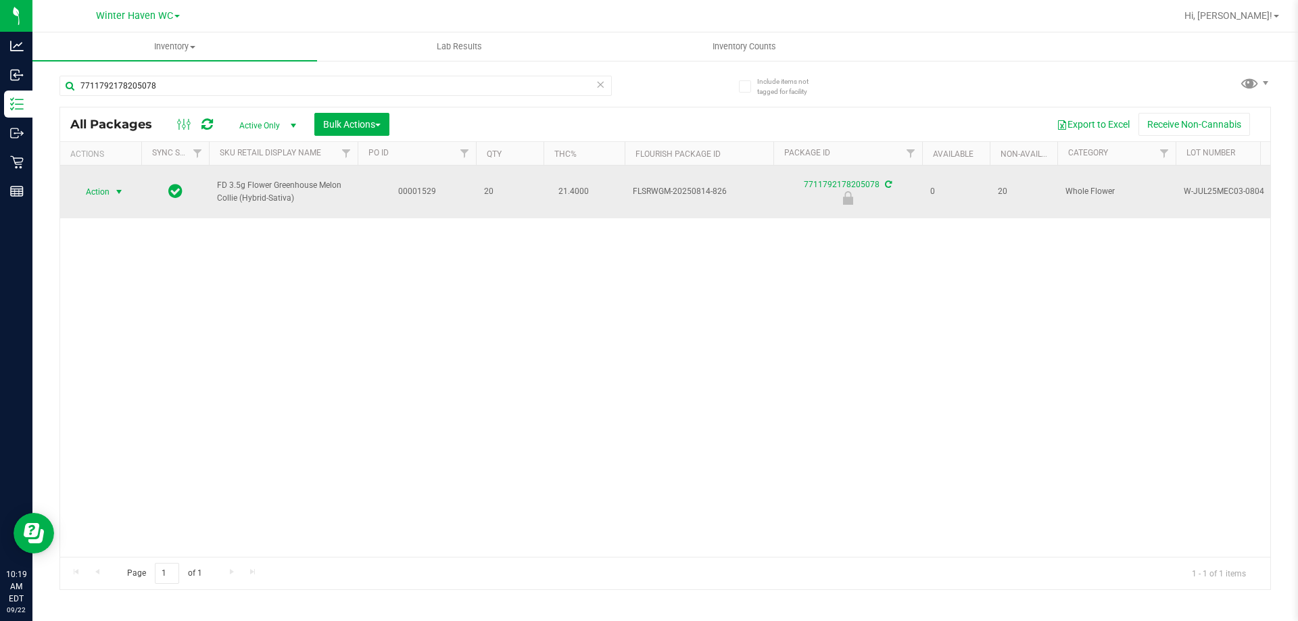
click at [113, 183] on span "select" at bounding box center [119, 192] width 17 height 19
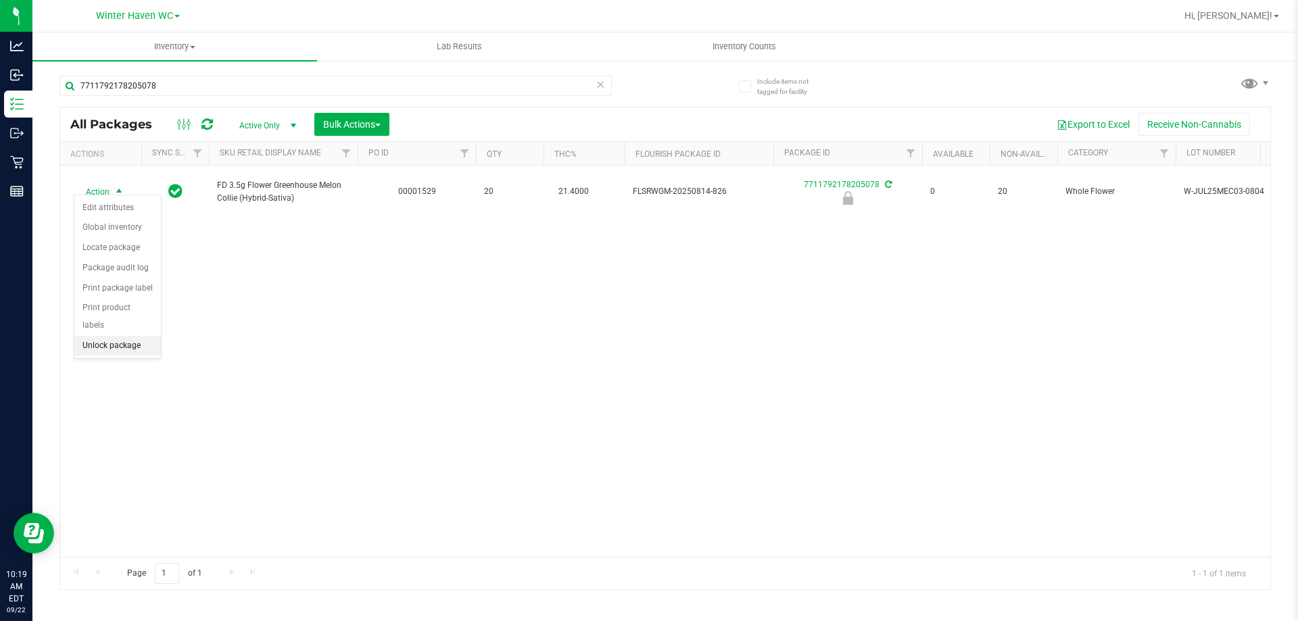
click at [123, 336] on li "Unlock package" at bounding box center [117, 346] width 87 height 20
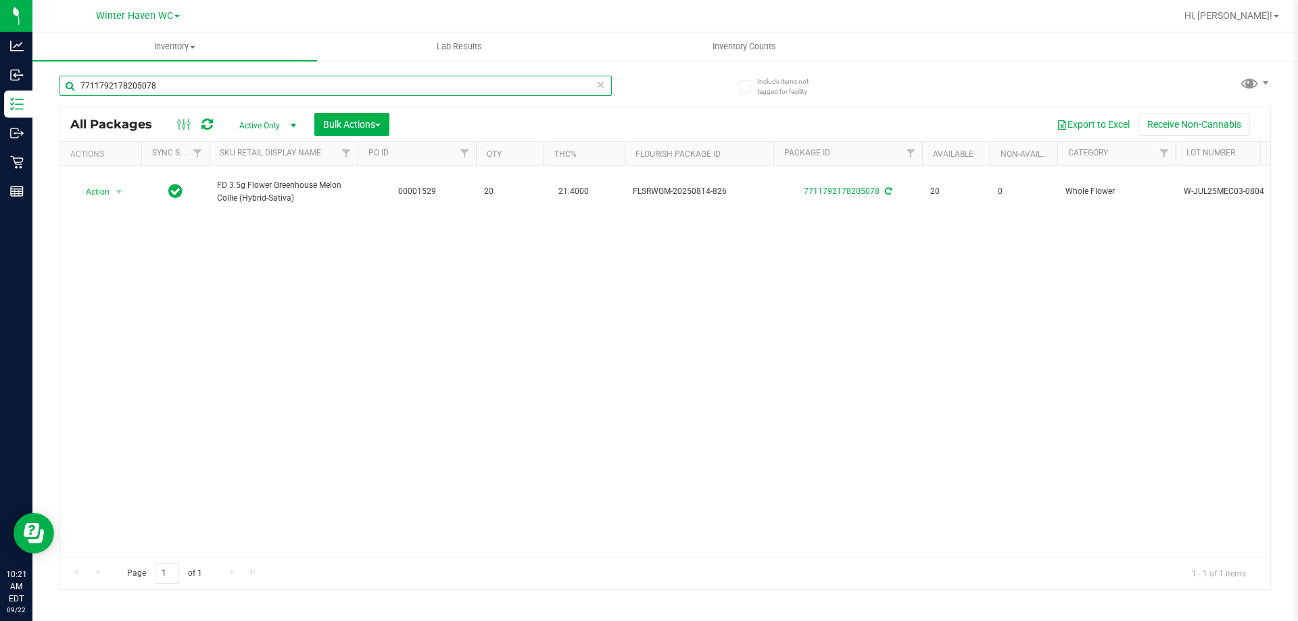
click at [176, 85] on input "7711792178205078" at bounding box center [335, 86] width 552 height 20
type input "4371771529300220"
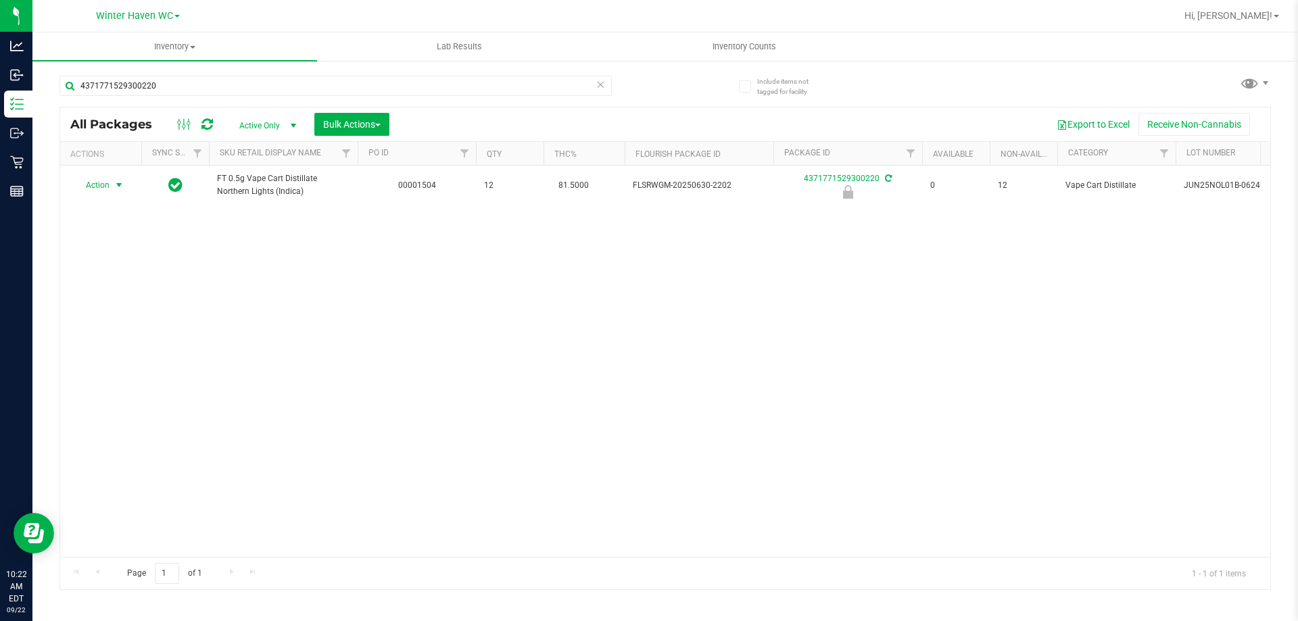
click at [105, 187] on span "Action" at bounding box center [92, 185] width 37 height 19
click at [97, 336] on li "Unlock package" at bounding box center [117, 346] width 87 height 20
click at [239, 87] on input "4371771529300220" at bounding box center [335, 86] width 552 height 20
type input "0806633467844725"
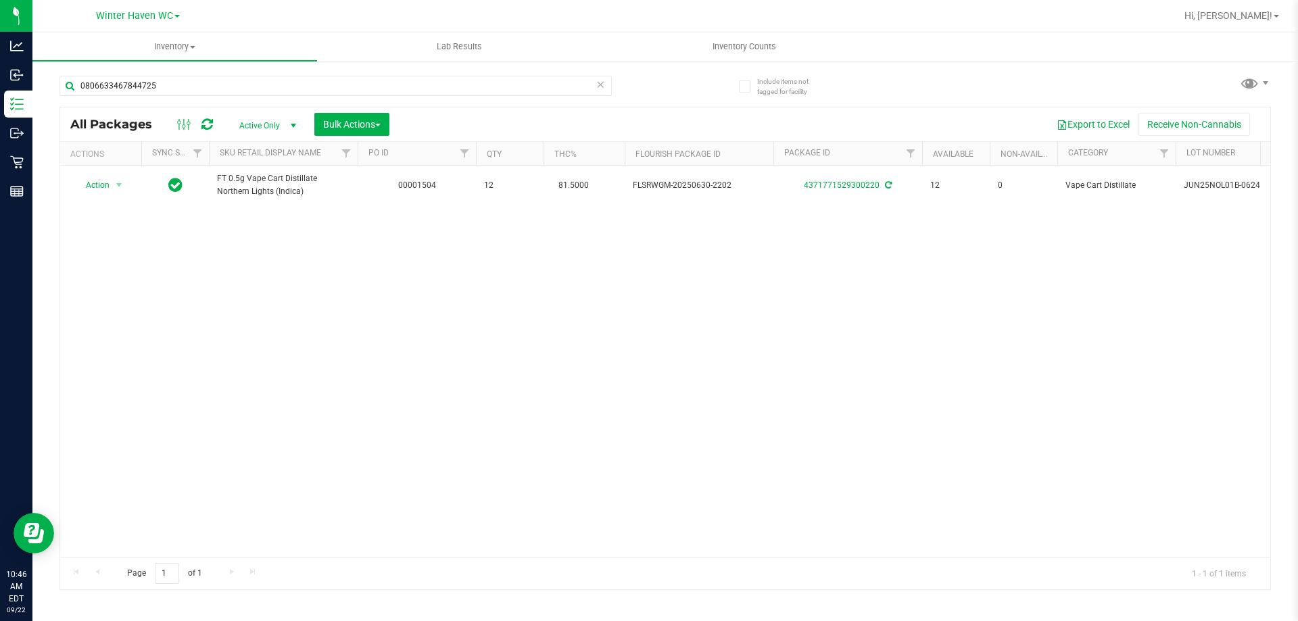
click at [684, 82] on div "0806633467844725 All Packages Active Only Active Only Lab Samples Locked All Ex…" at bounding box center [665, 326] width 1212 height 527
click at [106, 187] on span "Action" at bounding box center [92, 185] width 37 height 19
click at [105, 339] on div "Action Edit attributes Global inventory Locate package Package audit log Print …" at bounding box center [118, 277] width 88 height 164
click at [105, 336] on li "Unlock package" at bounding box center [117, 346] width 87 height 20
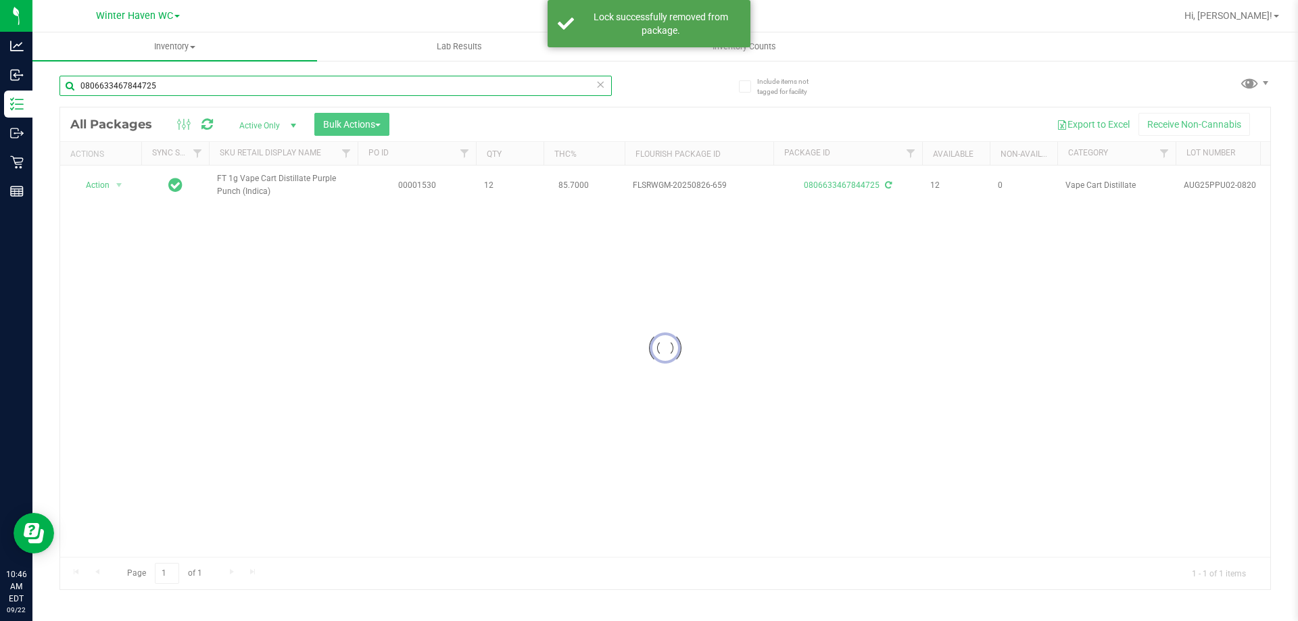
drag, startPoint x: 168, startPoint y: 84, endPoint x: 60, endPoint y: 87, distance: 108.2
click at [60, 87] on input "0806633467844725" at bounding box center [335, 86] width 552 height 20
type input "WZL"
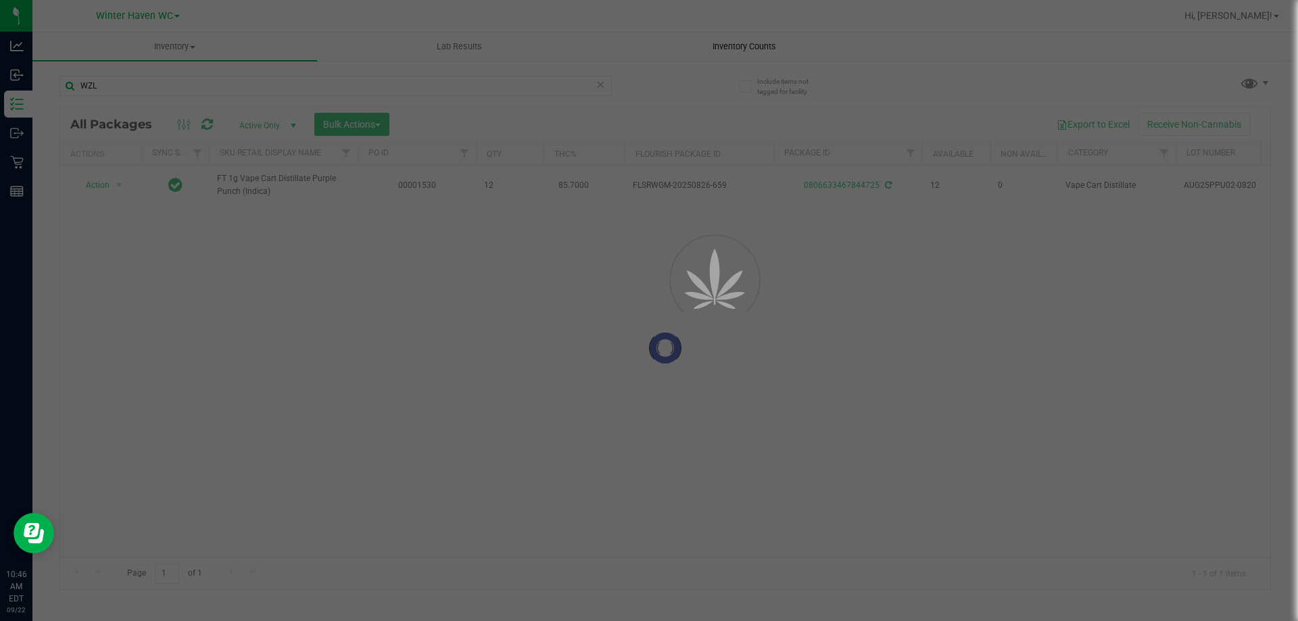
click at [670, 92] on div "WZL Loading... All Packages Active Only Active Only Lab Samples Locked All Exte…" at bounding box center [665, 326] width 1212 height 527
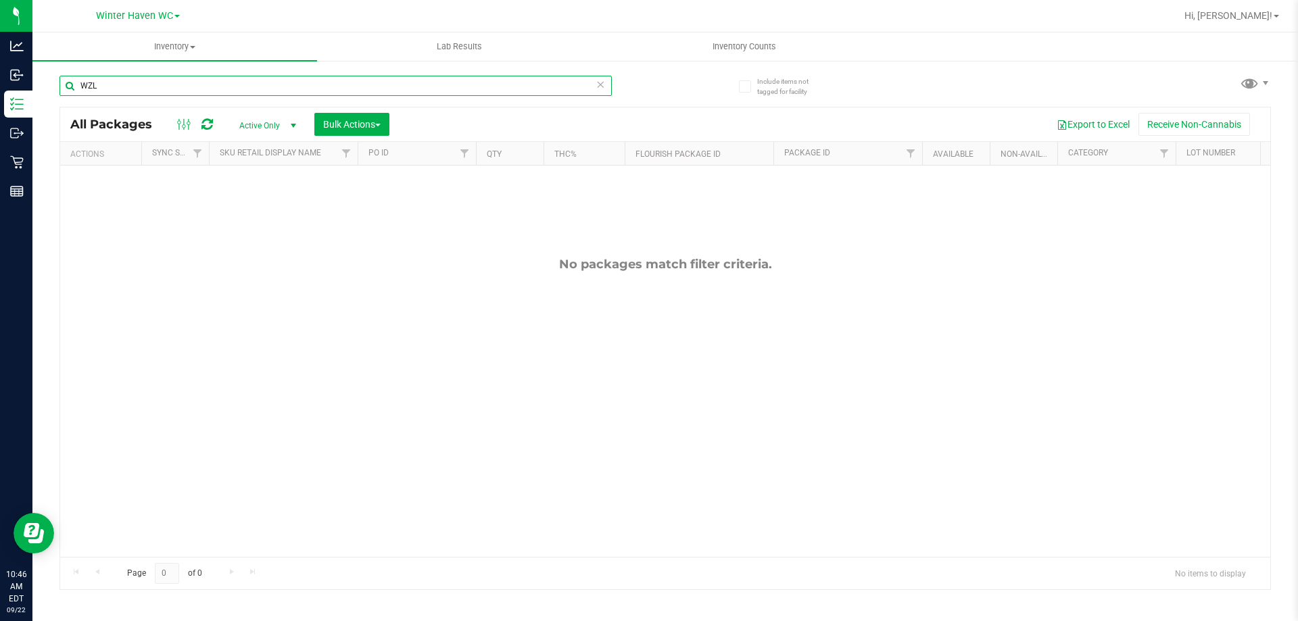
click at [415, 89] on input "WZL" at bounding box center [335, 86] width 552 height 20
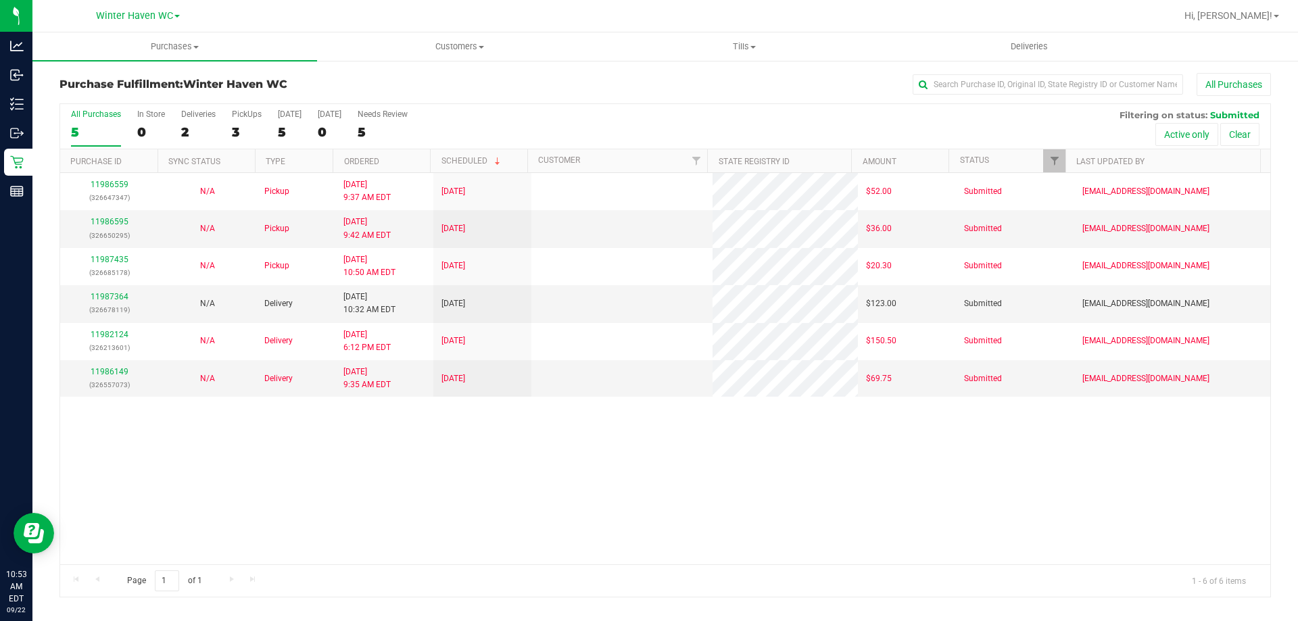
click at [271, 433] on div "11986559 (326647347) N/A Pickup [DATE] 9:37 AM EDT 9/22/2025 $52.00 Submitted […" at bounding box center [665, 368] width 1210 height 391
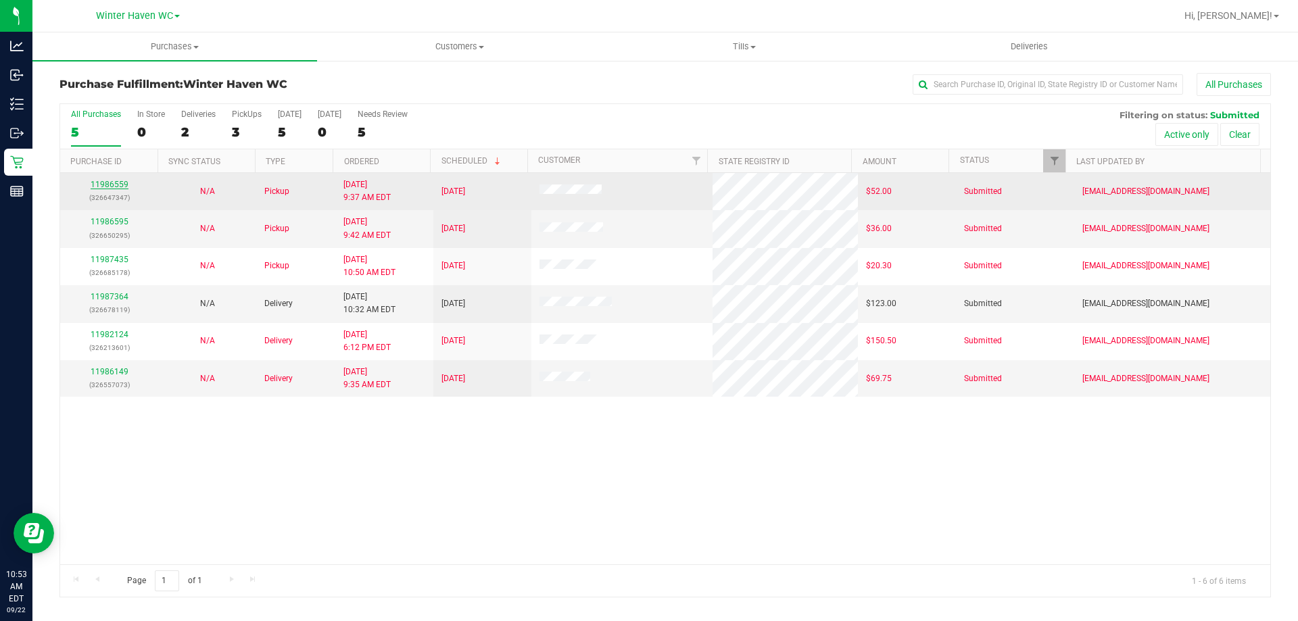
click at [120, 189] on link "11986559" at bounding box center [110, 184] width 38 height 9
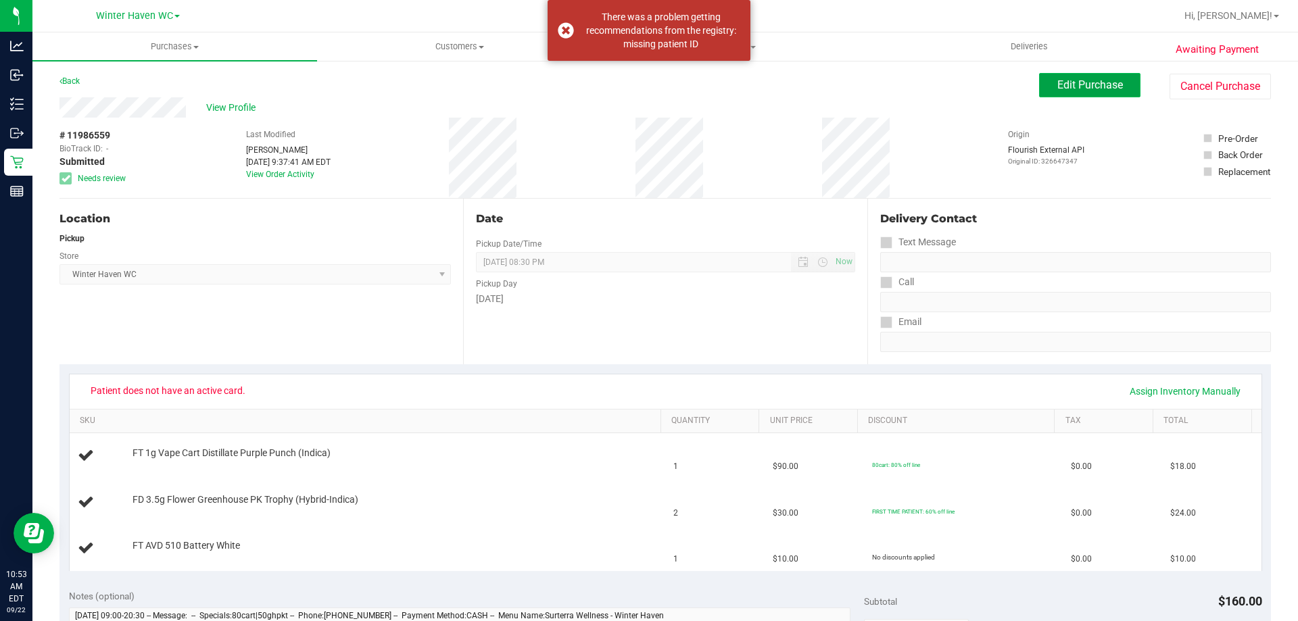
click at [1041, 82] on button "Edit Purchase" at bounding box center [1089, 85] width 101 height 24
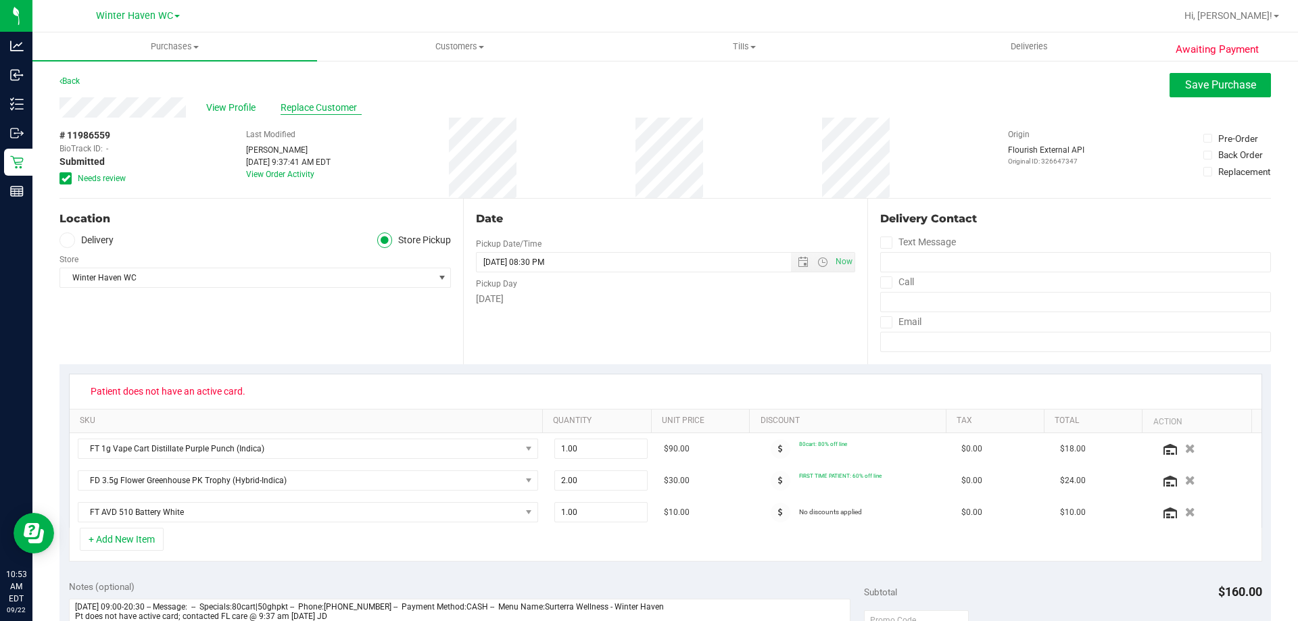
click at [313, 105] on span "Replace Customer" at bounding box center [321, 108] width 81 height 14
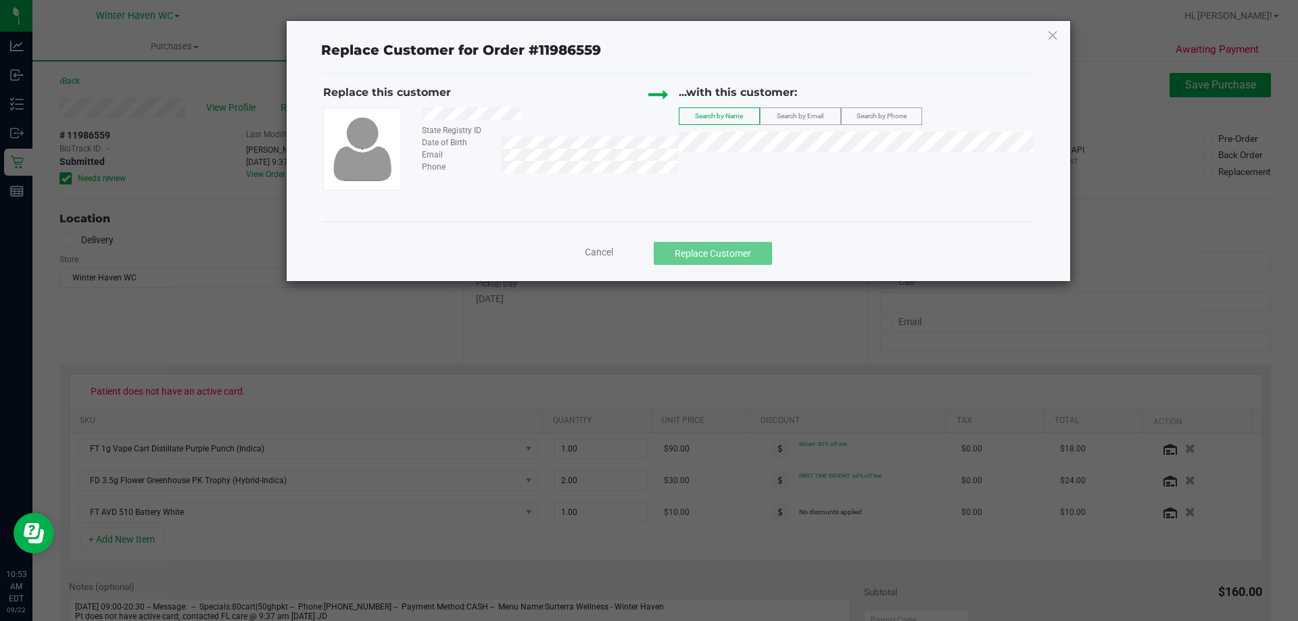
click at [783, 120] on span "Search by Email" at bounding box center [800, 115] width 47 height 7
click at [786, 166] on span "([EMAIL_ADDRESS][DOMAIN_NAME])" at bounding box center [842, 167] width 157 height 11
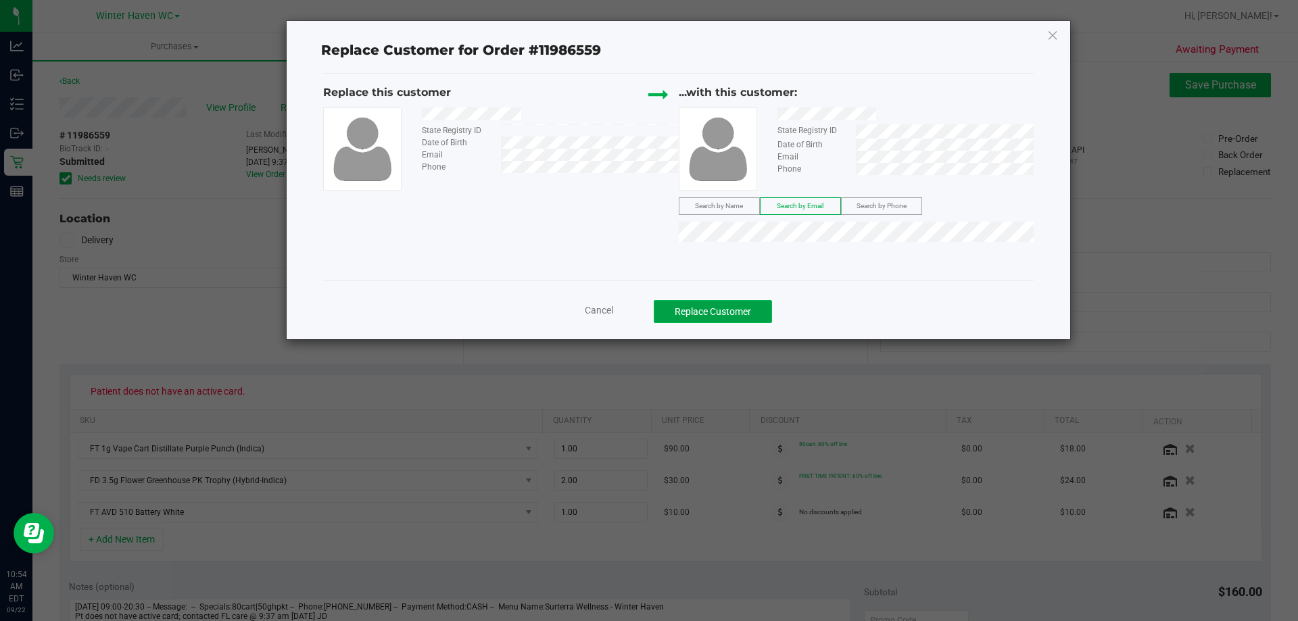
click at [699, 302] on button "Replace Customer" at bounding box center [713, 311] width 118 height 23
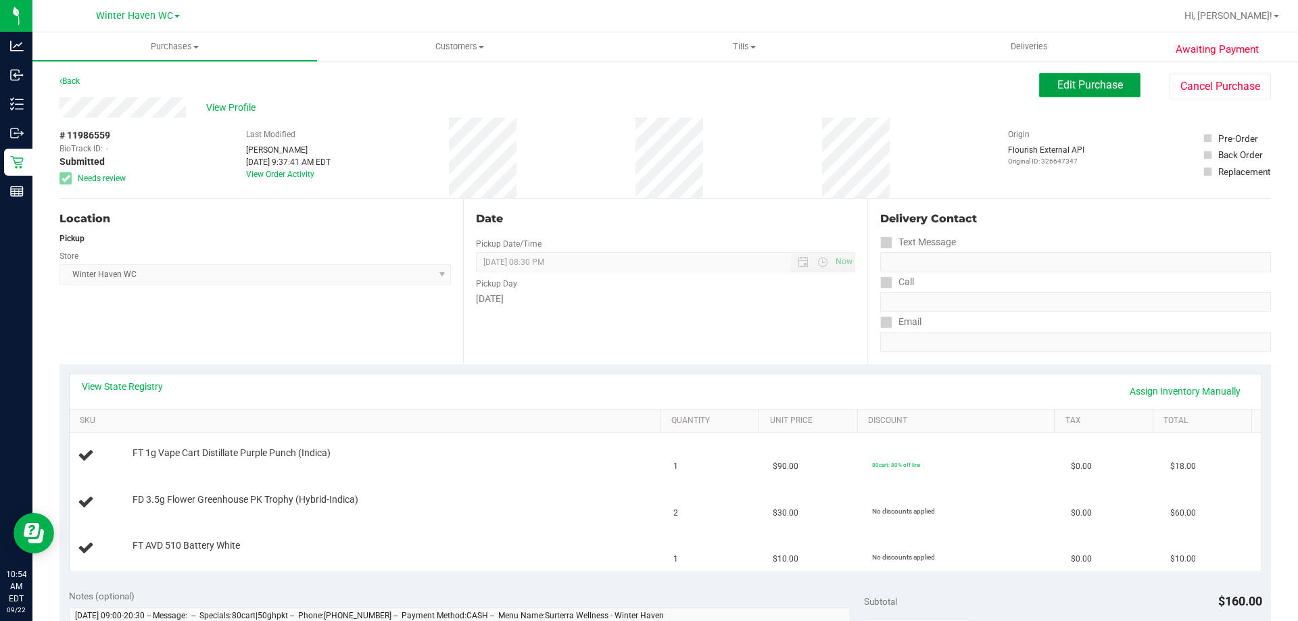
click at [1078, 92] on button "Edit Purchase" at bounding box center [1089, 85] width 101 height 24
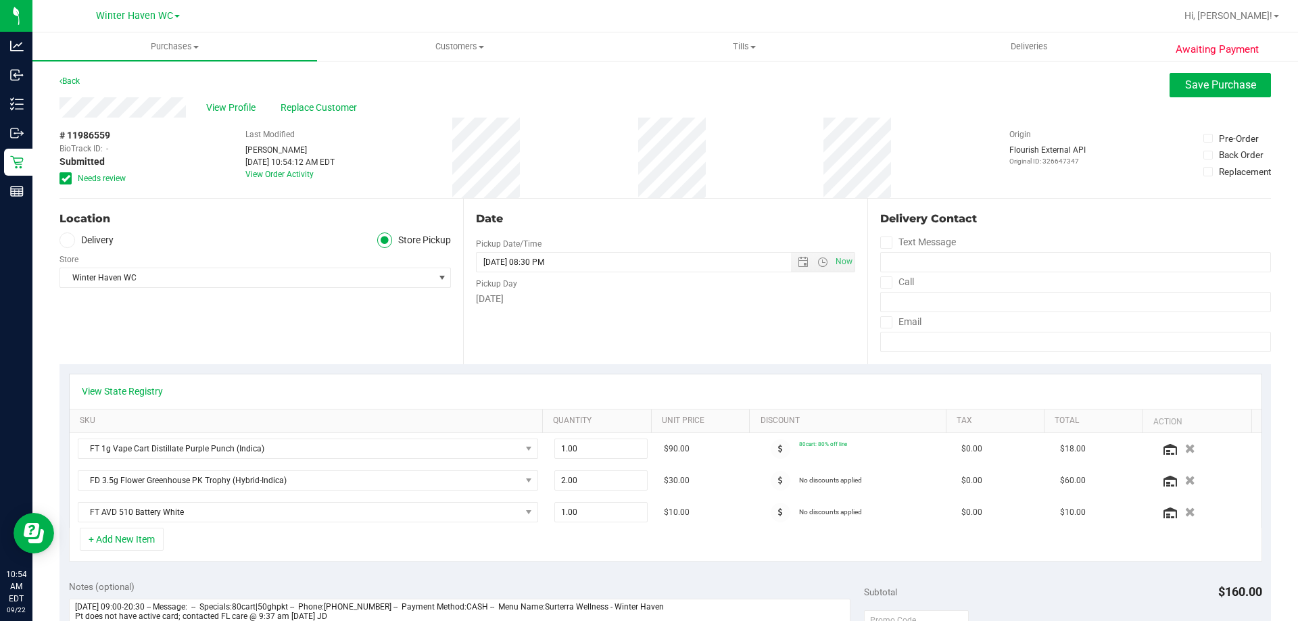
click at [68, 178] on icon at bounding box center [66, 178] width 9 height 0
click at [0, 0] on input "Needs review" at bounding box center [0, 0] width 0 height 0
click at [1175, 93] on button "Save Purchase" at bounding box center [1220, 85] width 101 height 24
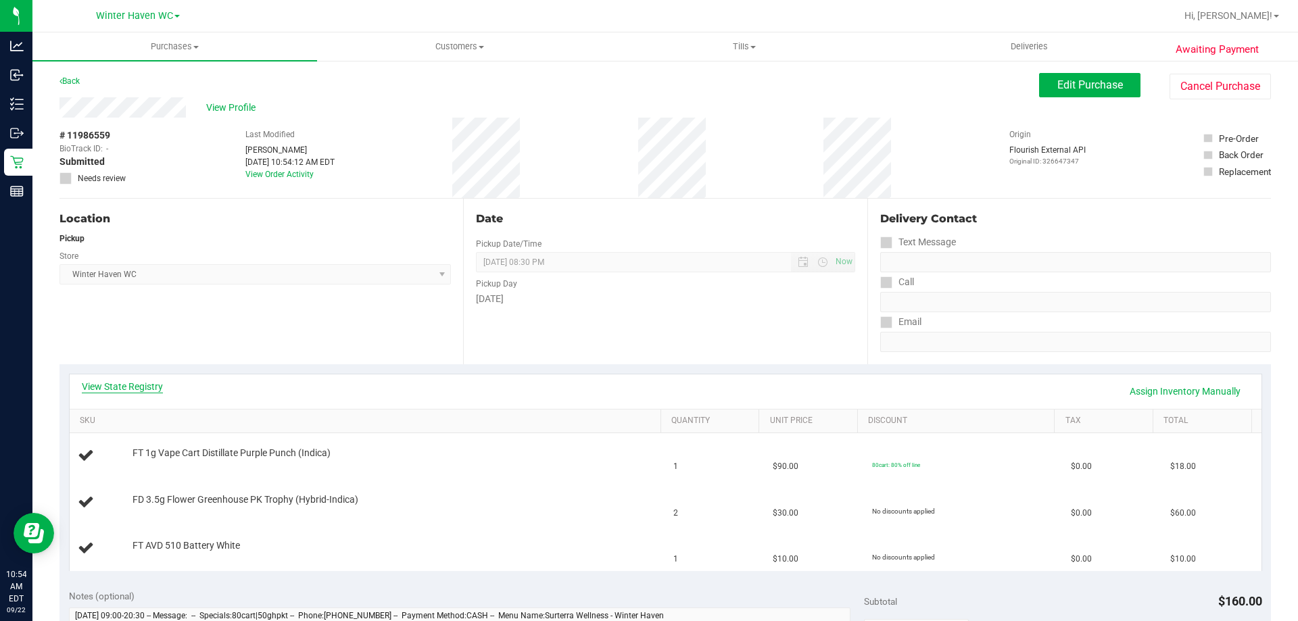
click at [156, 385] on link "View State Registry" at bounding box center [122, 387] width 81 height 14
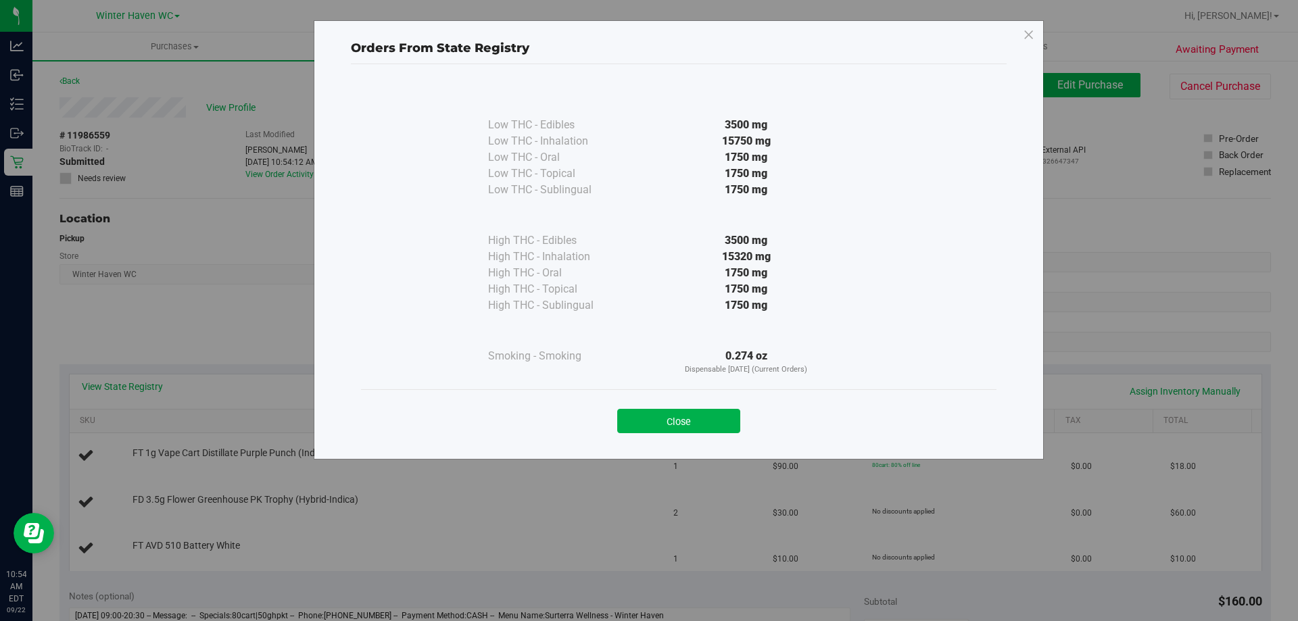
click at [737, 419] on button "Close" at bounding box center [678, 421] width 123 height 24
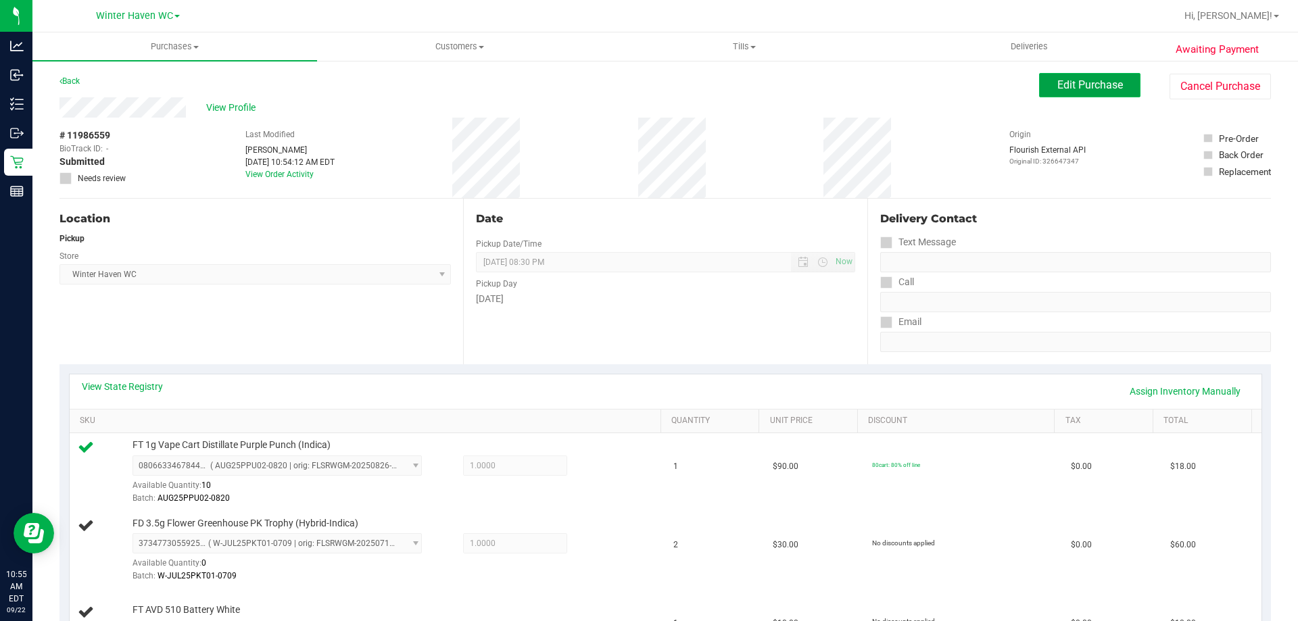
click at [1115, 78] on button "Edit Purchase" at bounding box center [1089, 85] width 101 height 24
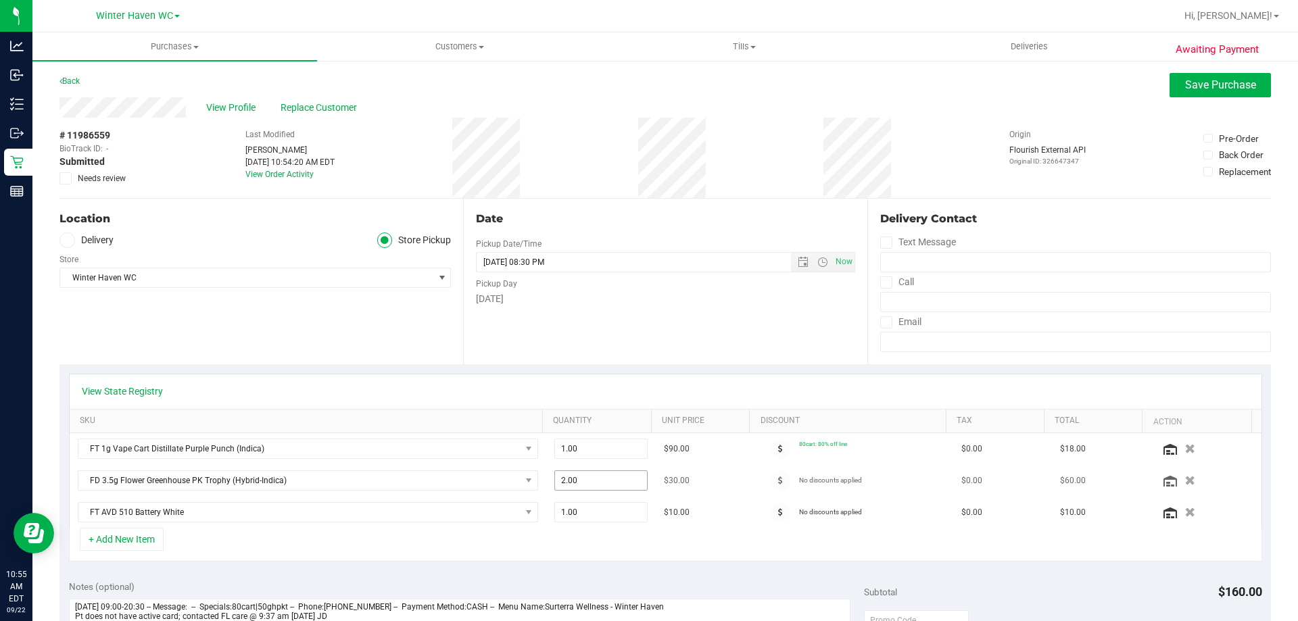
click at [595, 481] on span "2.00 2" at bounding box center [601, 481] width 94 height 20
click at [595, 481] on input "2" at bounding box center [601, 480] width 93 height 19
type input "1"
type input "1.00"
click at [605, 496] on td "1.00 1" at bounding box center [601, 481] width 110 height 32
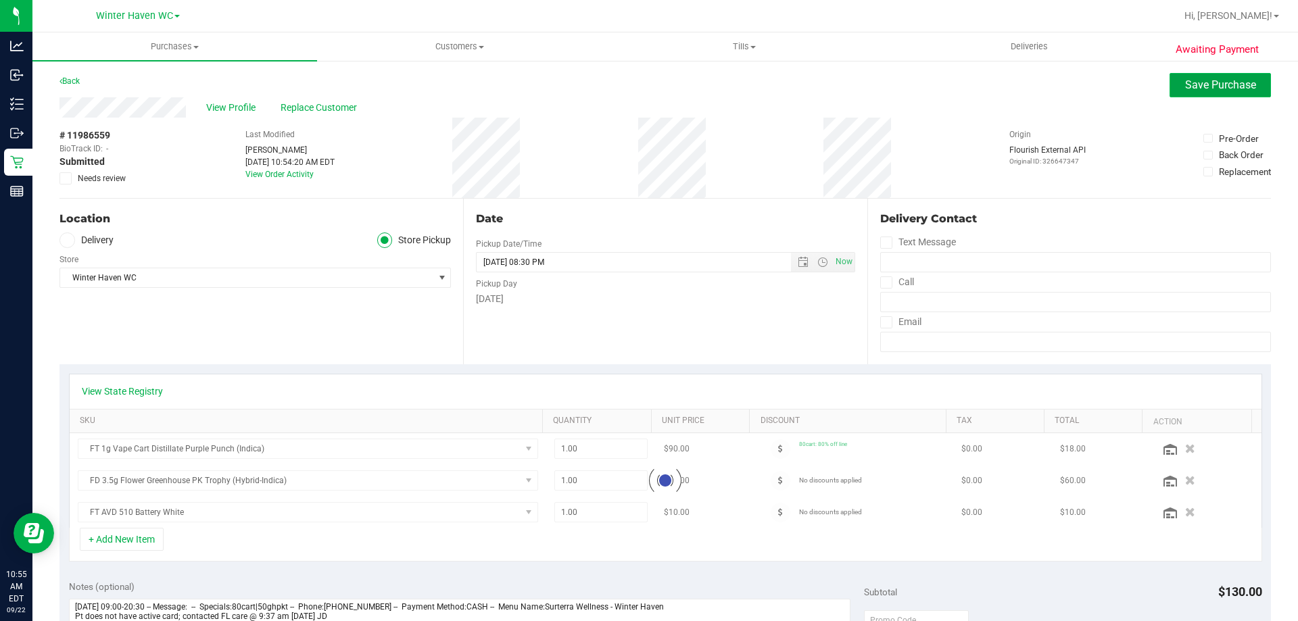
click at [1173, 92] on button "Save Purchase" at bounding box center [1220, 85] width 101 height 24
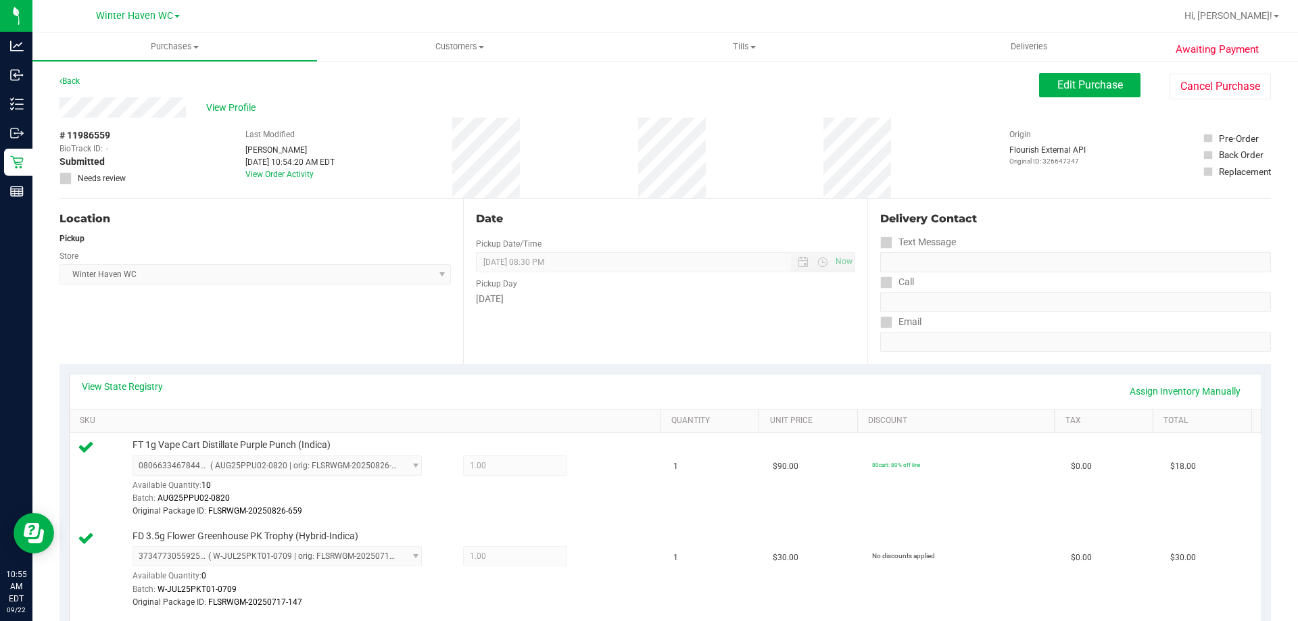
scroll to position [203, 0]
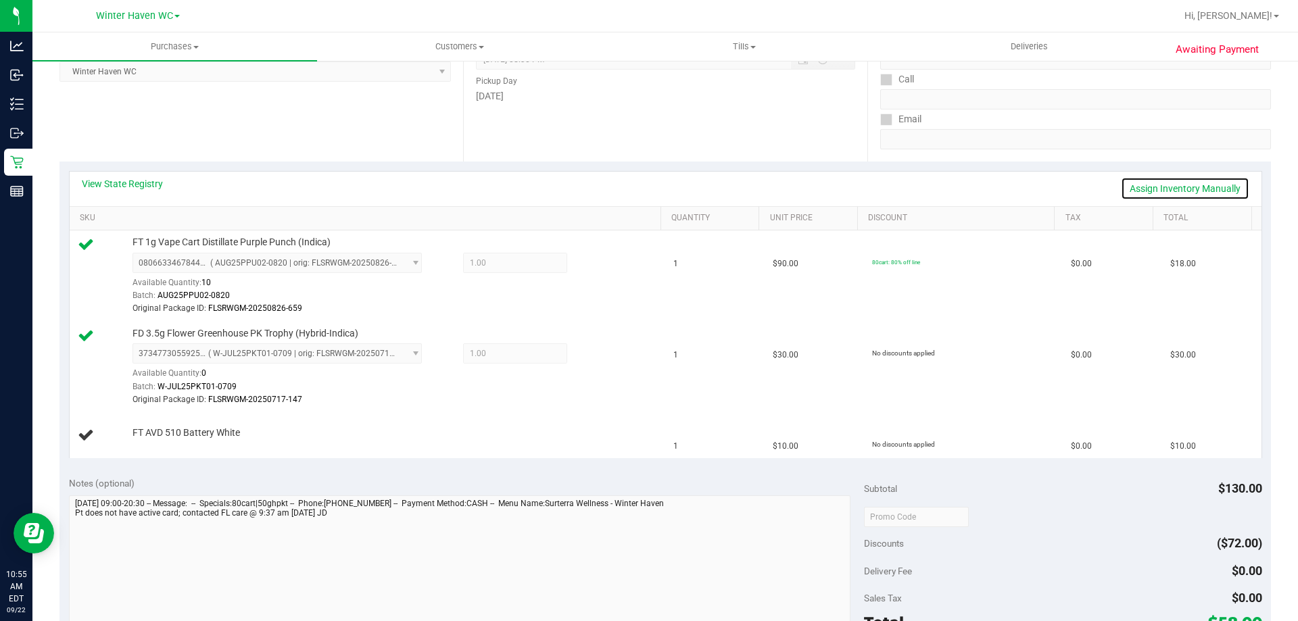
click at [1216, 184] on link "Assign Inventory Manually" at bounding box center [1185, 188] width 128 height 23
click at [178, 442] on link "Add Package" at bounding box center [157, 441] width 49 height 9
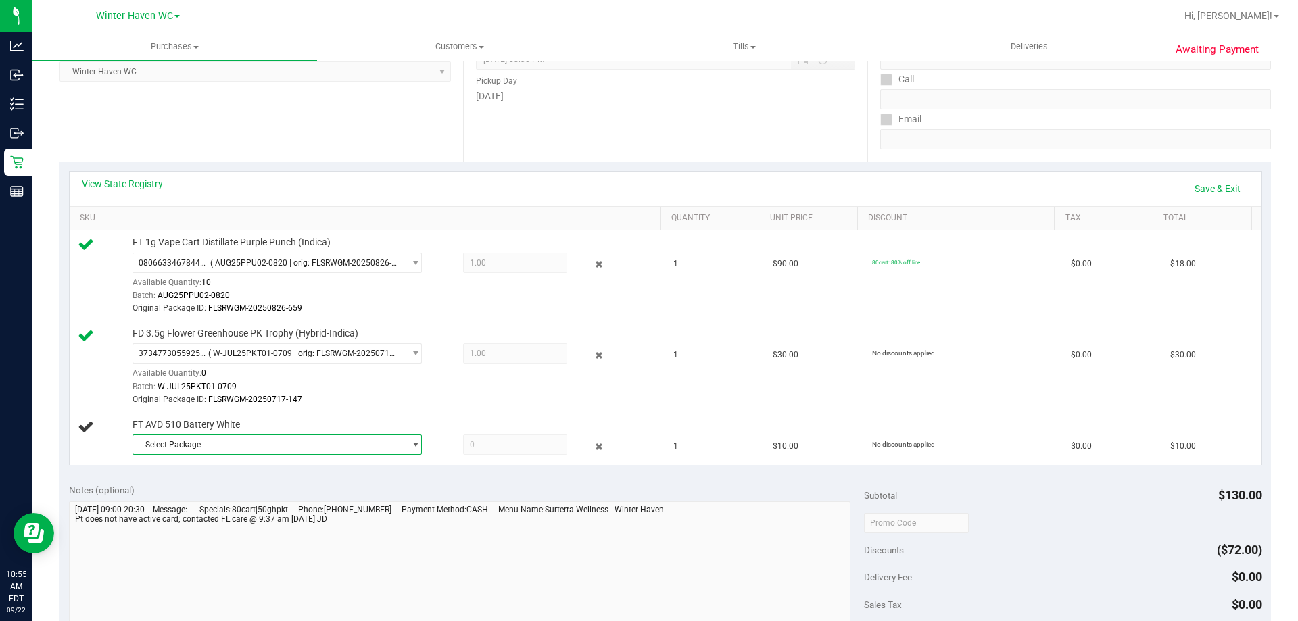
click at [178, 442] on span "Select Package" at bounding box center [268, 444] width 271 height 19
drag, startPoint x: 210, startPoint y: 496, endPoint x: 229, endPoint y: 489, distance: 19.7
click at [212, 496] on span "8521553505476494" at bounding box center [179, 500] width 76 height 9
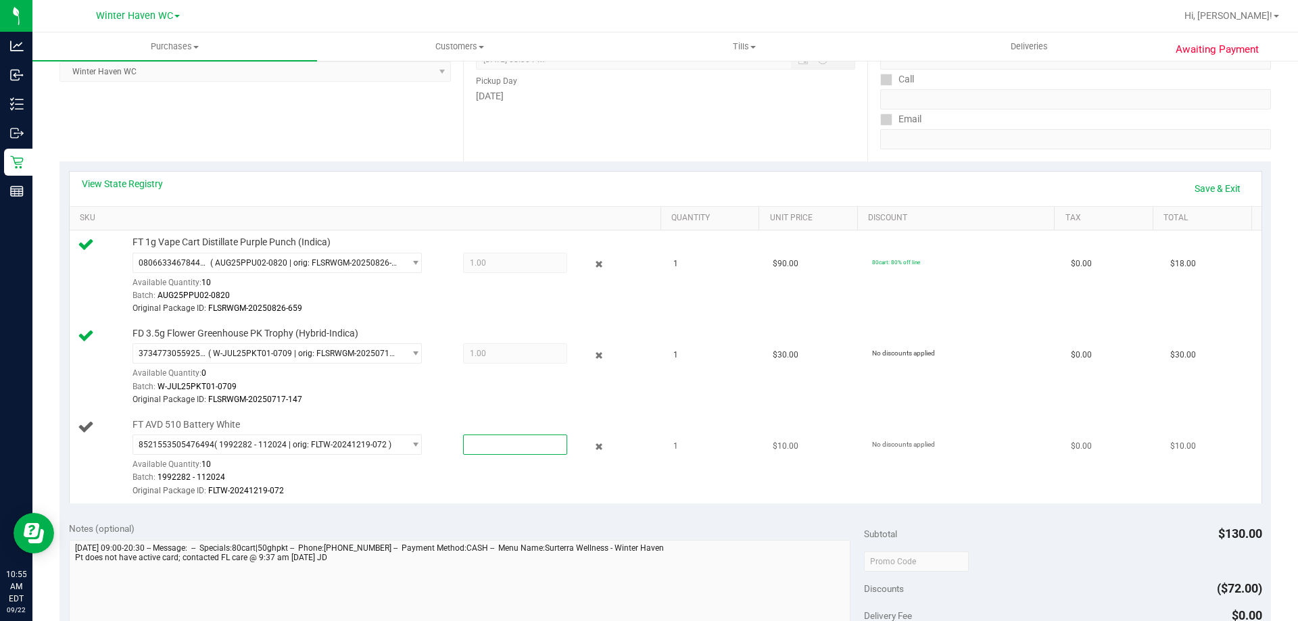
click at [467, 448] on span at bounding box center [515, 445] width 104 height 20
type input "1"
type input "1.0000"
click at [473, 473] on div "Batch: 1992282 - 112024" at bounding box center [394, 477] width 522 height 13
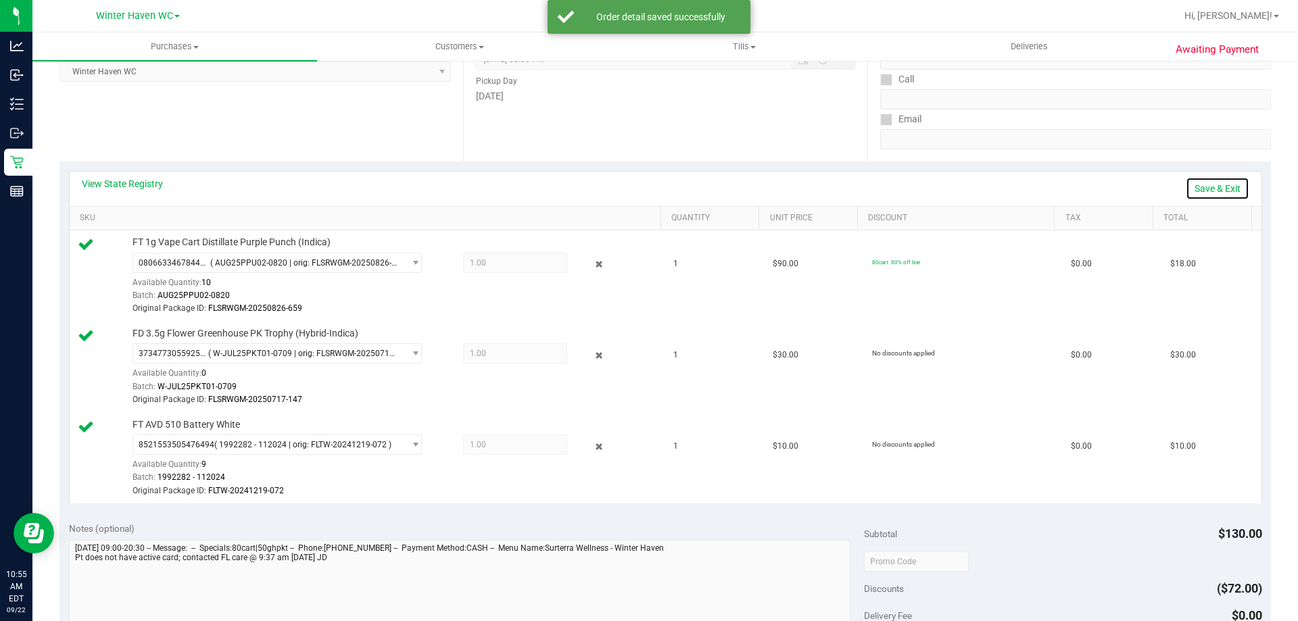
click at [1196, 187] on link "Save & Exit" at bounding box center [1218, 188] width 64 height 23
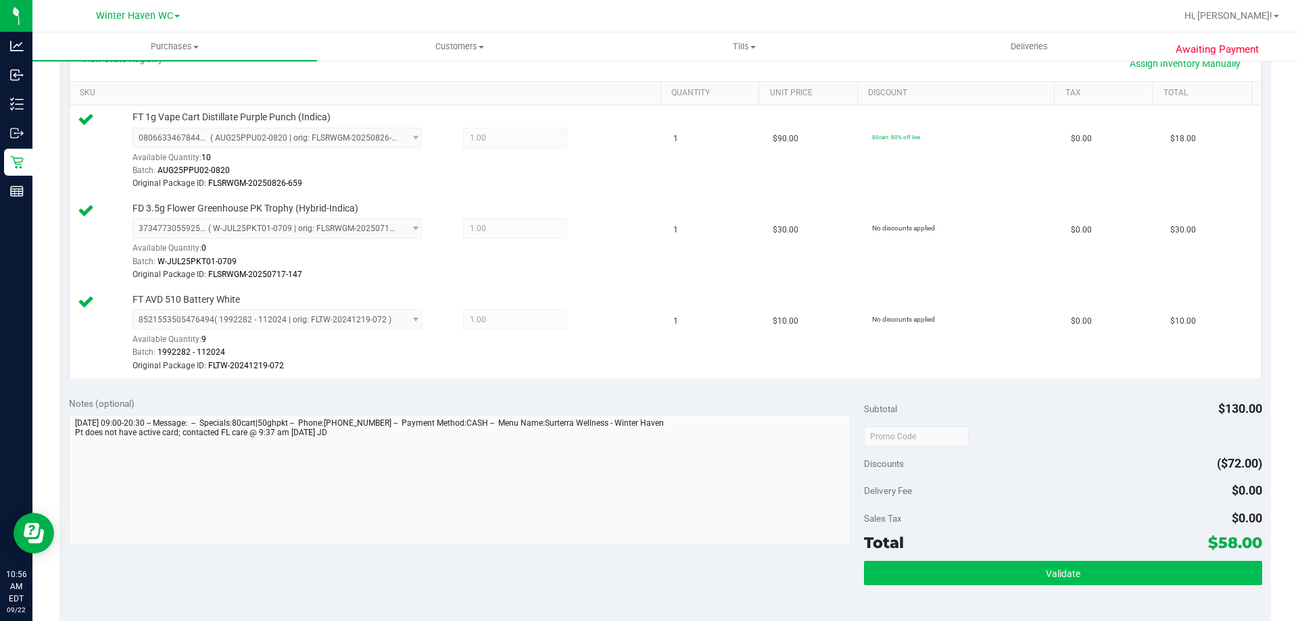
scroll to position [406, 0]
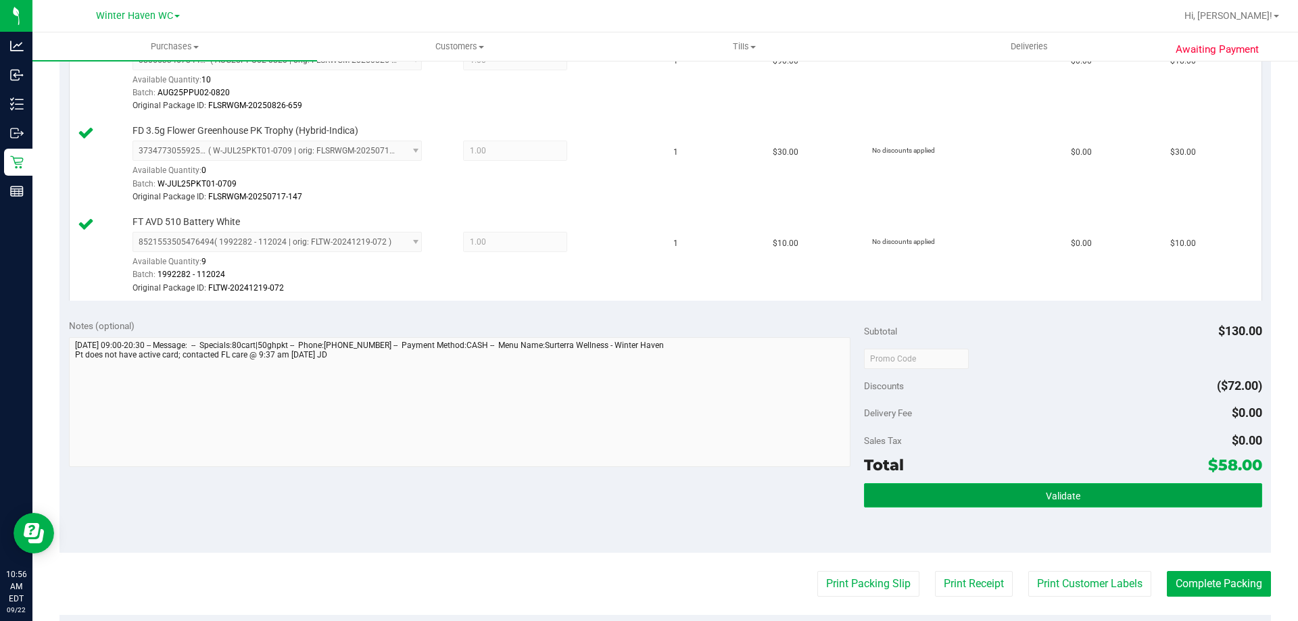
click at [938, 490] on button "Validate" at bounding box center [1063, 495] width 398 height 24
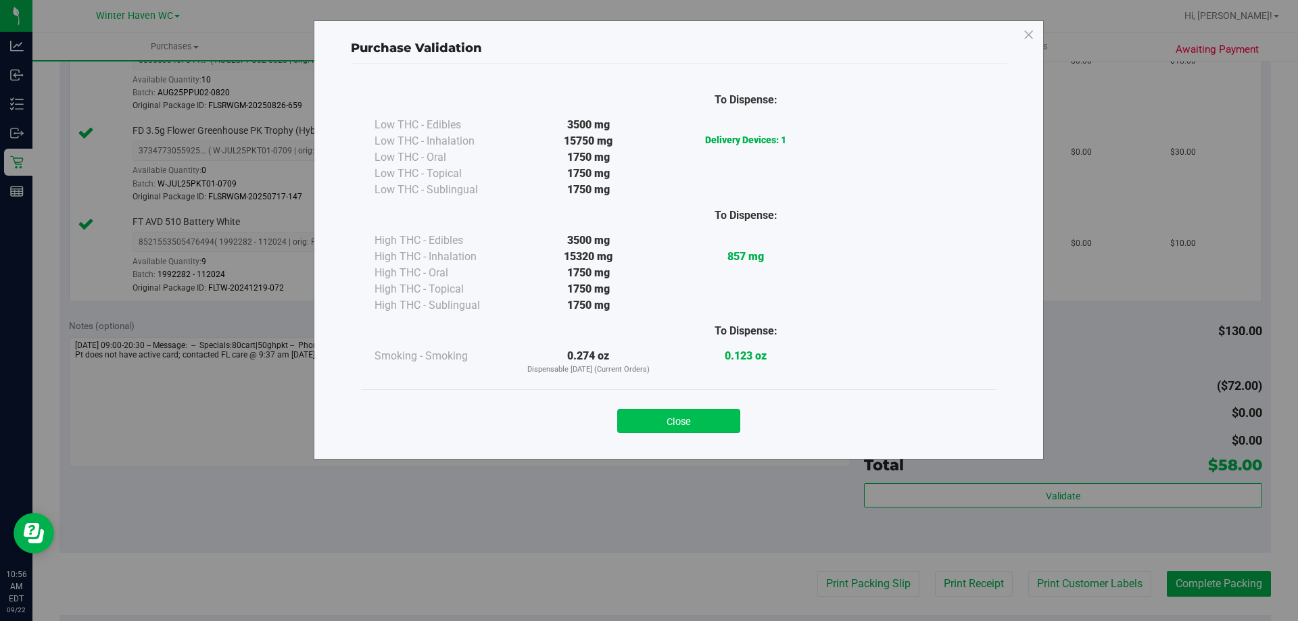
click at [719, 423] on button "Close" at bounding box center [678, 421] width 123 height 24
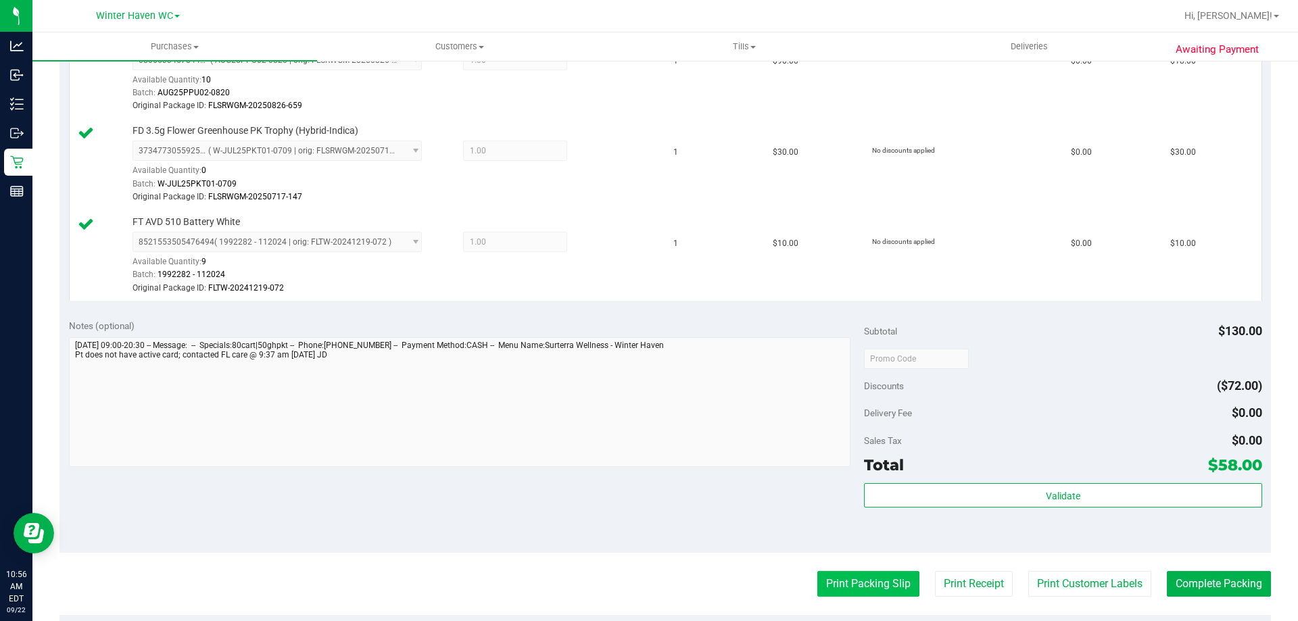
click at [838, 583] on button "Print Packing Slip" at bounding box center [868, 584] width 102 height 26
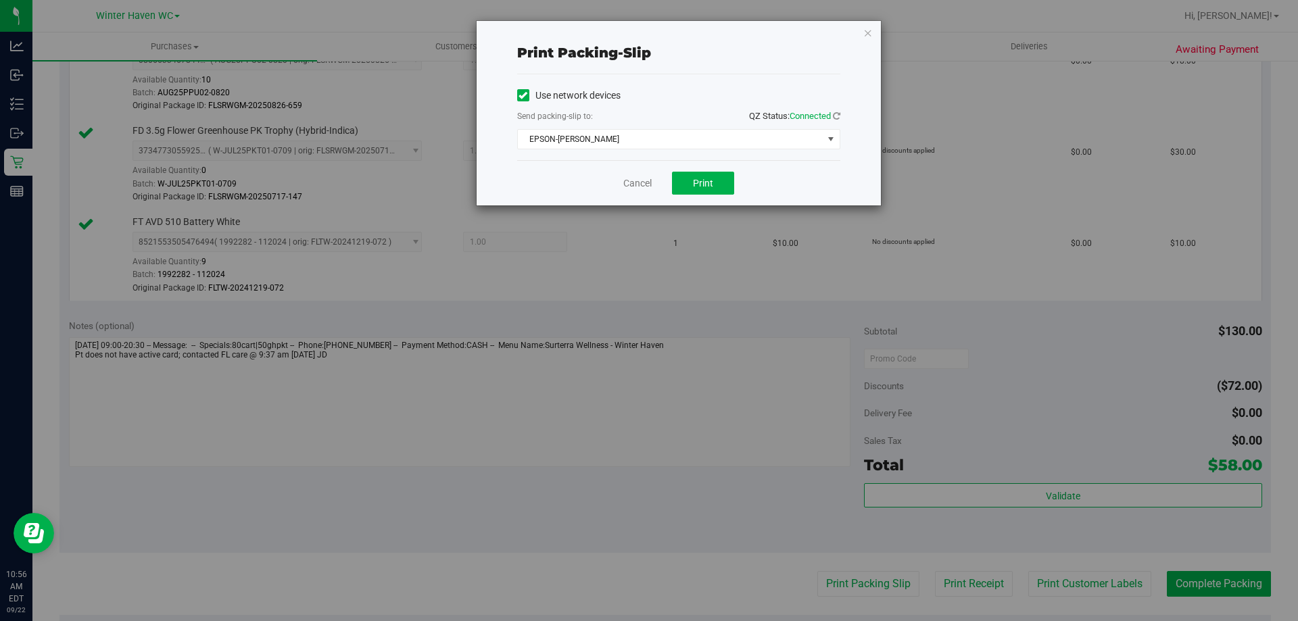
click at [707, 170] on div "Cancel Print" at bounding box center [678, 182] width 323 height 45
click at [709, 175] on button "Print" at bounding box center [703, 183] width 62 height 23
click at [638, 185] on link "Cancel" at bounding box center [637, 183] width 28 height 14
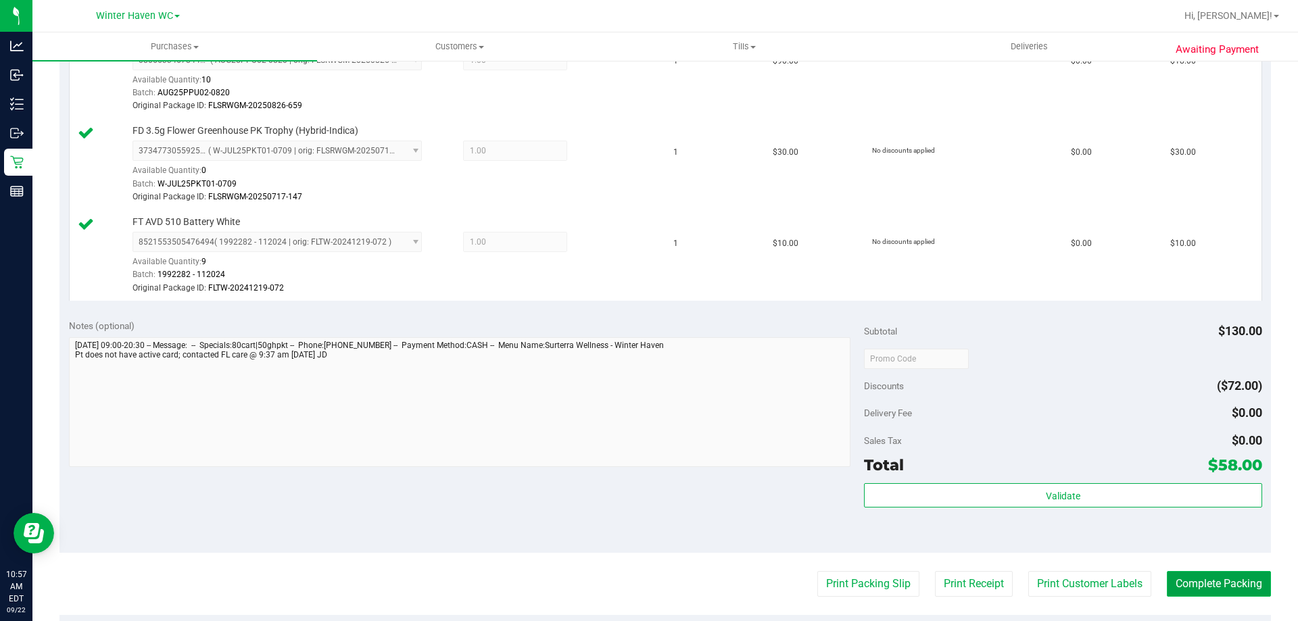
click at [1188, 583] on button "Complete Packing" at bounding box center [1219, 584] width 104 height 26
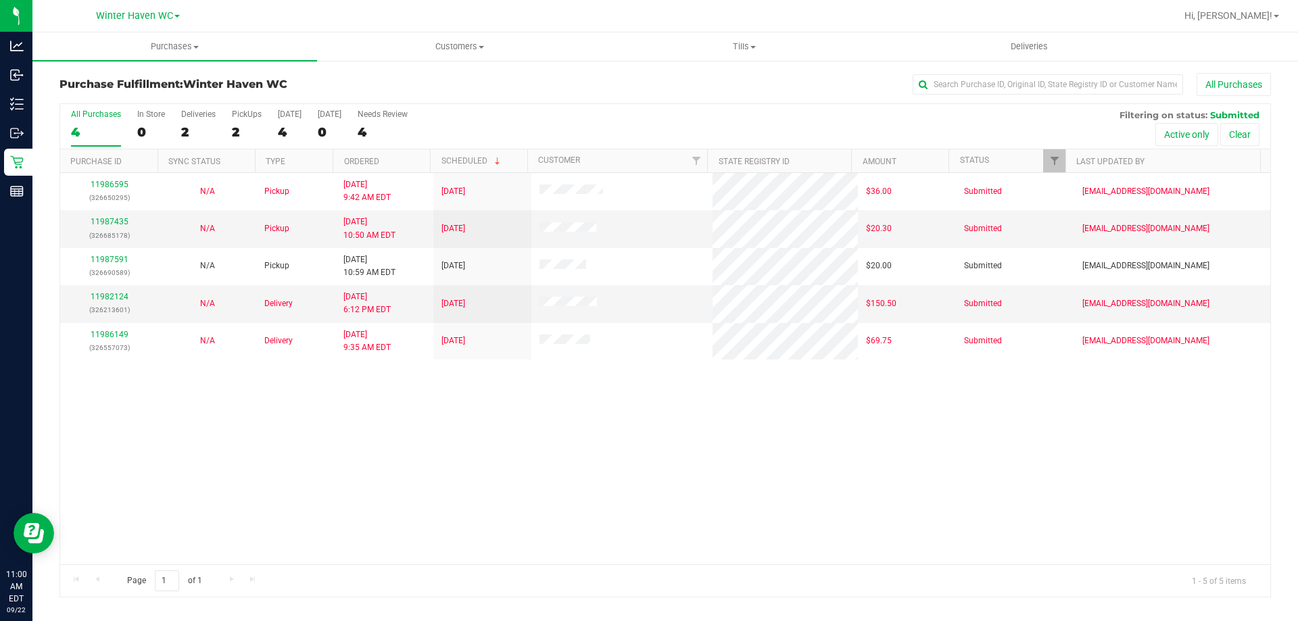
click at [362, 422] on div "11986595 (326650295) N/A Pickup [DATE] 9:42 AM EDT 9/22/2025 $36.00 Submitted […" at bounding box center [665, 368] width 1210 height 391
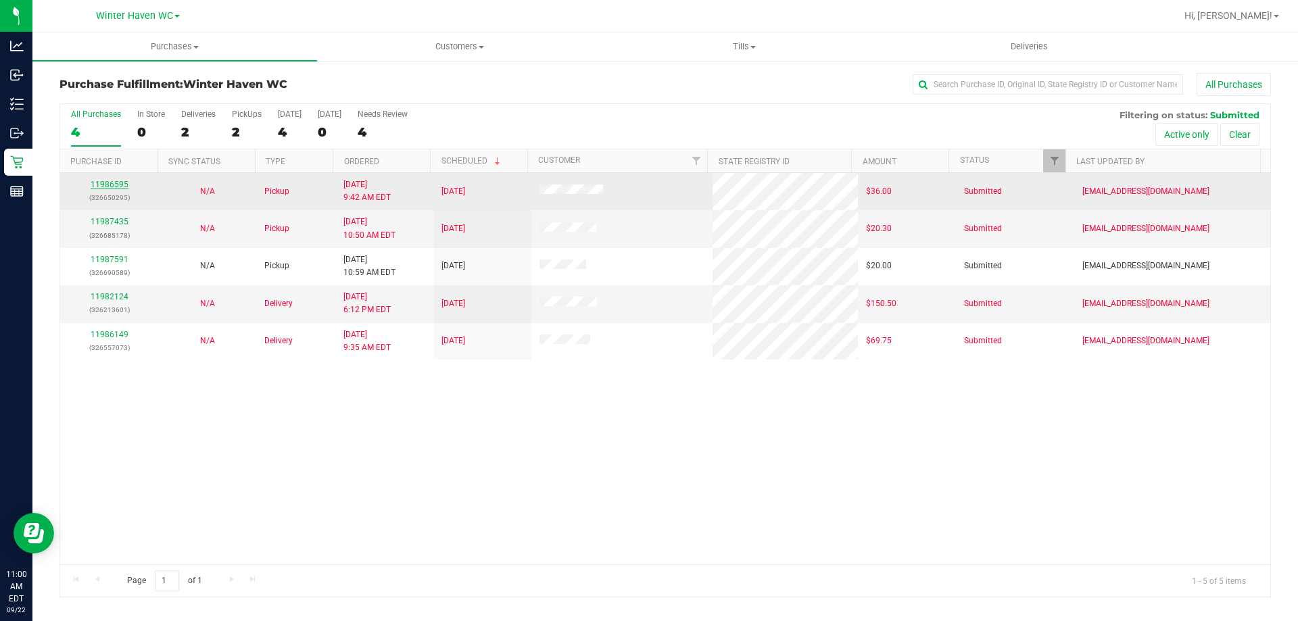
click at [112, 185] on link "11986595" at bounding box center [110, 184] width 38 height 9
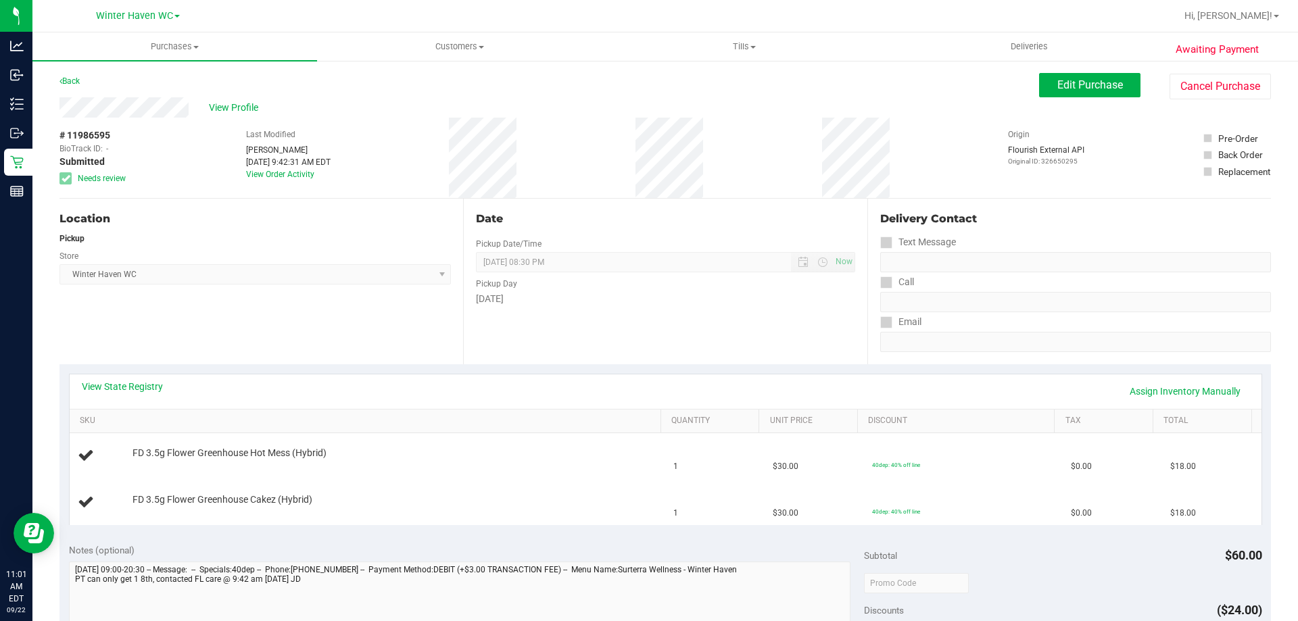
drag, startPoint x: 146, startPoint y: 375, endPoint x: 152, endPoint y: 396, distance: 21.8
click at [147, 382] on div "View State Registry Assign Inventory Manually" at bounding box center [666, 392] width 1192 height 34
click at [152, 396] on div "View State Registry Assign Inventory Manually" at bounding box center [666, 391] width 1168 height 23
click at [152, 394] on div "View State Registry Assign Inventory Manually" at bounding box center [666, 391] width 1168 height 23
click at [150, 385] on link "View State Registry" at bounding box center [122, 387] width 81 height 14
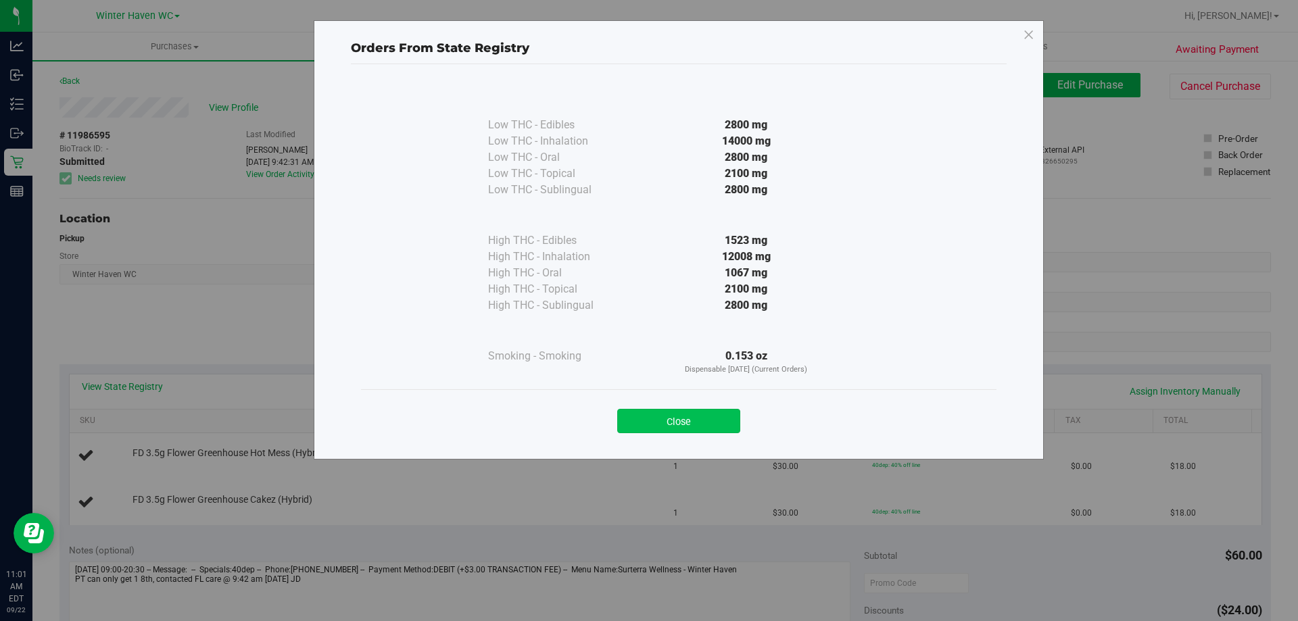
click at [671, 419] on button "Close" at bounding box center [678, 421] width 123 height 24
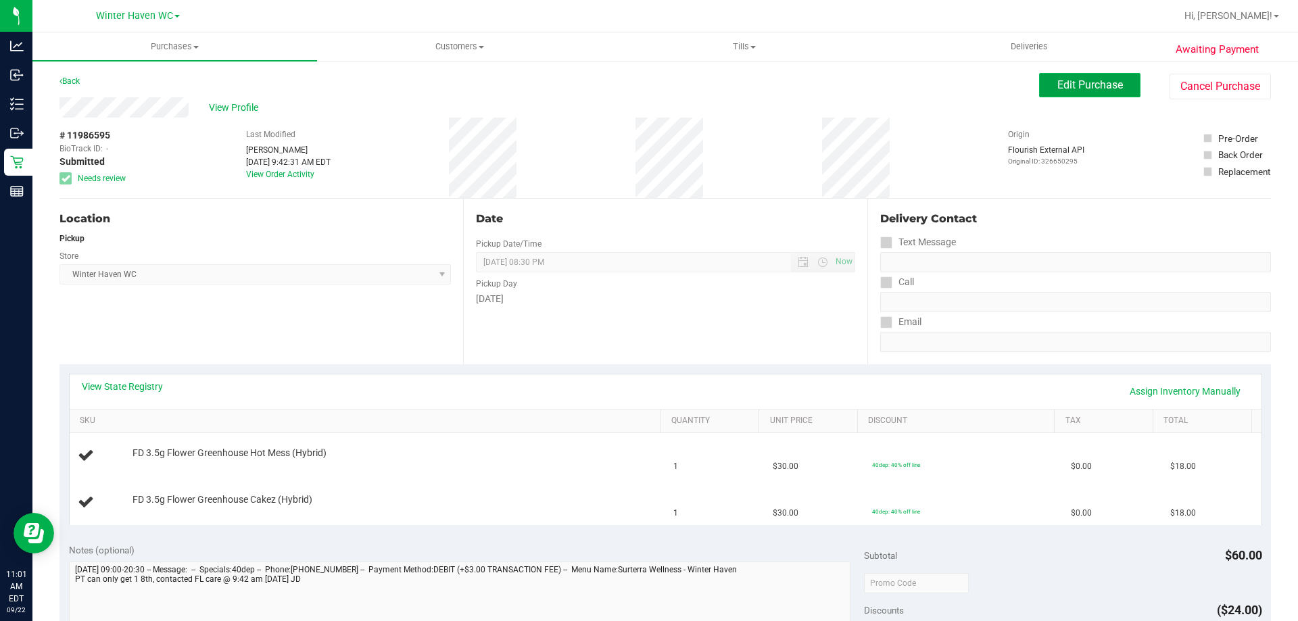
click at [1106, 90] on span "Edit Purchase" at bounding box center [1090, 84] width 66 height 13
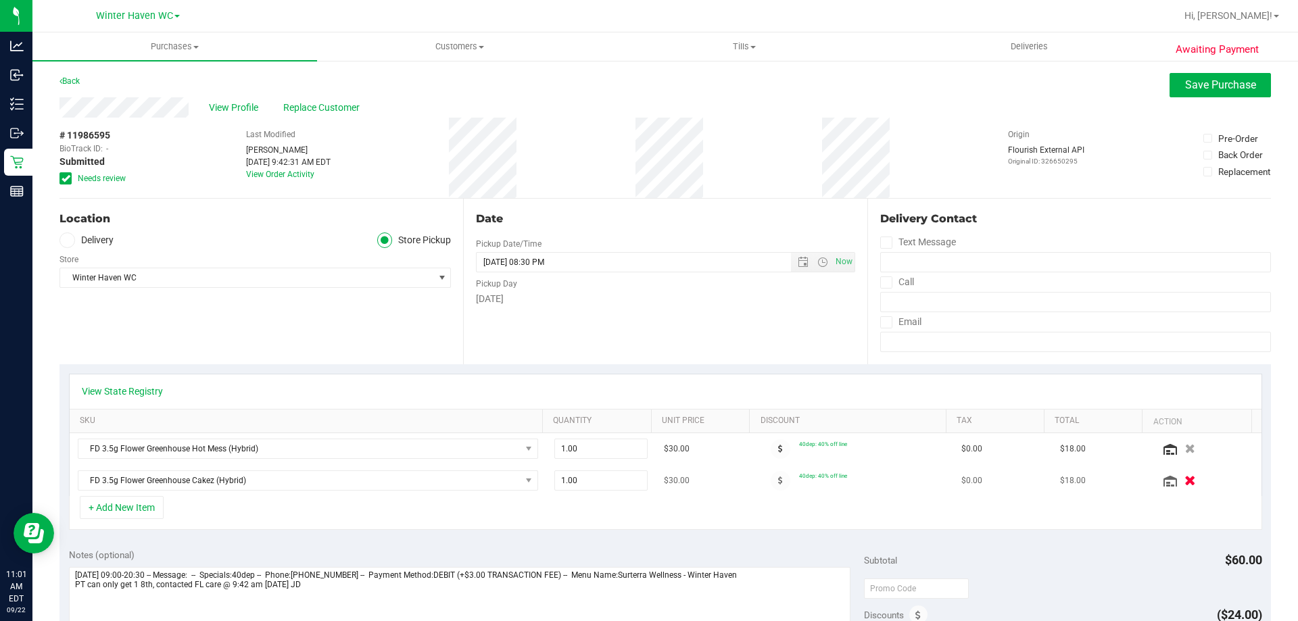
click at [1178, 478] on button "button" at bounding box center [1189, 480] width 23 height 14
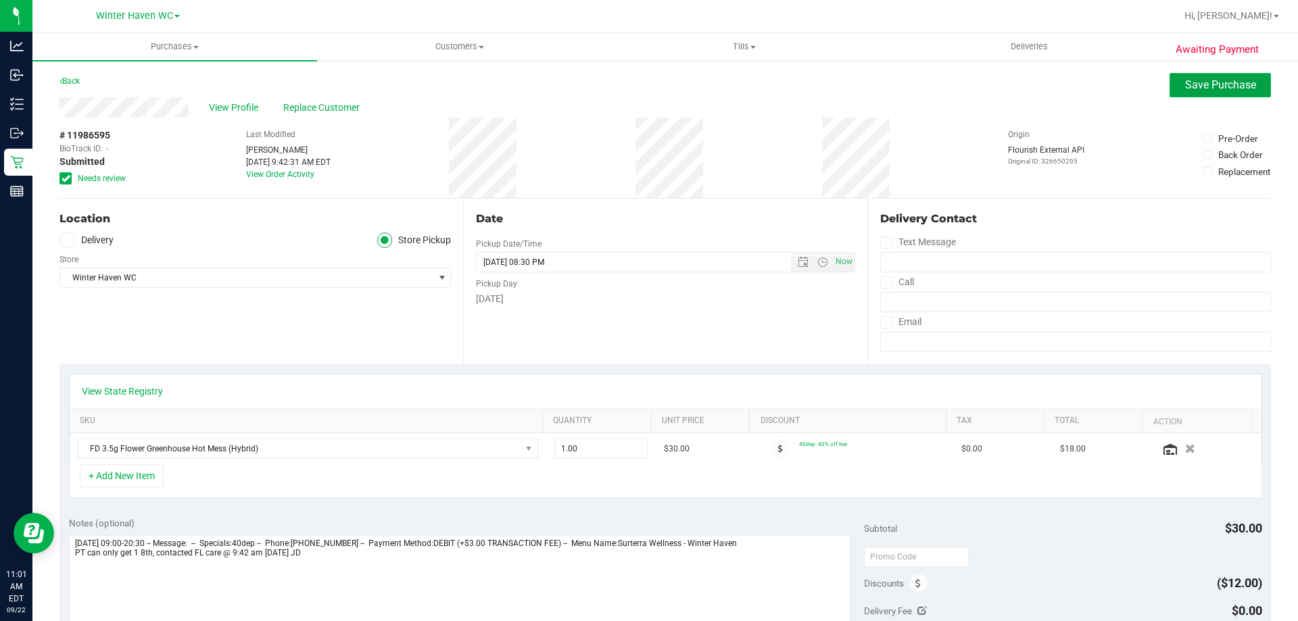
click at [1185, 87] on span "Save Purchase" at bounding box center [1220, 84] width 71 height 13
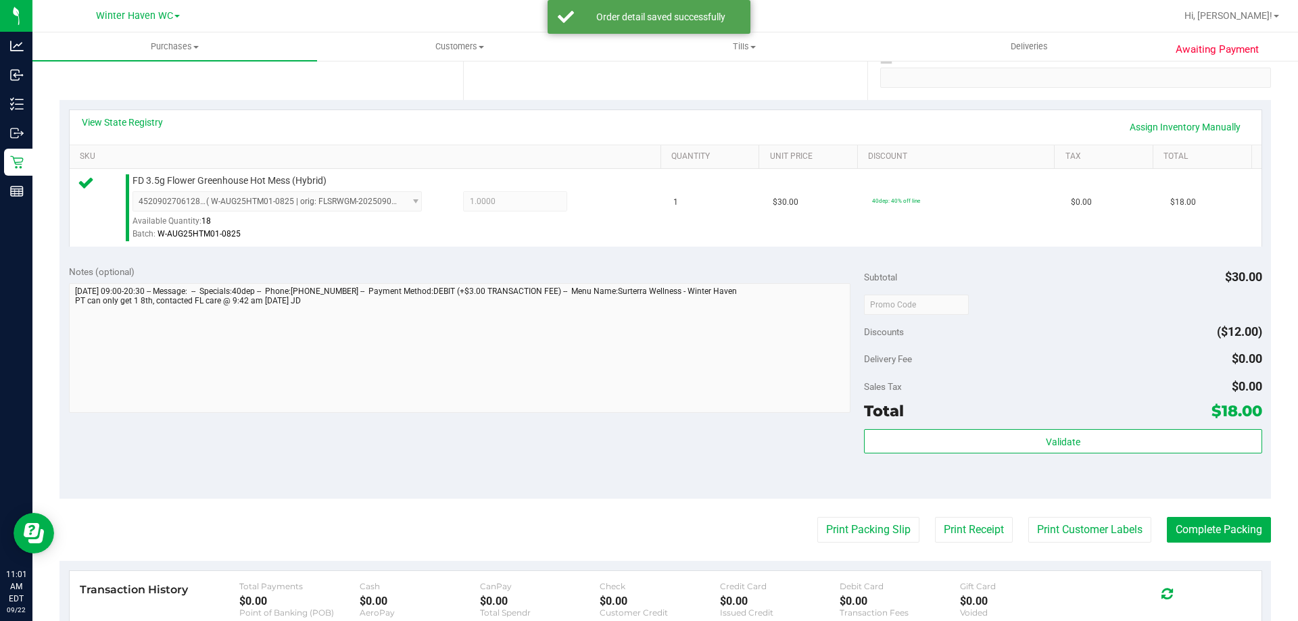
scroll to position [338, 0]
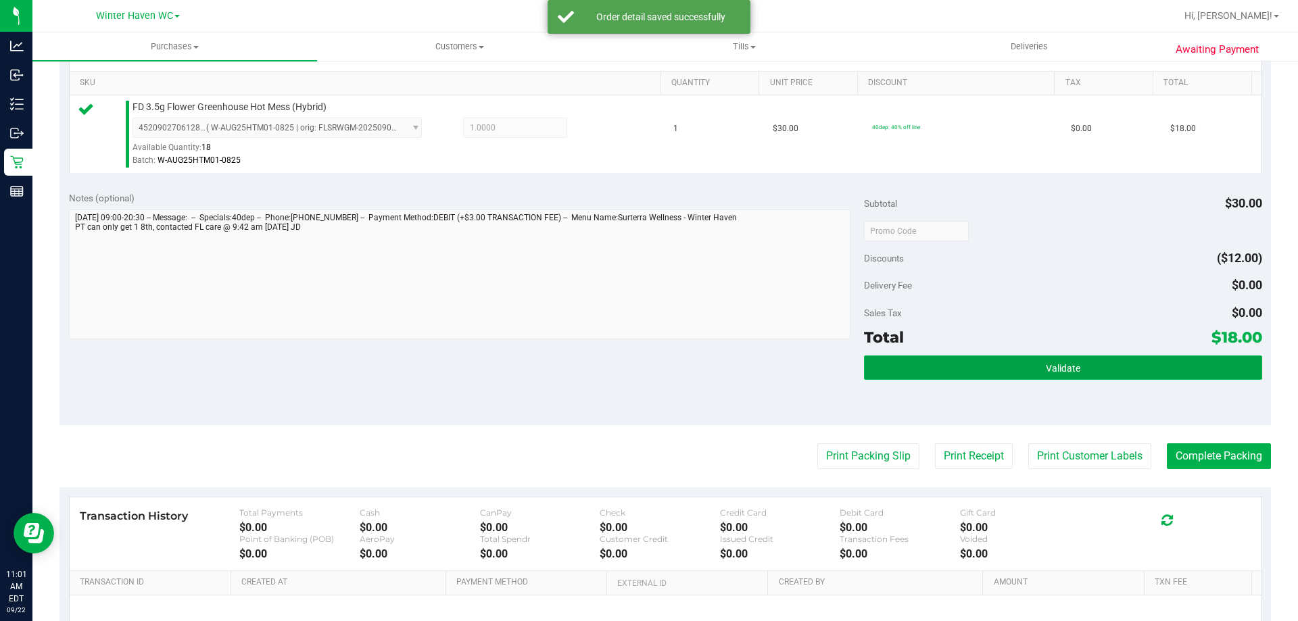
click at [1008, 364] on button "Validate" at bounding box center [1063, 368] width 398 height 24
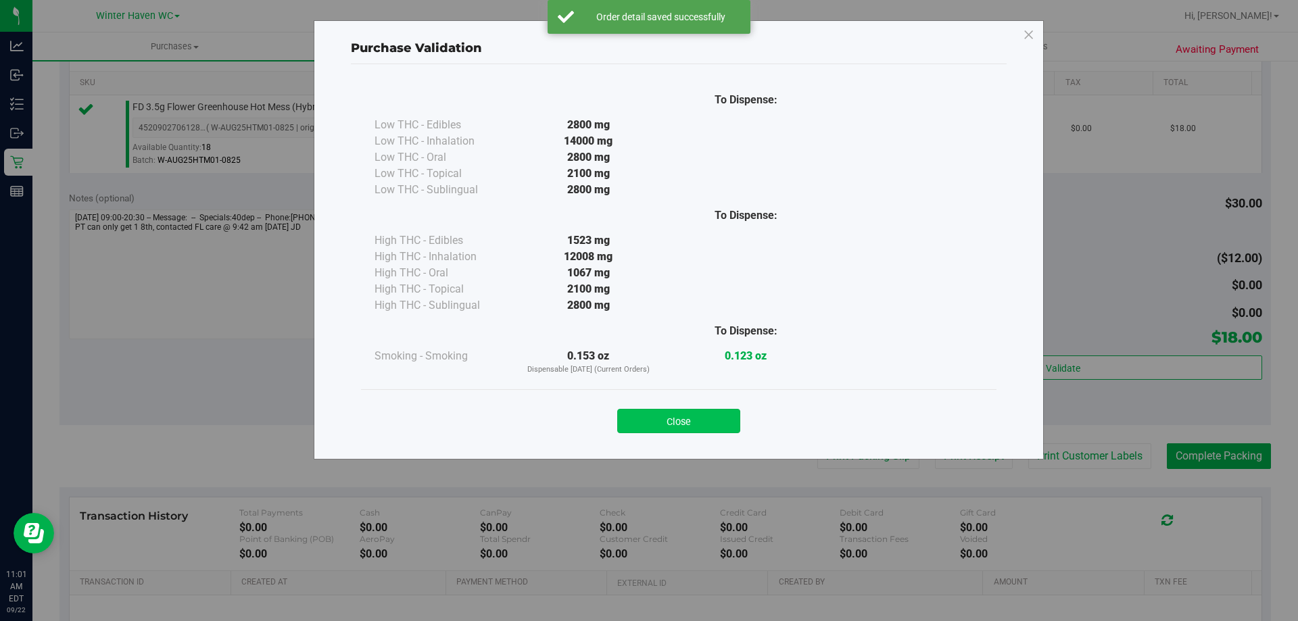
click at [720, 412] on button "Close" at bounding box center [678, 421] width 123 height 24
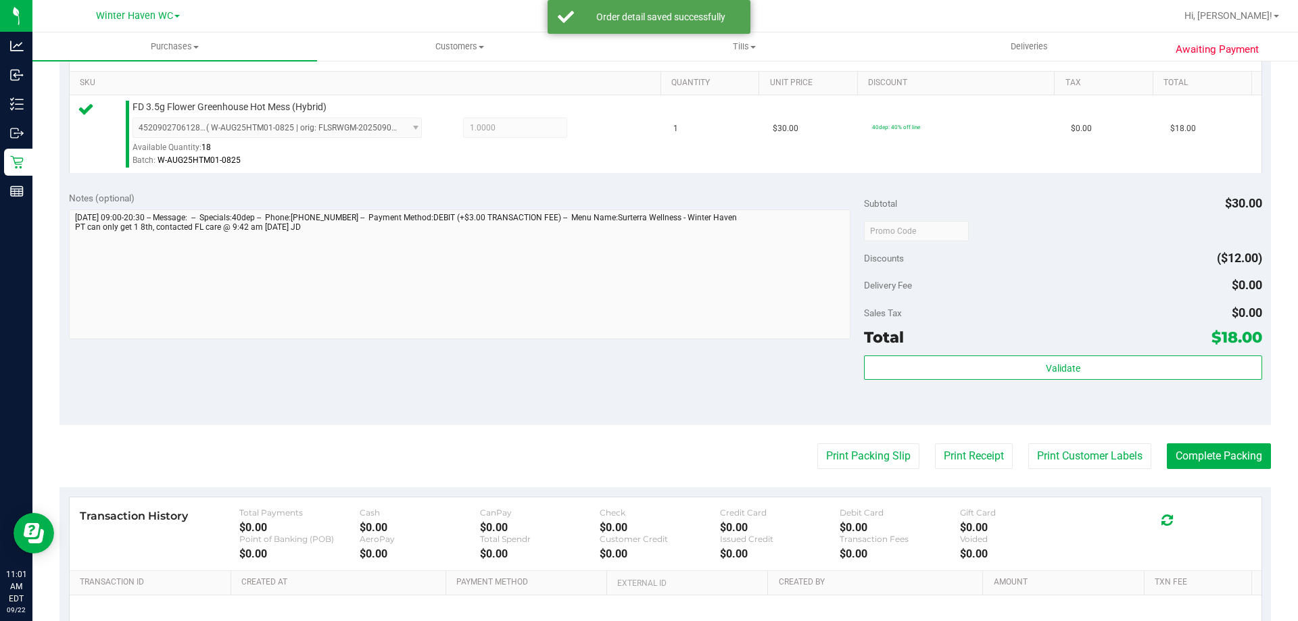
click at [777, 367] on div "Notes (optional) Subtotal $30.00 Discounts ($12.00) Delivery Fee $0.00 Sales Ta…" at bounding box center [665, 303] width 1212 height 243
click at [884, 466] on button "Print Packing Slip" at bounding box center [868, 457] width 102 height 26
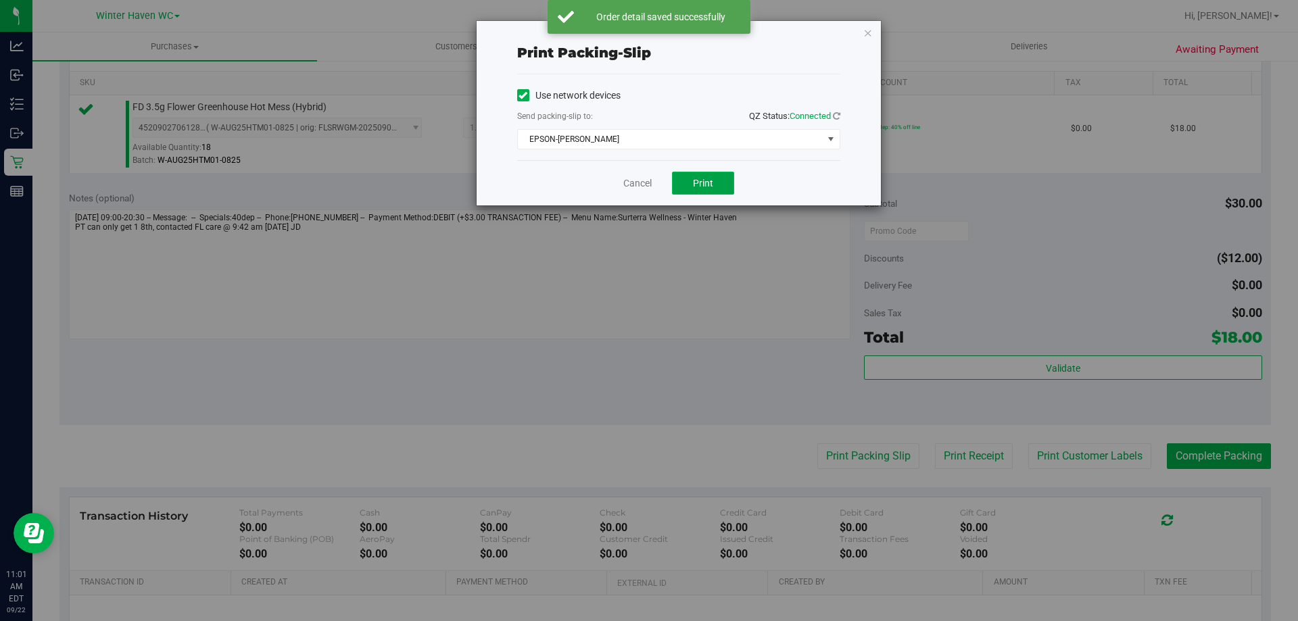
click at [711, 178] on span "Print" at bounding box center [703, 183] width 20 height 11
click at [629, 189] on link "Cancel" at bounding box center [637, 183] width 28 height 14
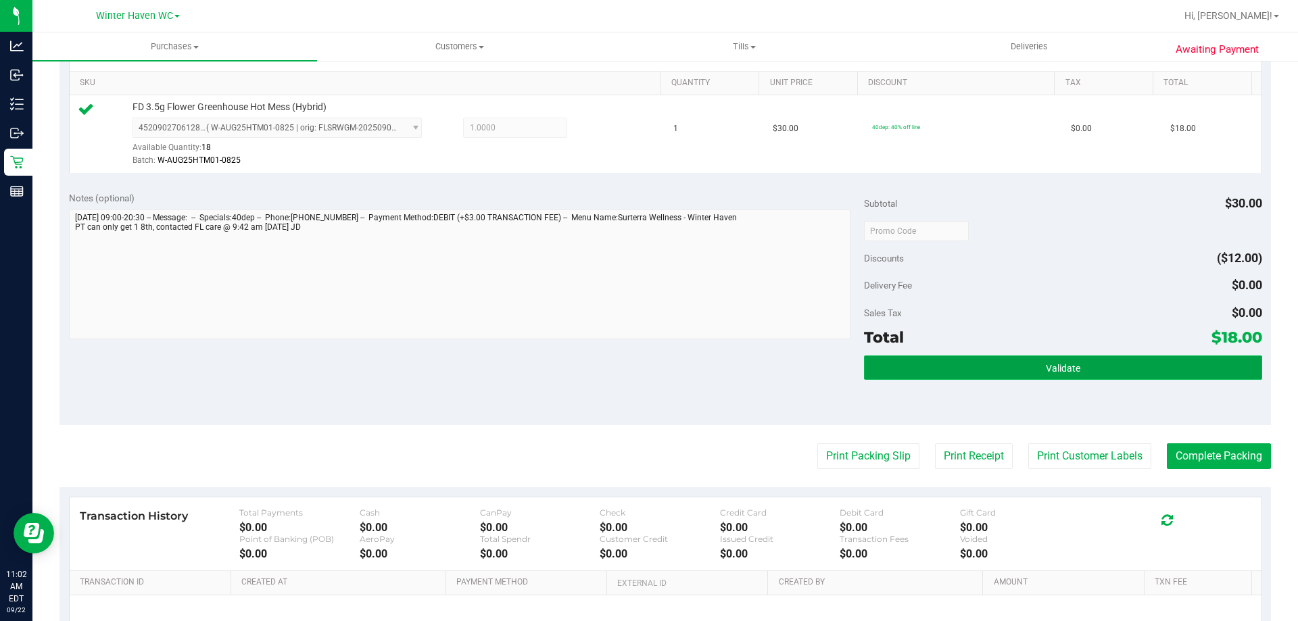
click at [892, 368] on button "Validate" at bounding box center [1063, 368] width 398 height 24
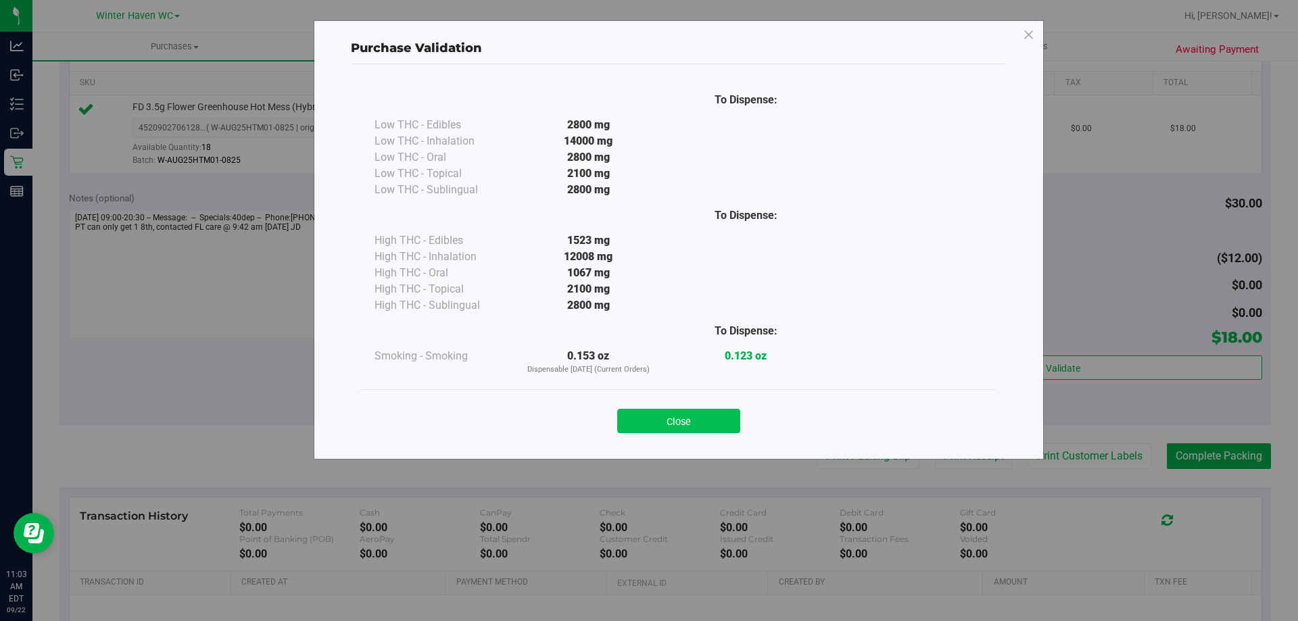
click at [695, 427] on button "Close" at bounding box center [678, 421] width 123 height 24
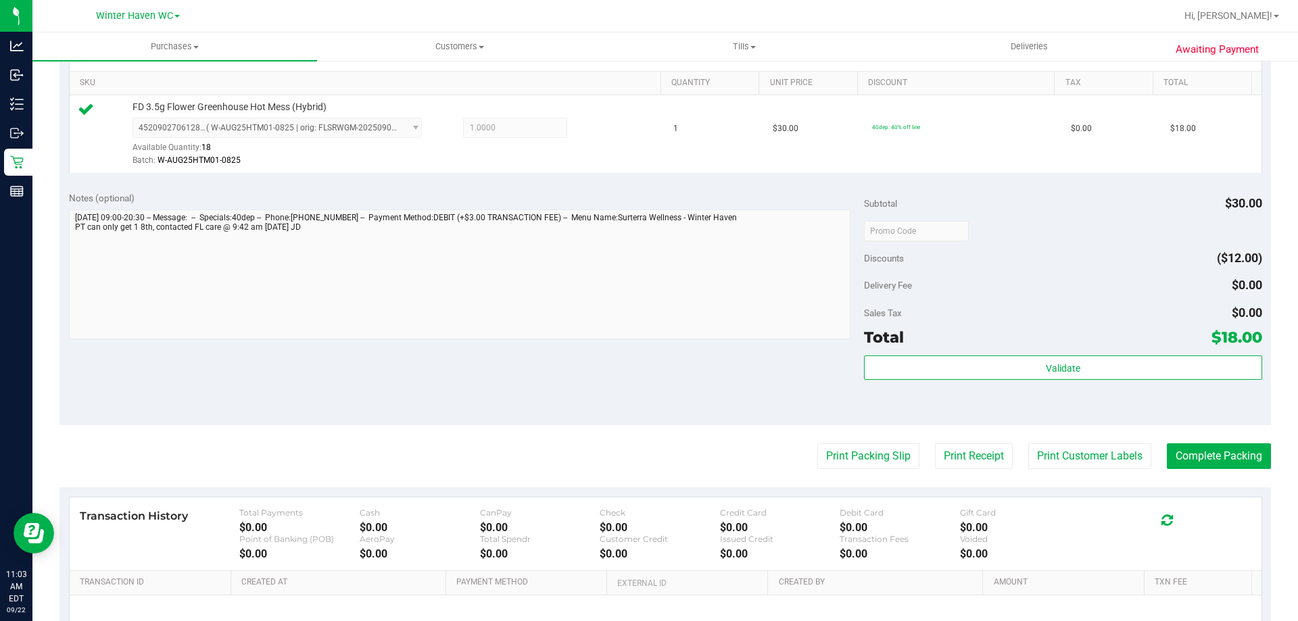
click at [1265, 456] on div "Awaiting Payment Back Edit Purchase Cancel Purchase View Profile # 11986595 Bio…" at bounding box center [665, 244] width 1266 height 1046
click at [1254, 458] on button "Complete Packing" at bounding box center [1219, 457] width 104 height 26
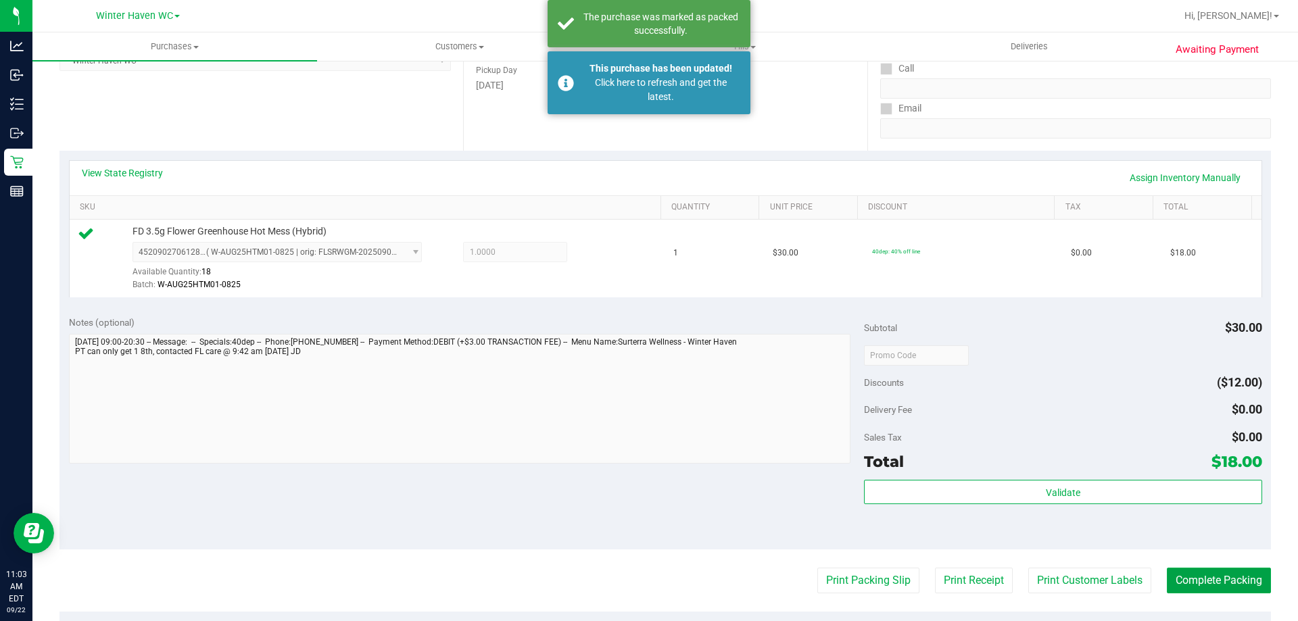
scroll to position [0, 0]
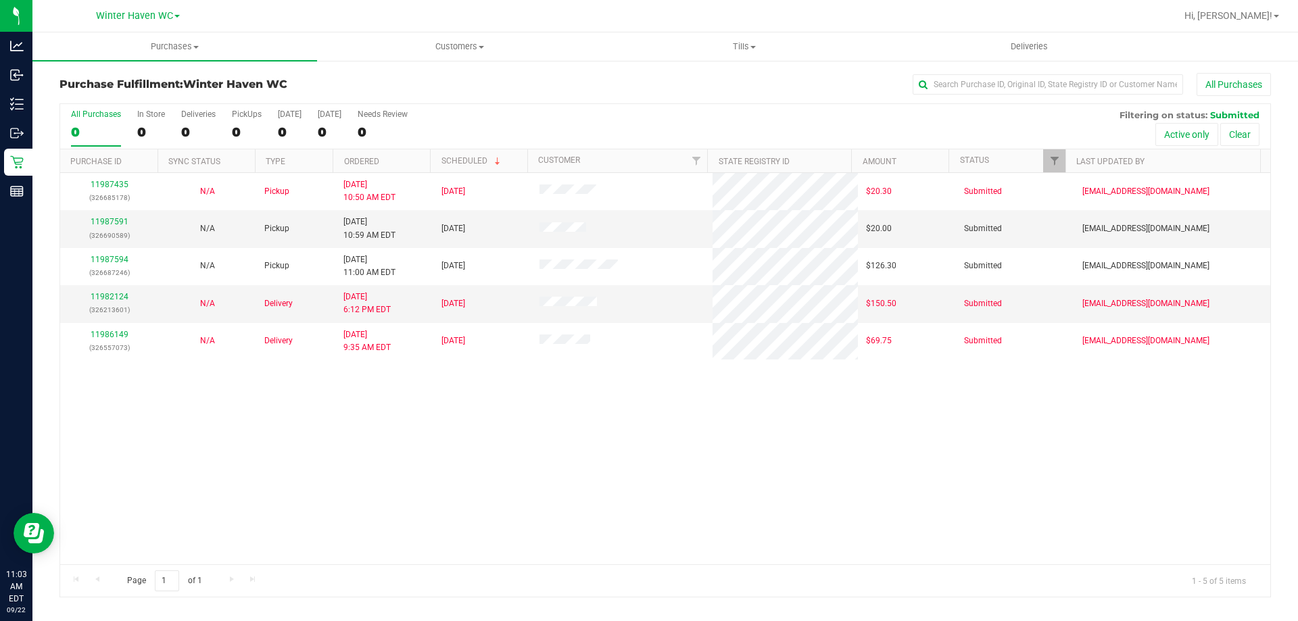
click at [255, 406] on div "11987435 (326685178) N/A Pickup [DATE] 10:50 AM EDT 9/22/2025 $20.30 Submitted …" at bounding box center [665, 368] width 1210 height 391
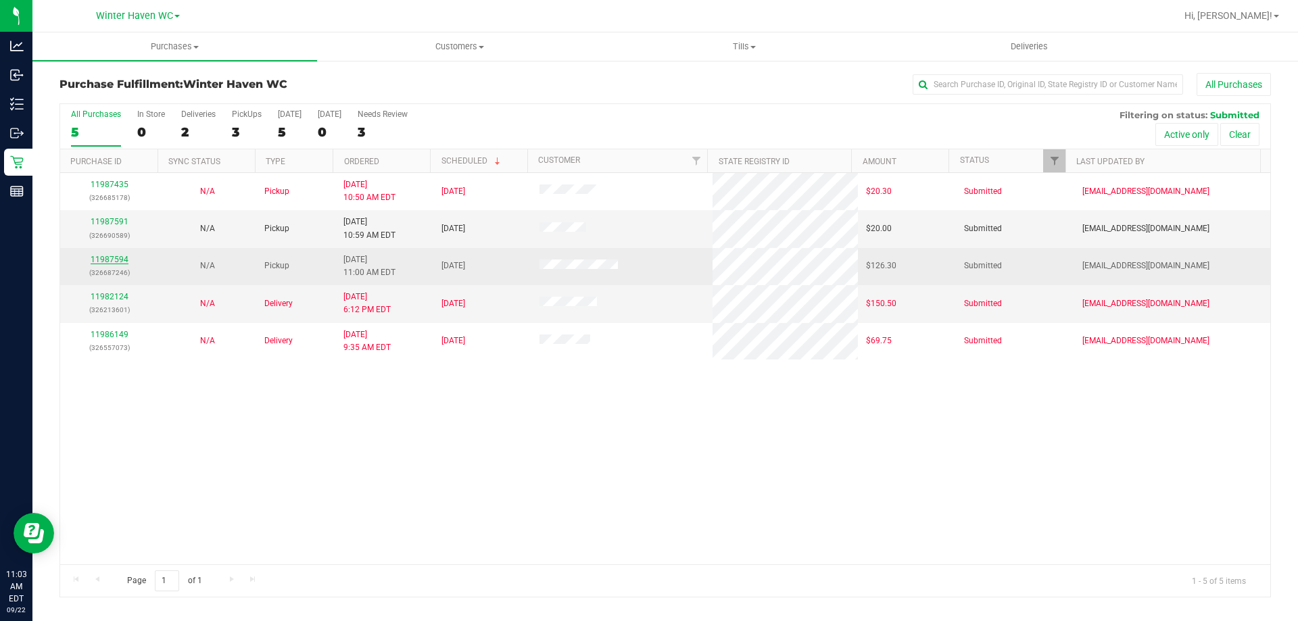
click at [118, 257] on link "11987594" at bounding box center [110, 259] width 38 height 9
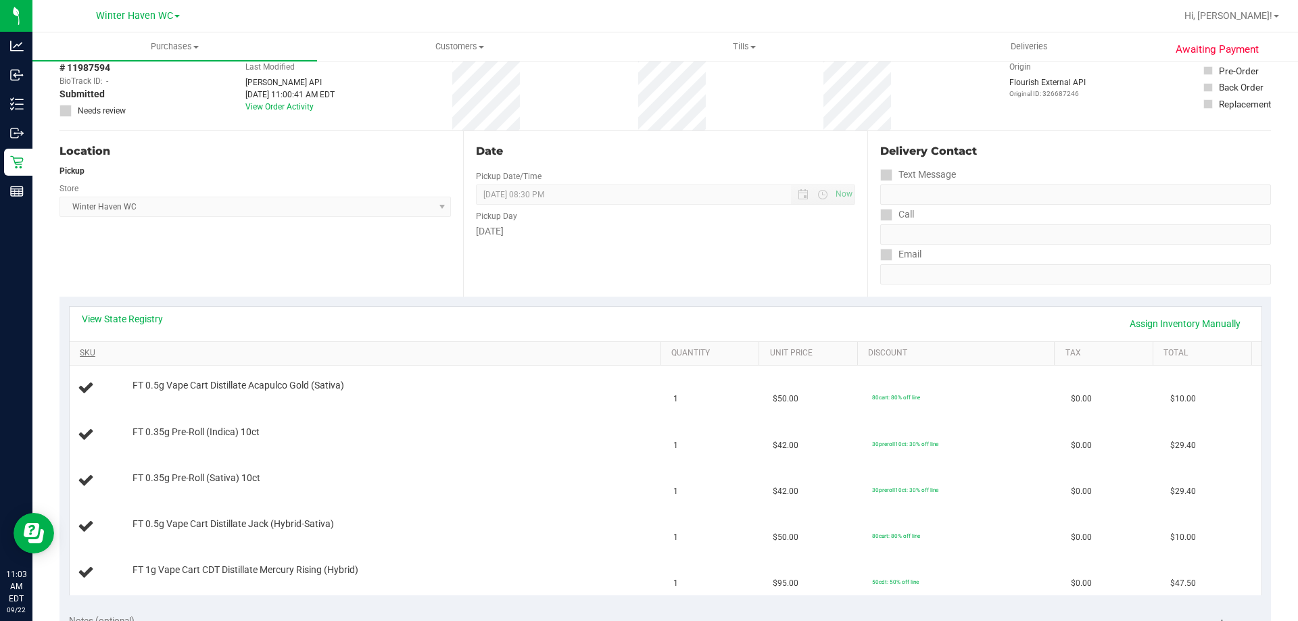
scroll to position [135, 0]
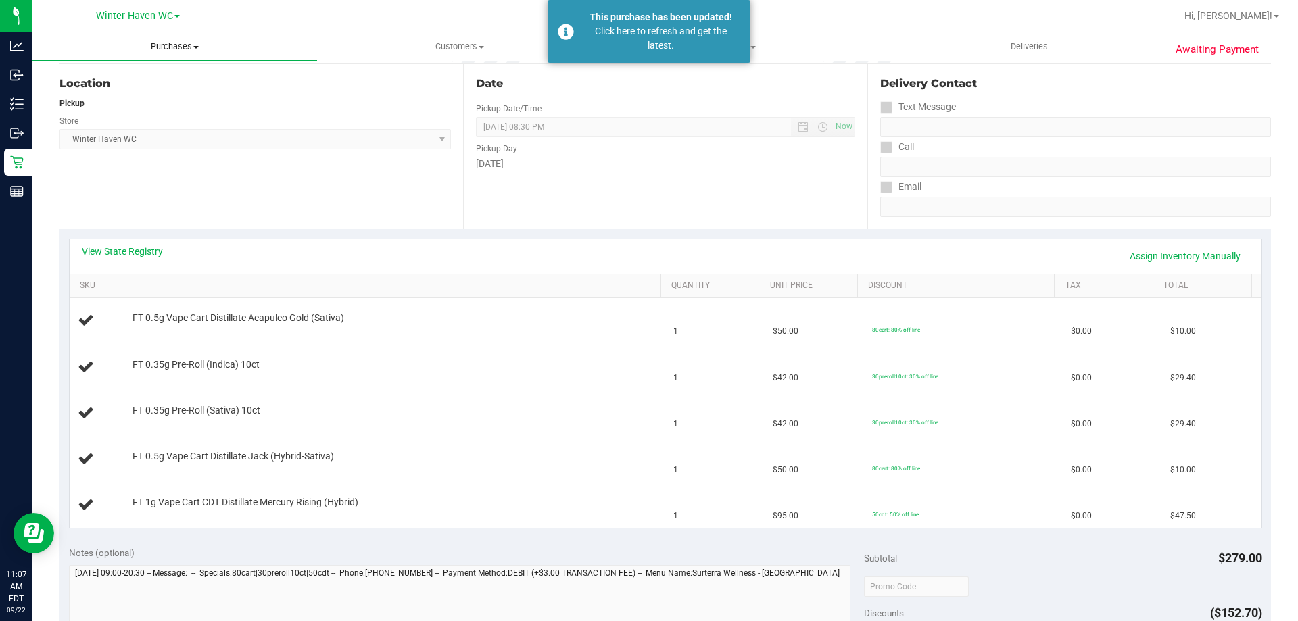
click at [176, 43] on span "Purchases" at bounding box center [174, 47] width 285 height 12
click at [133, 99] on li "Fulfillment" at bounding box center [174, 98] width 285 height 16
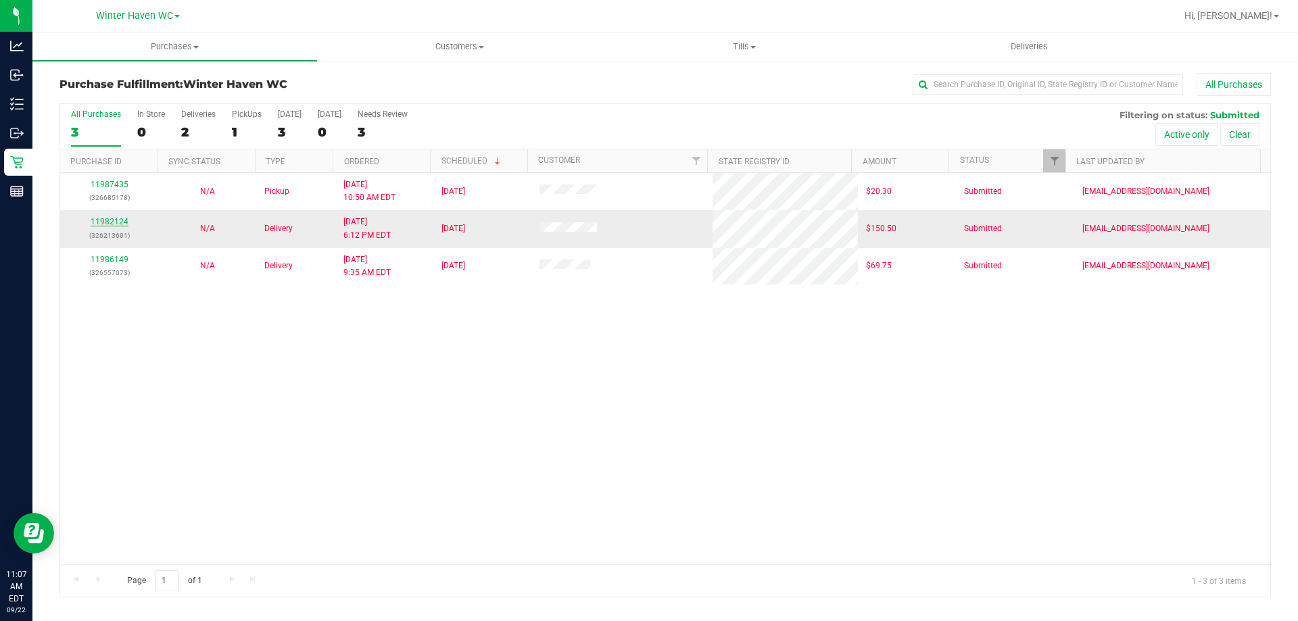
click at [116, 220] on link "11982124" at bounding box center [110, 221] width 38 height 9
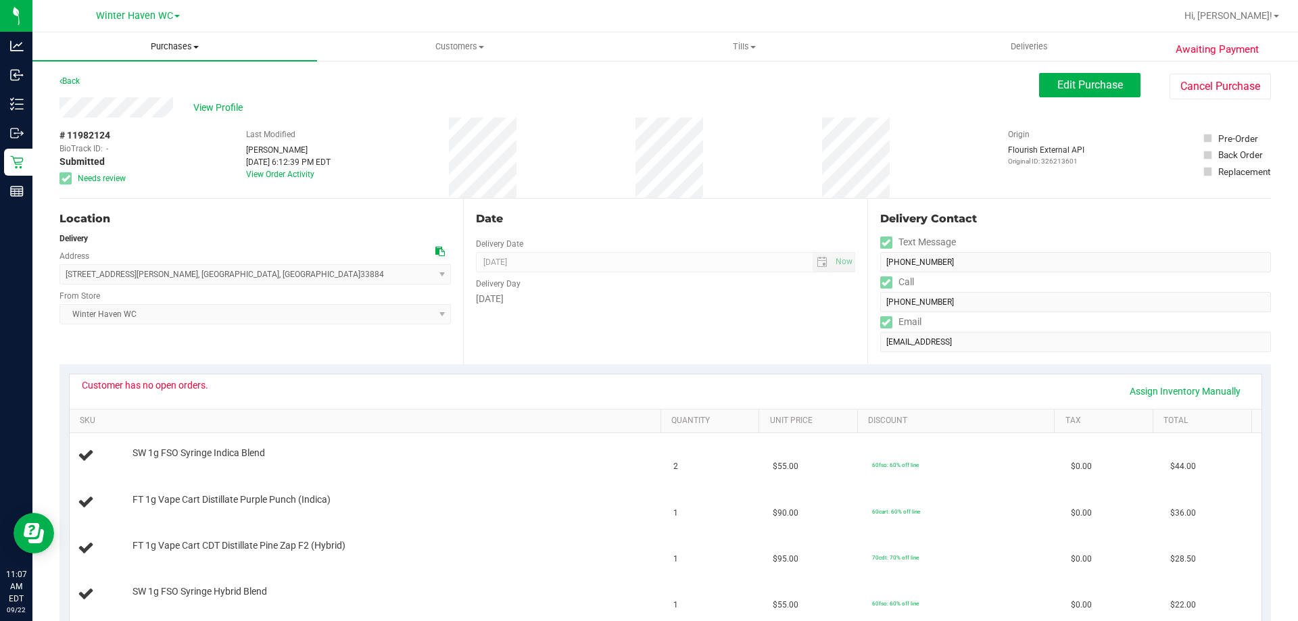
click at [174, 48] on span "Purchases" at bounding box center [174, 47] width 285 height 12
click at [126, 89] on li "Summary of purchases" at bounding box center [174, 82] width 285 height 16
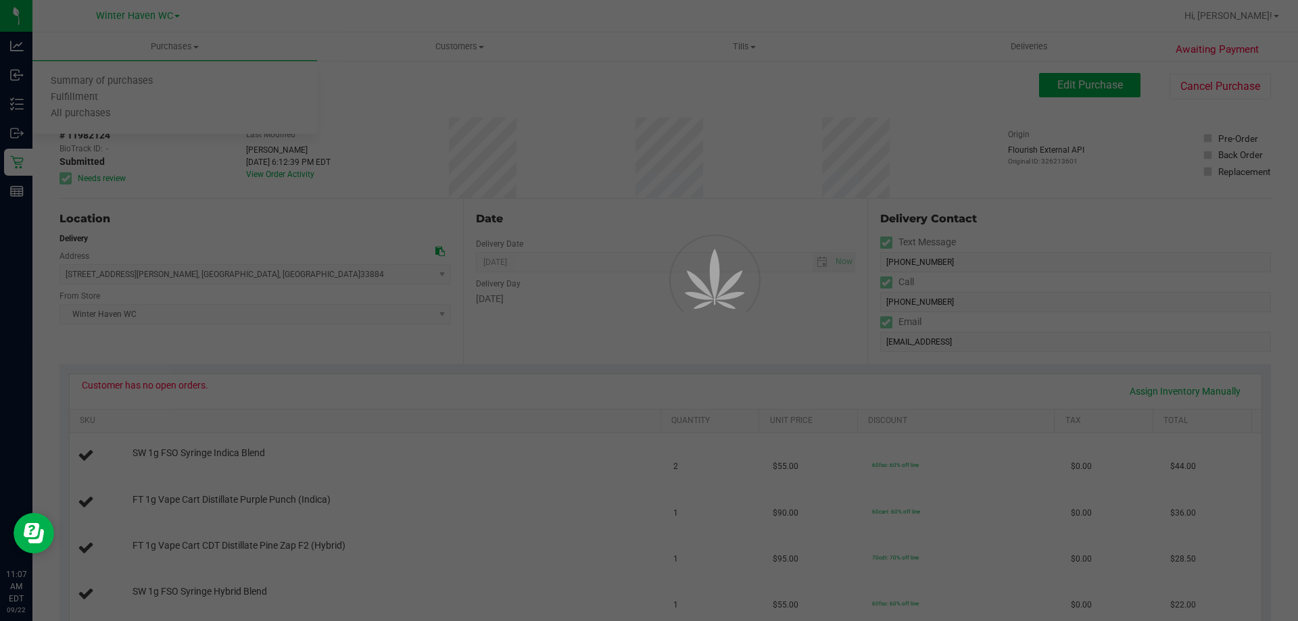
click at [122, 99] on div at bounding box center [649, 310] width 1298 height 621
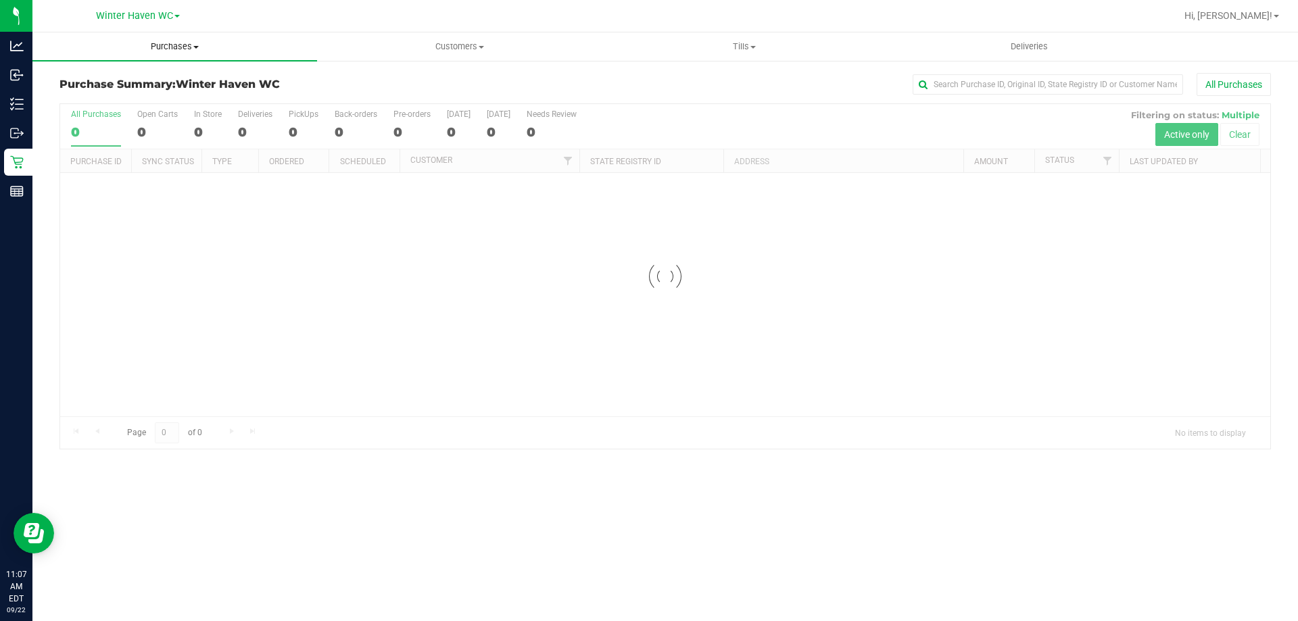
click at [147, 44] on span "Purchases" at bounding box center [174, 47] width 285 height 12
click at [71, 93] on span "Fulfillment" at bounding box center [74, 97] width 84 height 11
